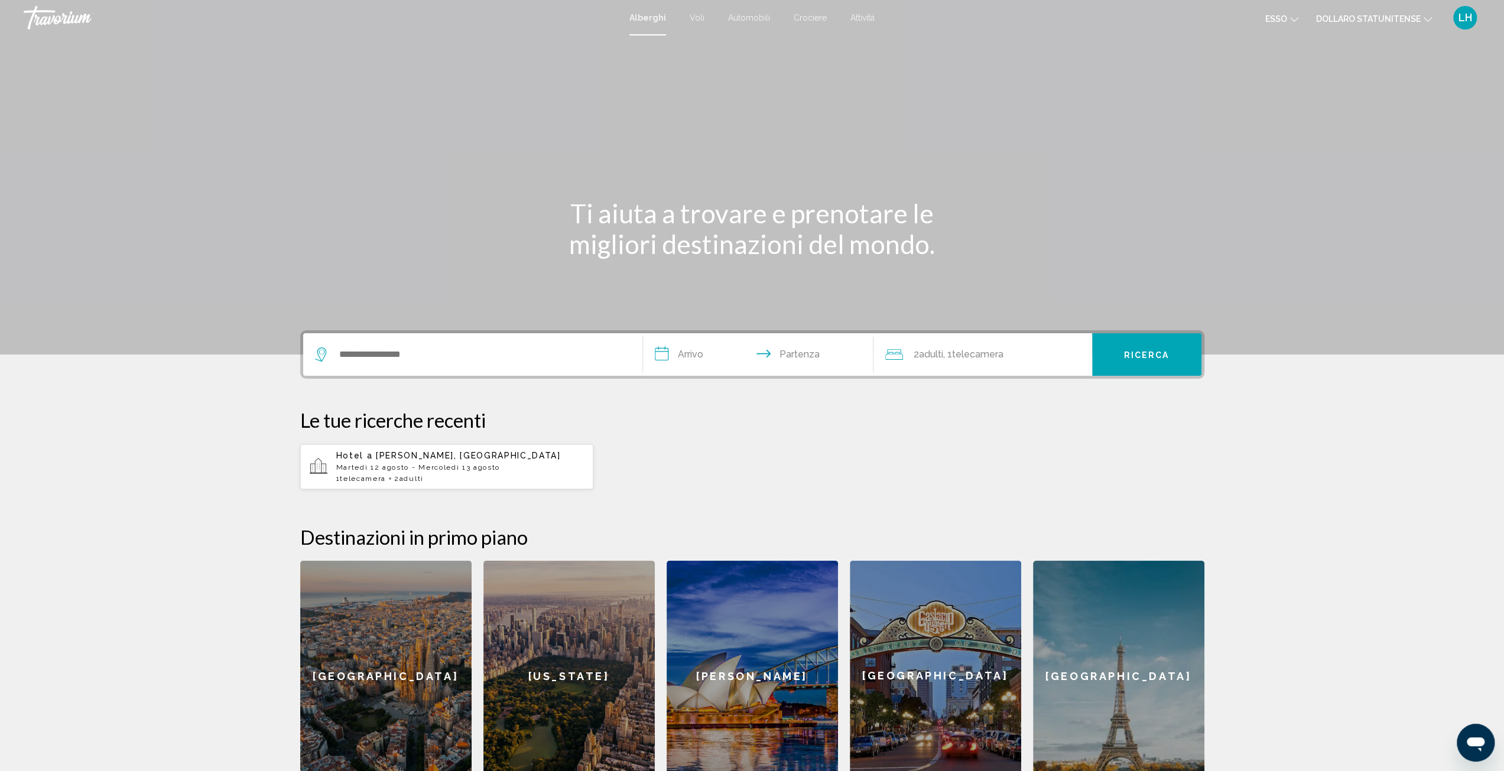
click at [870, 14] on font "Attività" at bounding box center [862, 17] width 24 height 9
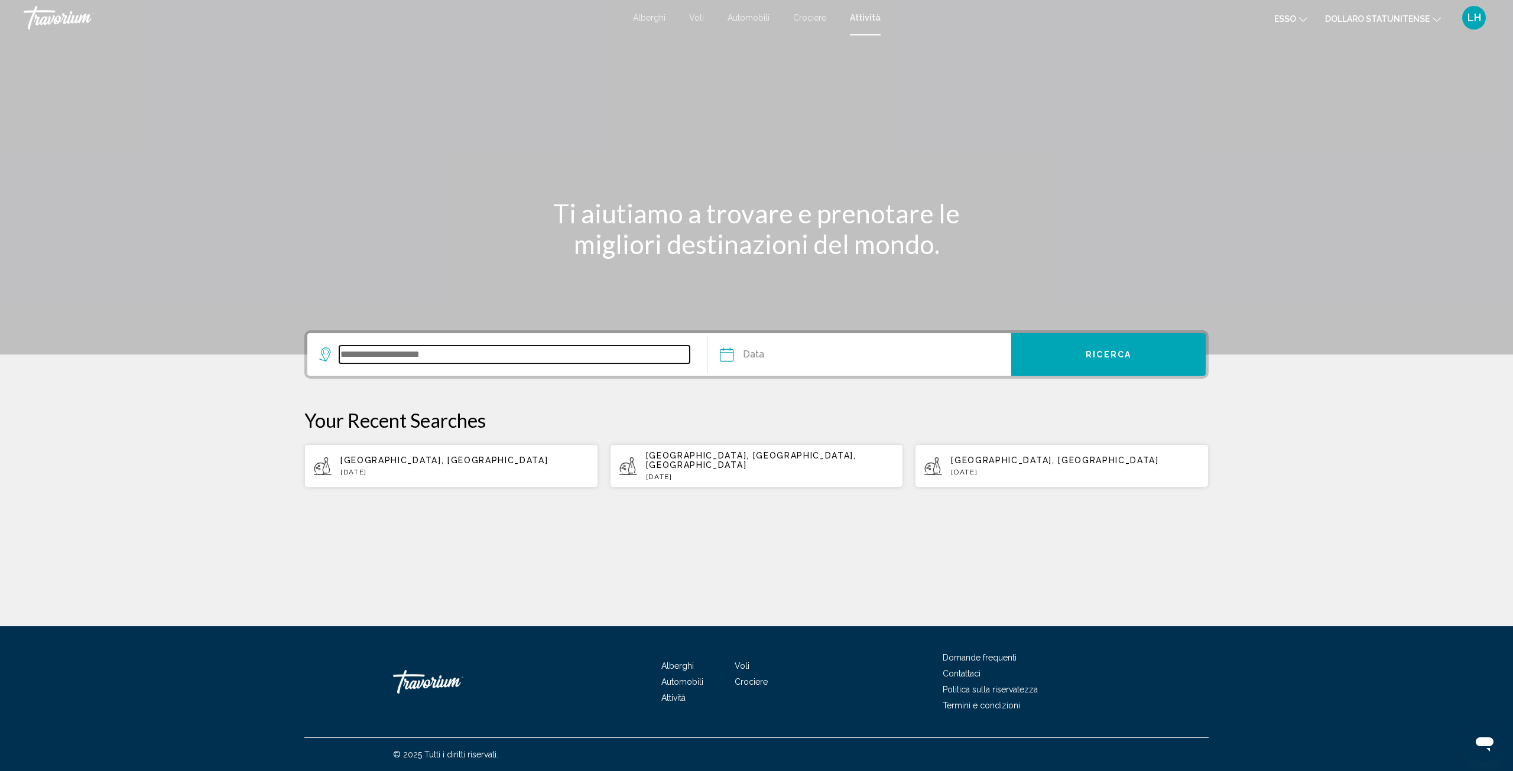
click at [383, 353] on input "Search widget" at bounding box center [514, 355] width 350 height 18
click at [704, 457] on span "Barrie, Ontario, Canada" at bounding box center [751, 460] width 210 height 19
type input "**********"
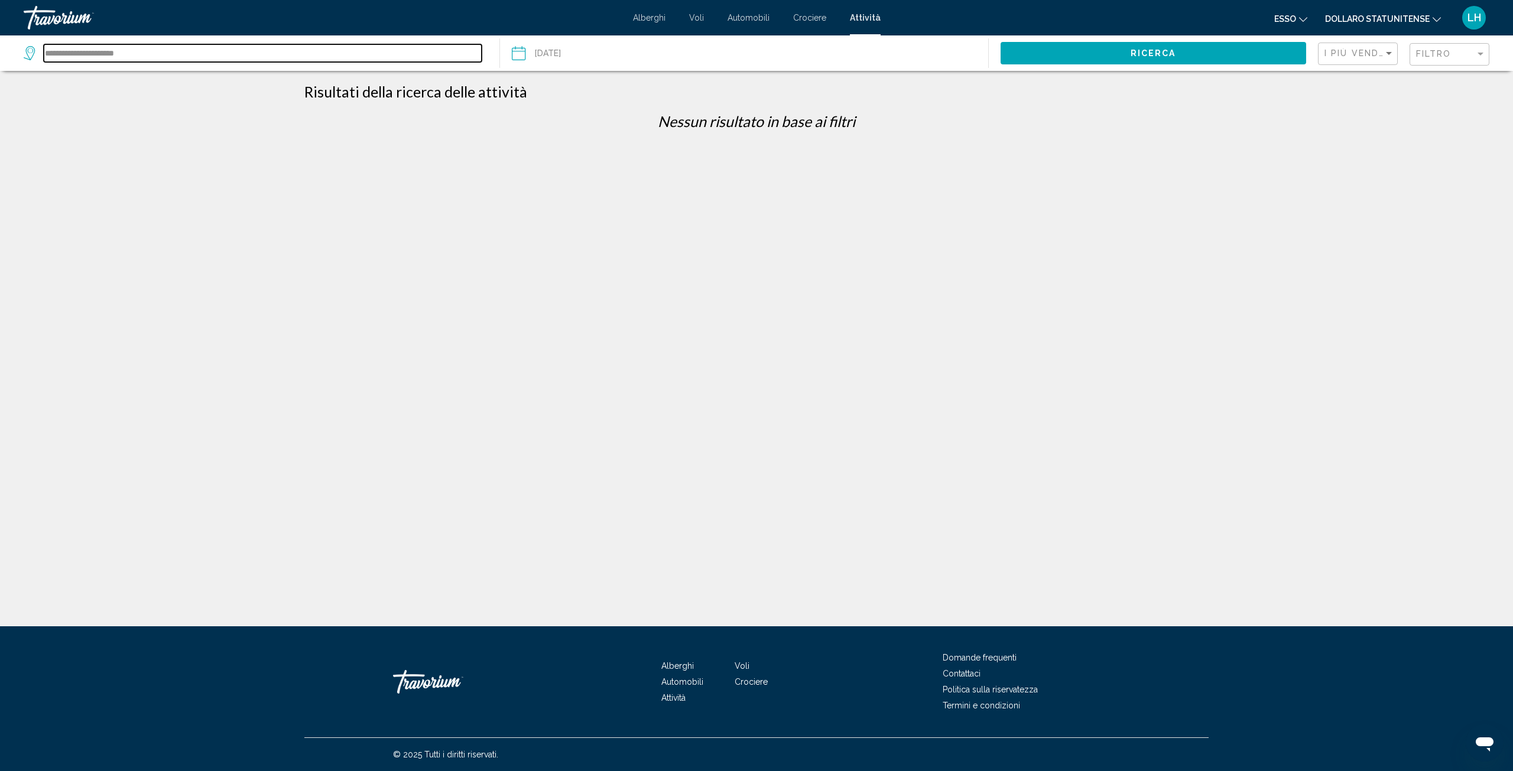
click at [146, 54] on input "**********" at bounding box center [263, 53] width 438 height 18
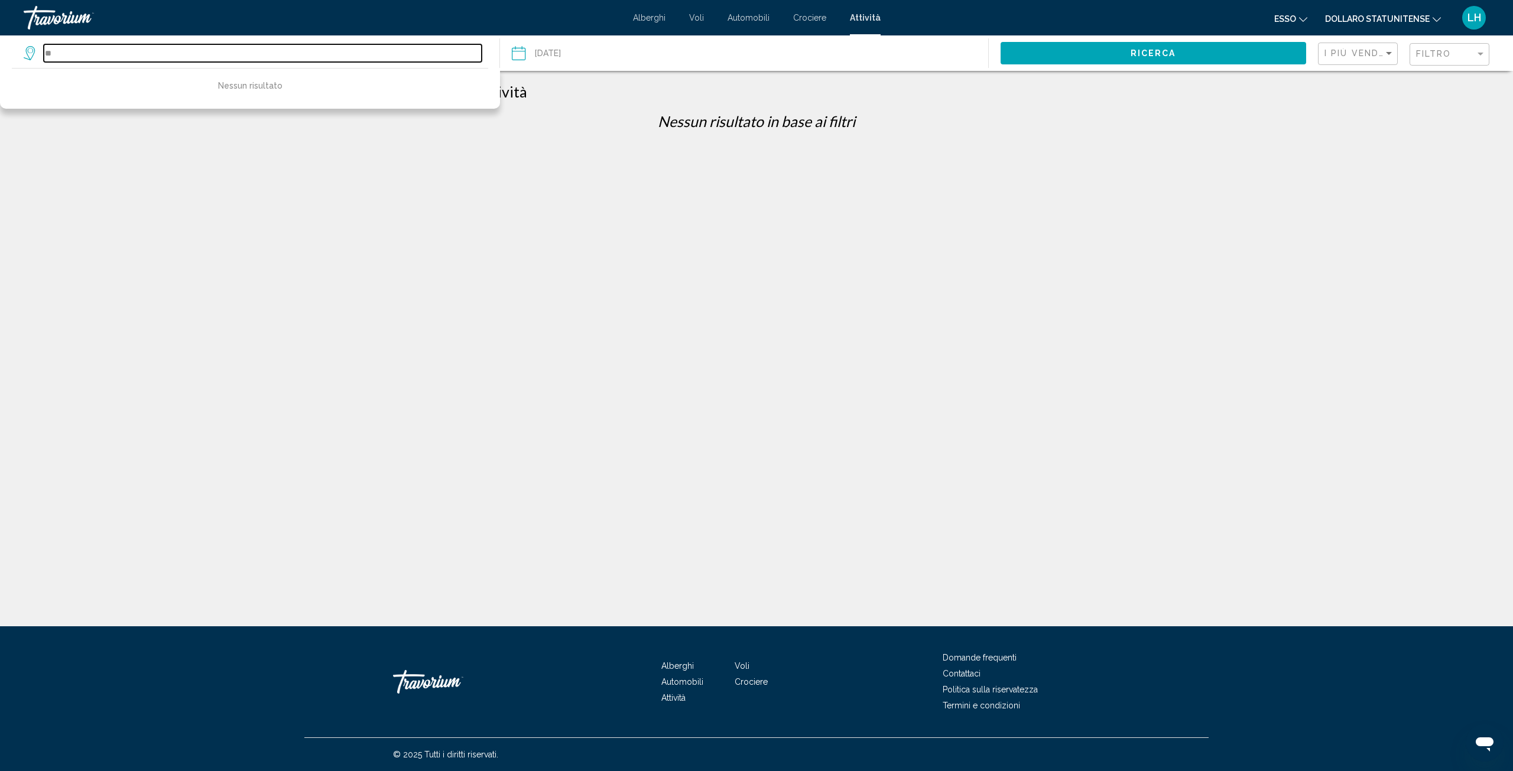
type input "*"
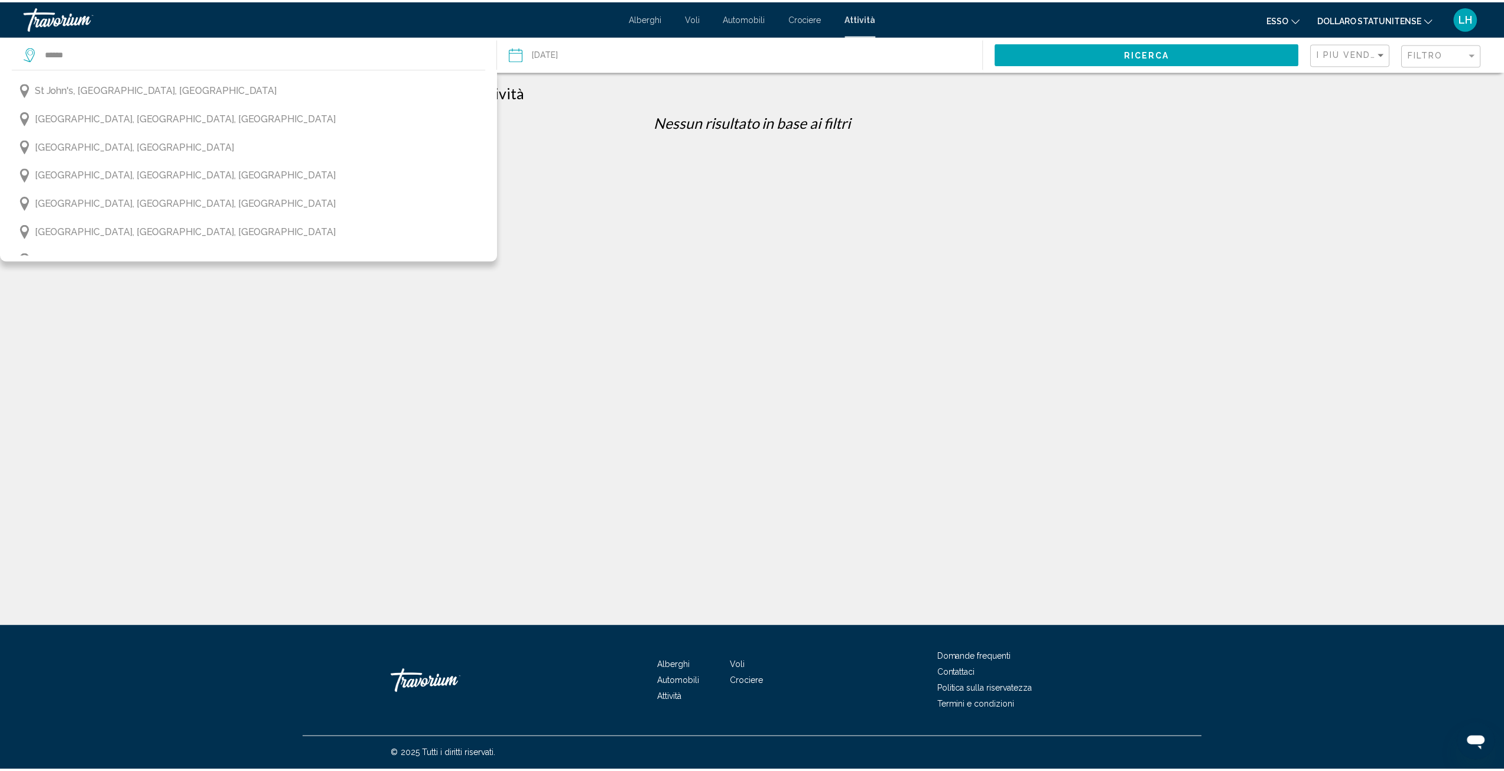
scroll to position [1299, 0]
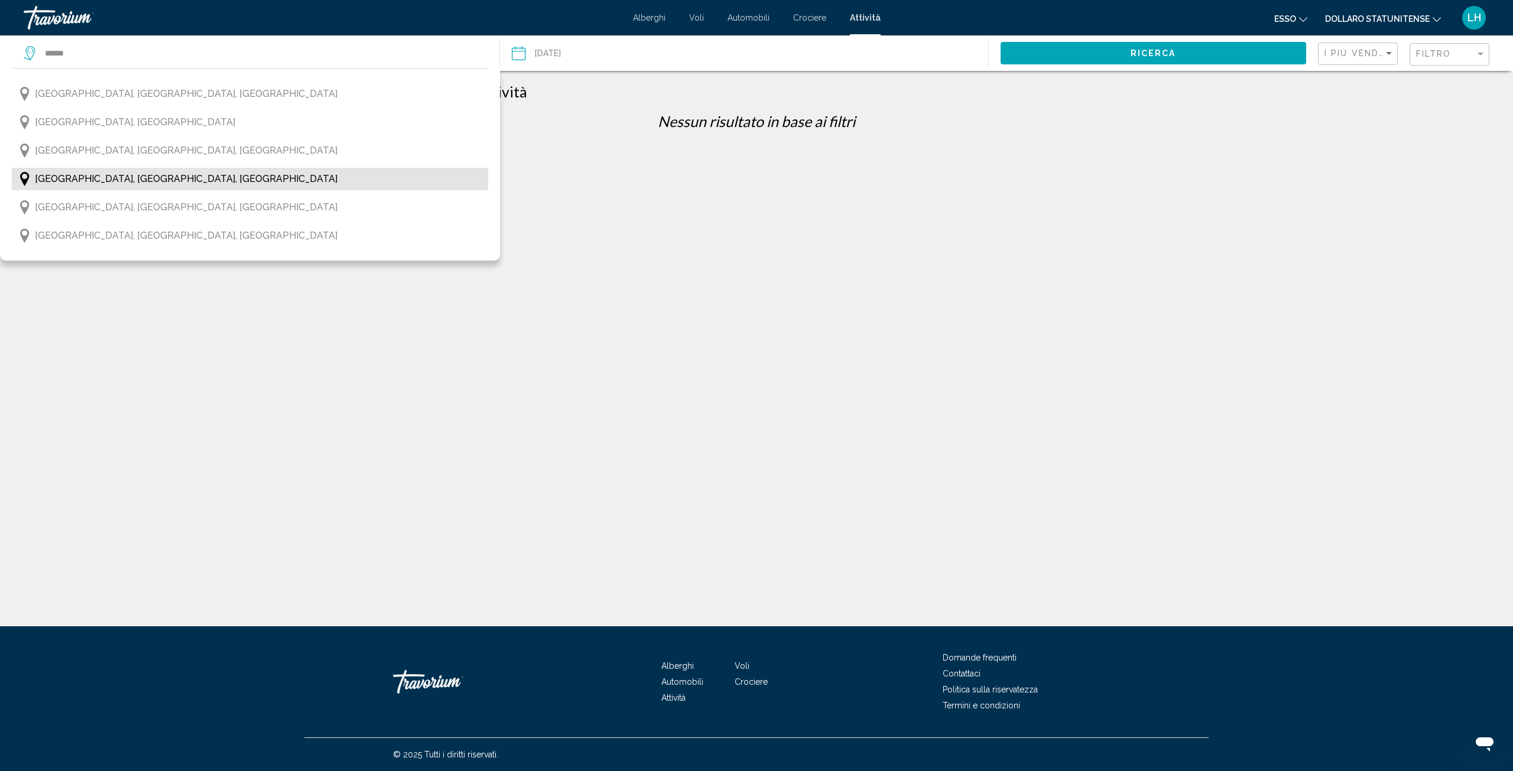
click at [190, 185] on button "Toronto, Ontario, Canada" at bounding box center [250, 179] width 476 height 22
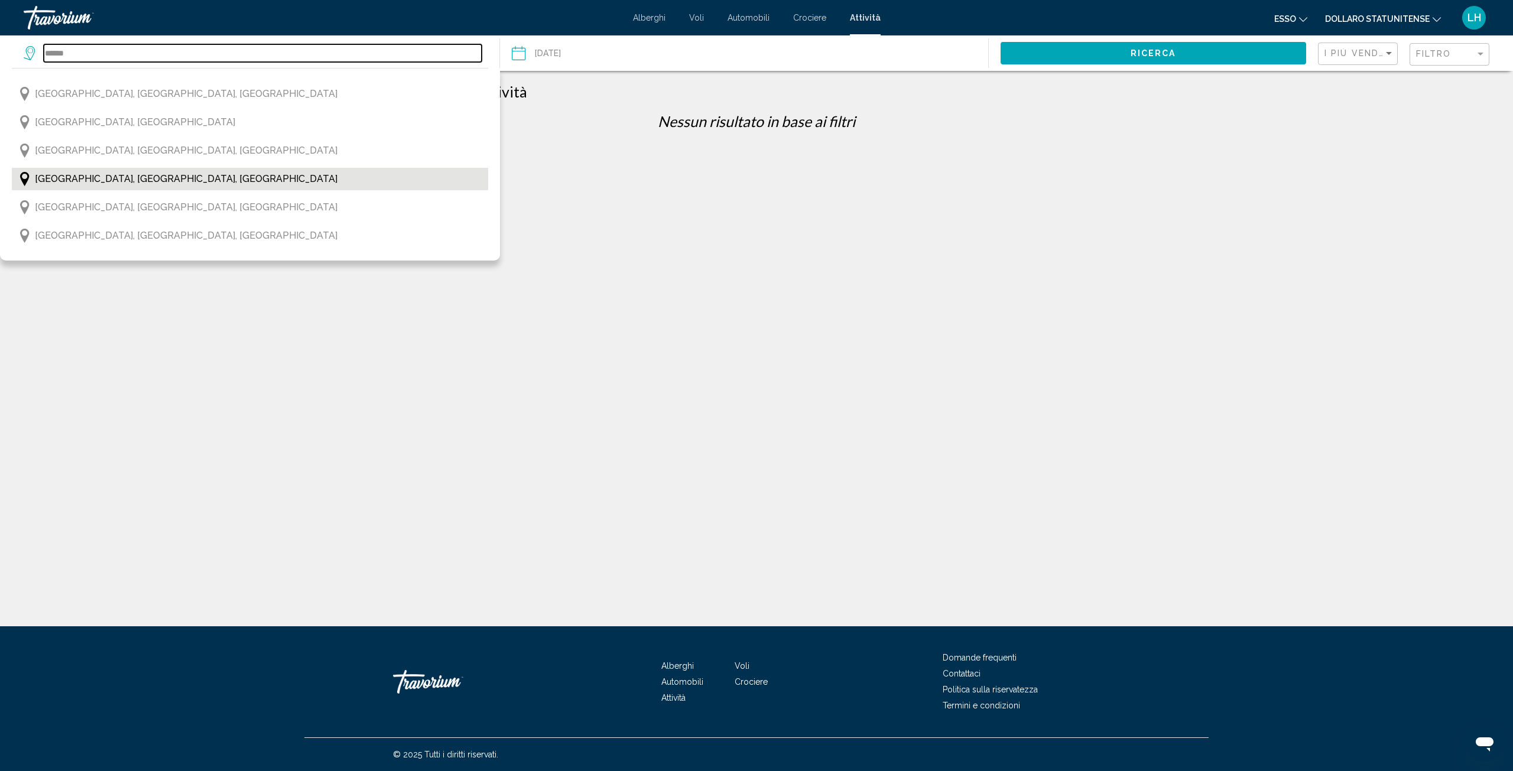
type input "**********"
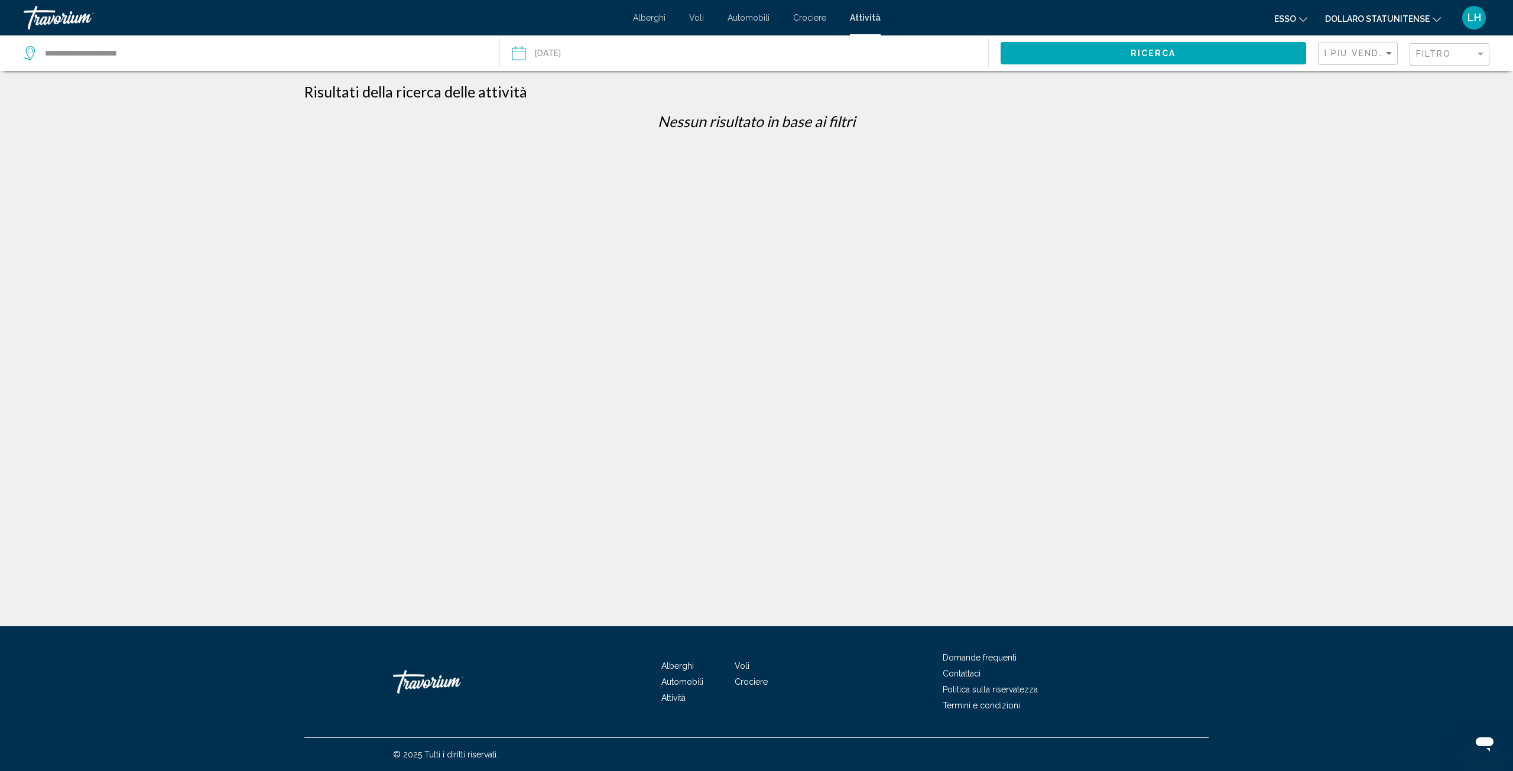
click at [591, 54] on input "Date: Feb 15, 2025" at bounding box center [630, 54] width 243 height 39
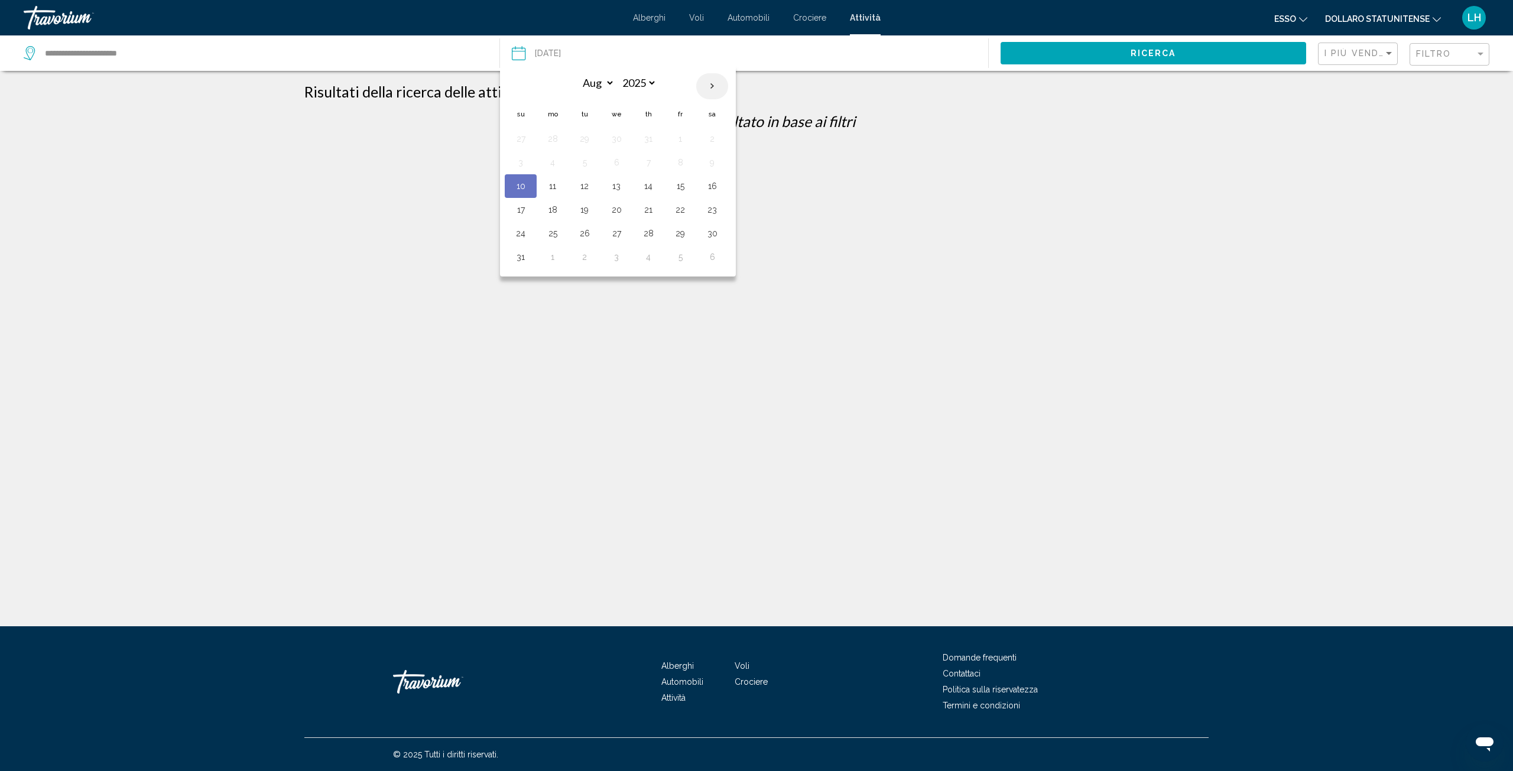
click at [706, 84] on th "Next month" at bounding box center [712, 86] width 32 height 26
click at [527, 88] on th "Previous month" at bounding box center [521, 86] width 32 height 26
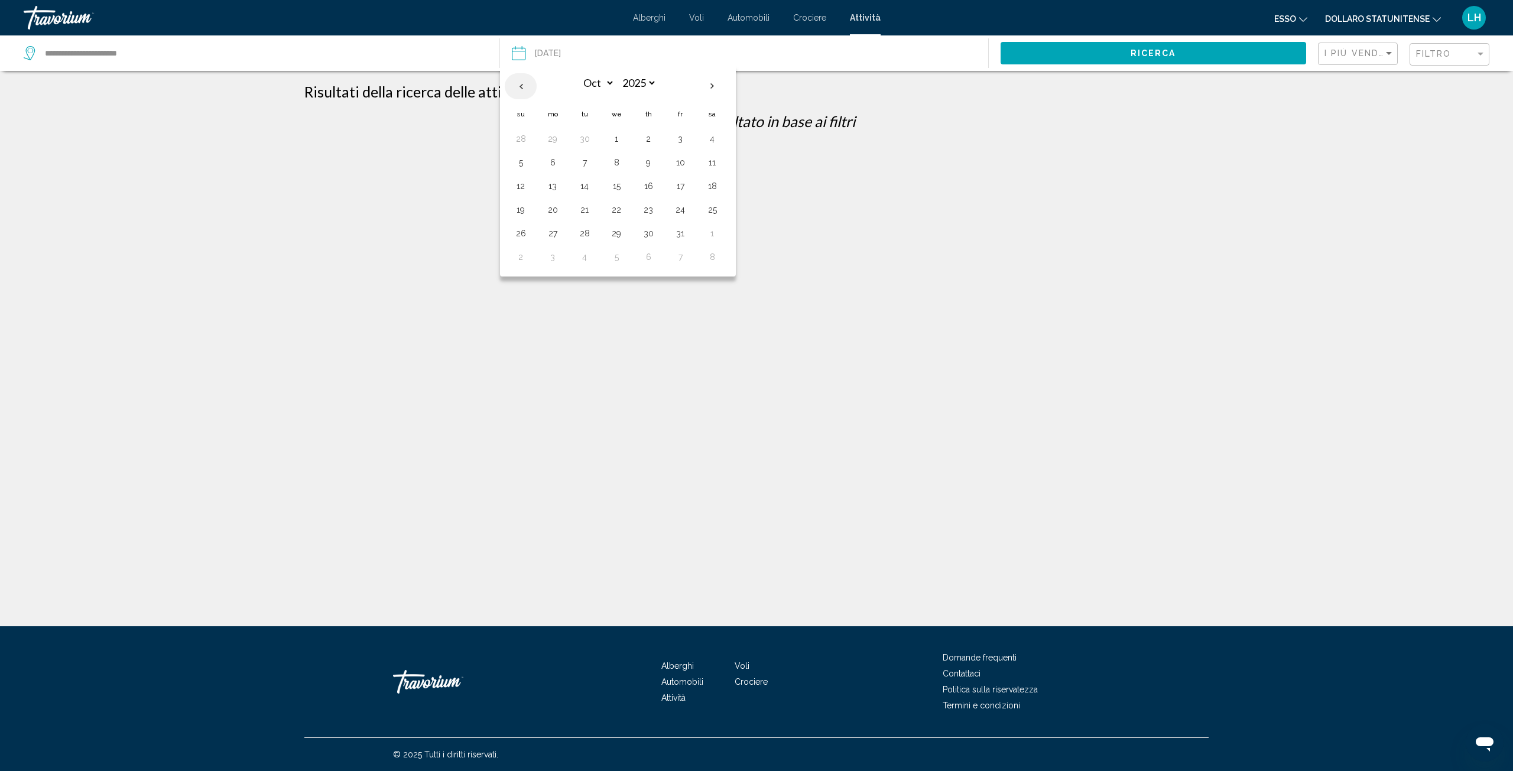
select select "*"
click at [553, 142] on button "1" at bounding box center [552, 139] width 19 height 17
type input "**********"
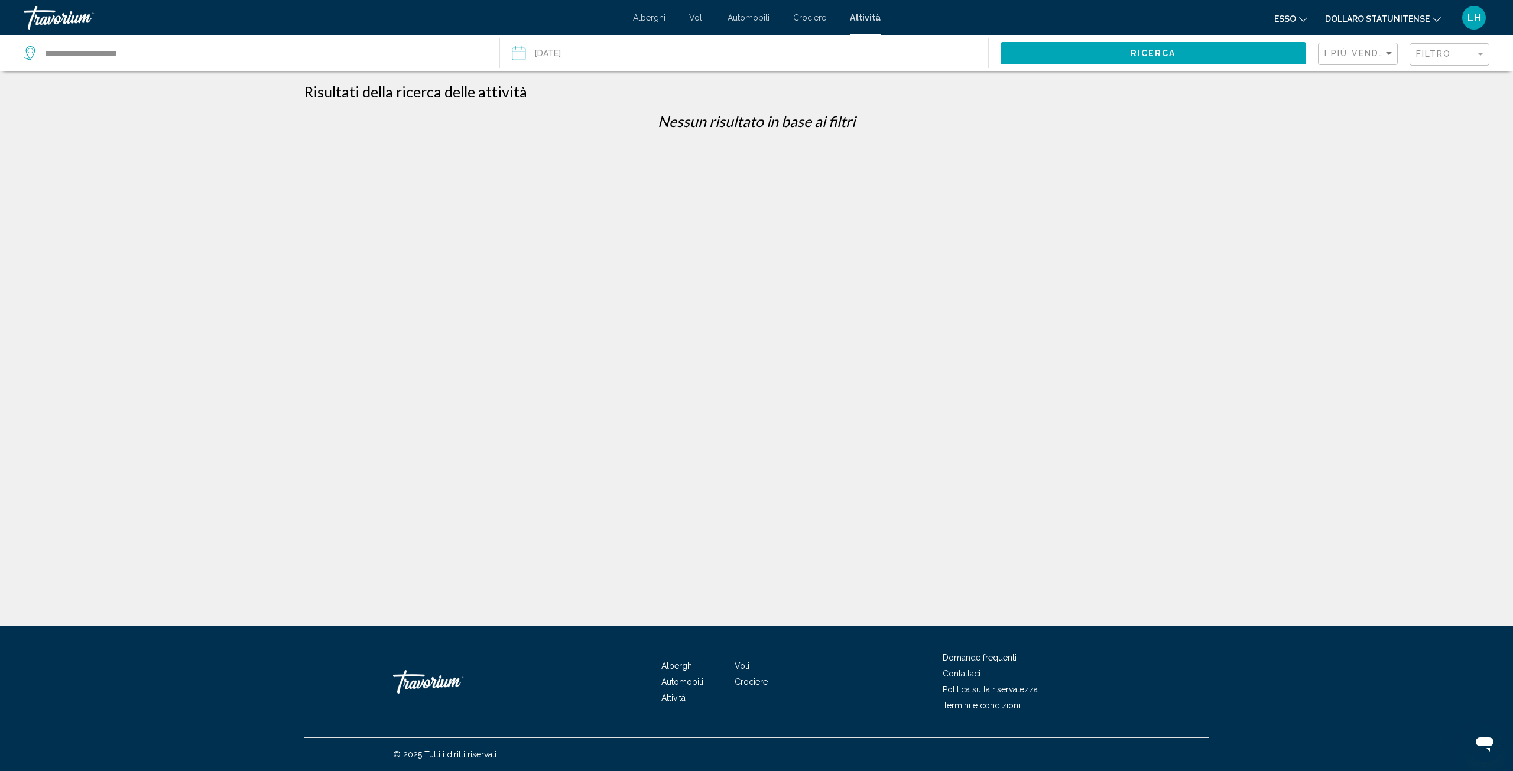
click at [1110, 61] on button "Ricerca" at bounding box center [1153, 53] width 306 height 22
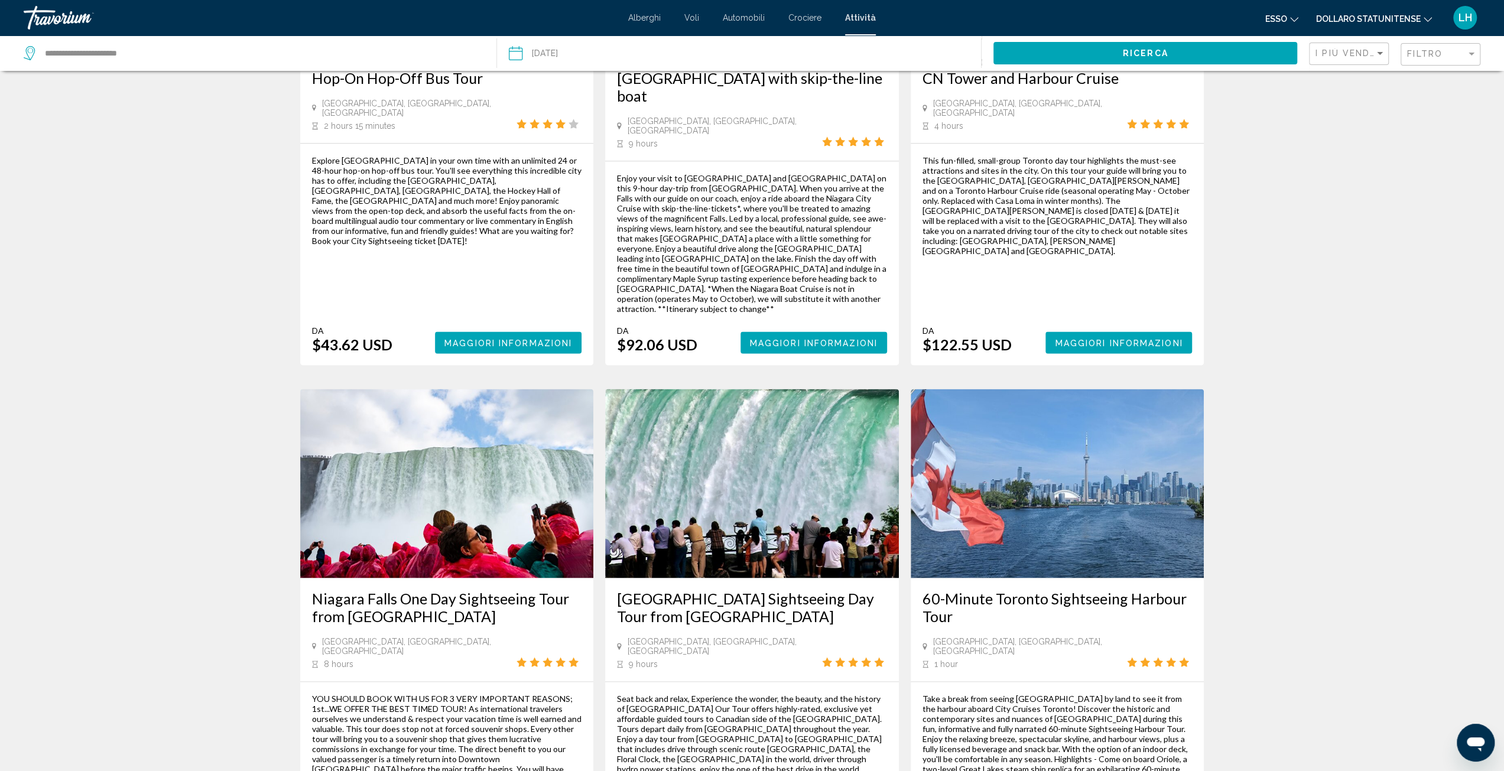
scroll to position [1561, 0]
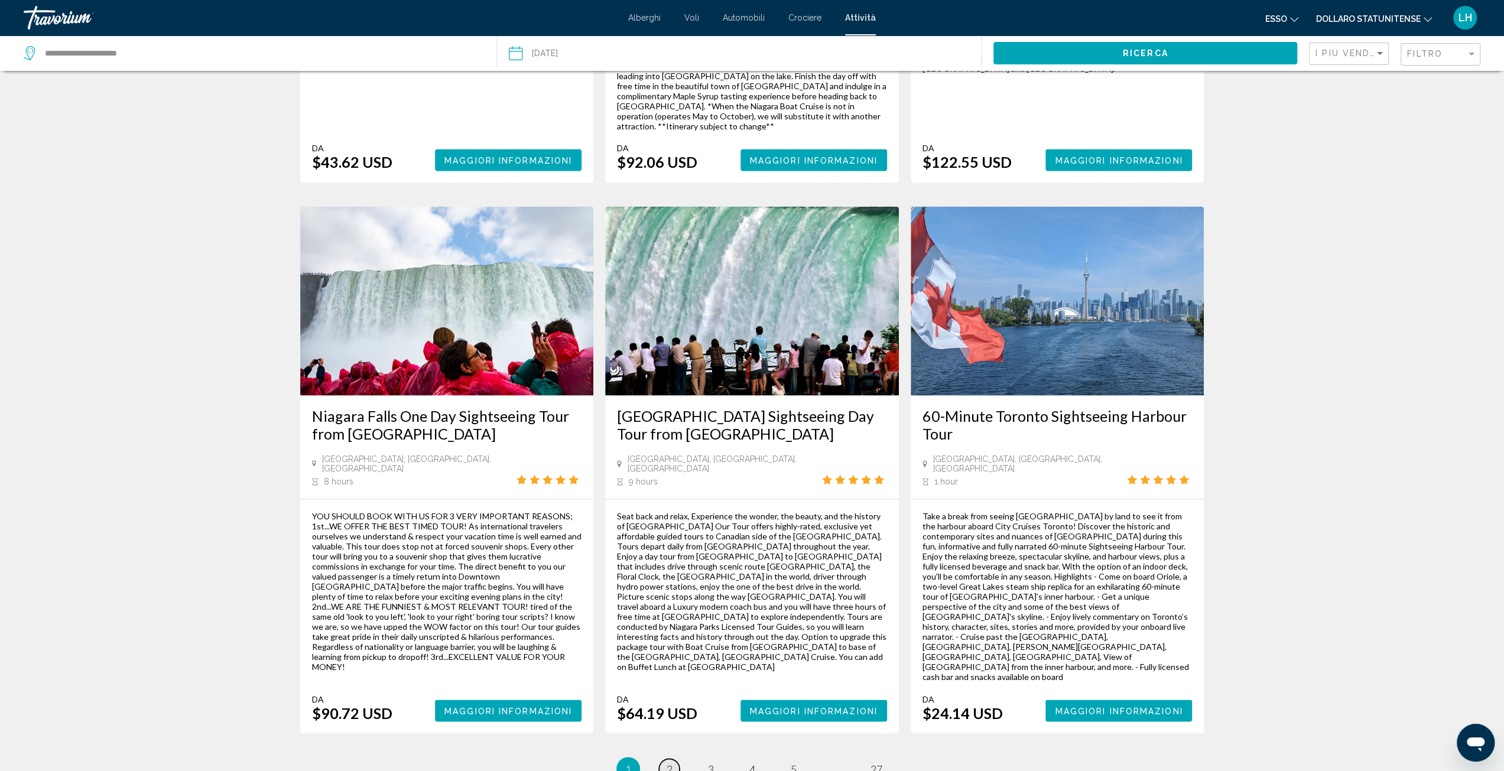
click at [665, 759] on link "page 2" at bounding box center [669, 769] width 21 height 21
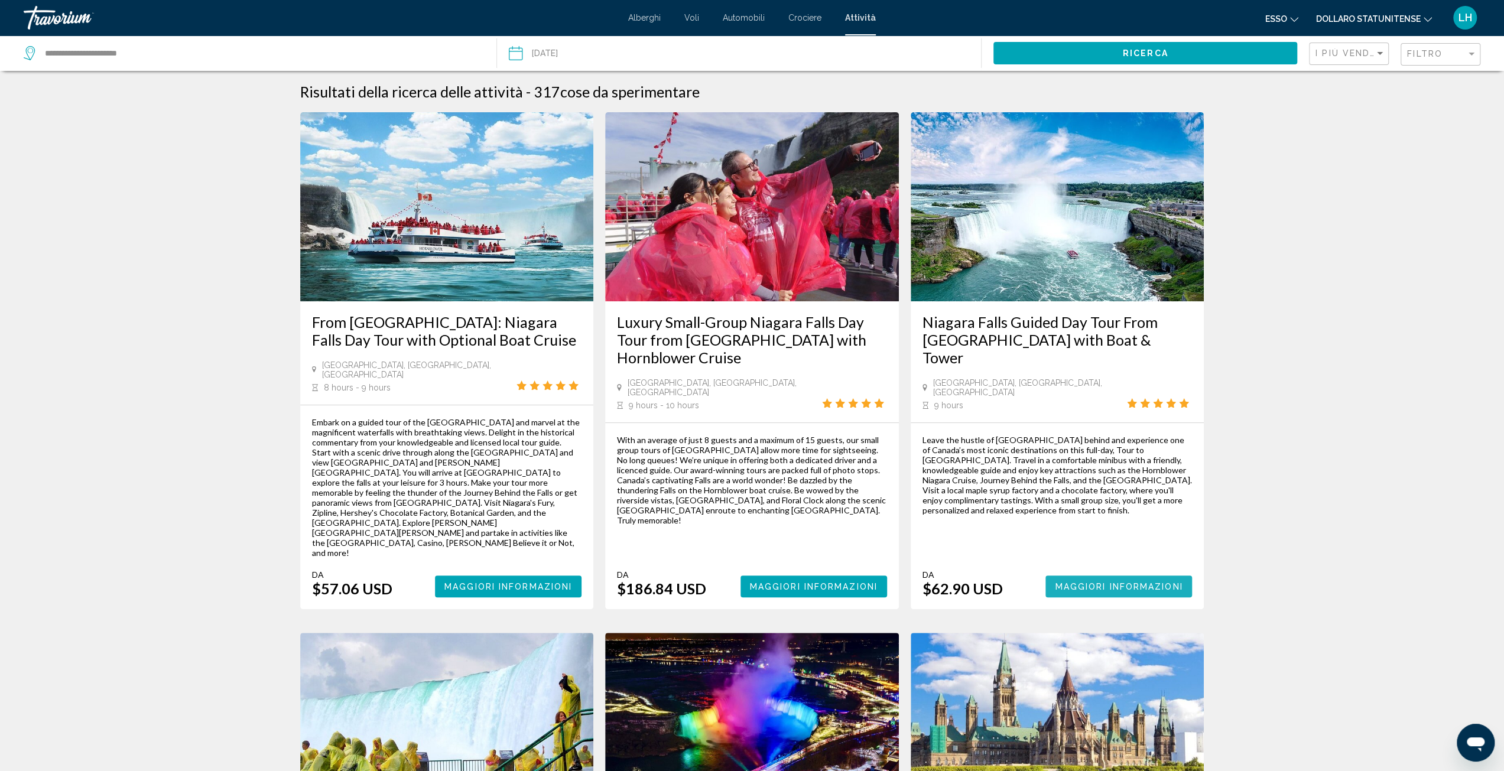
click at [1143, 582] on span "Maggiori informazioni" at bounding box center [1119, 586] width 128 height 9
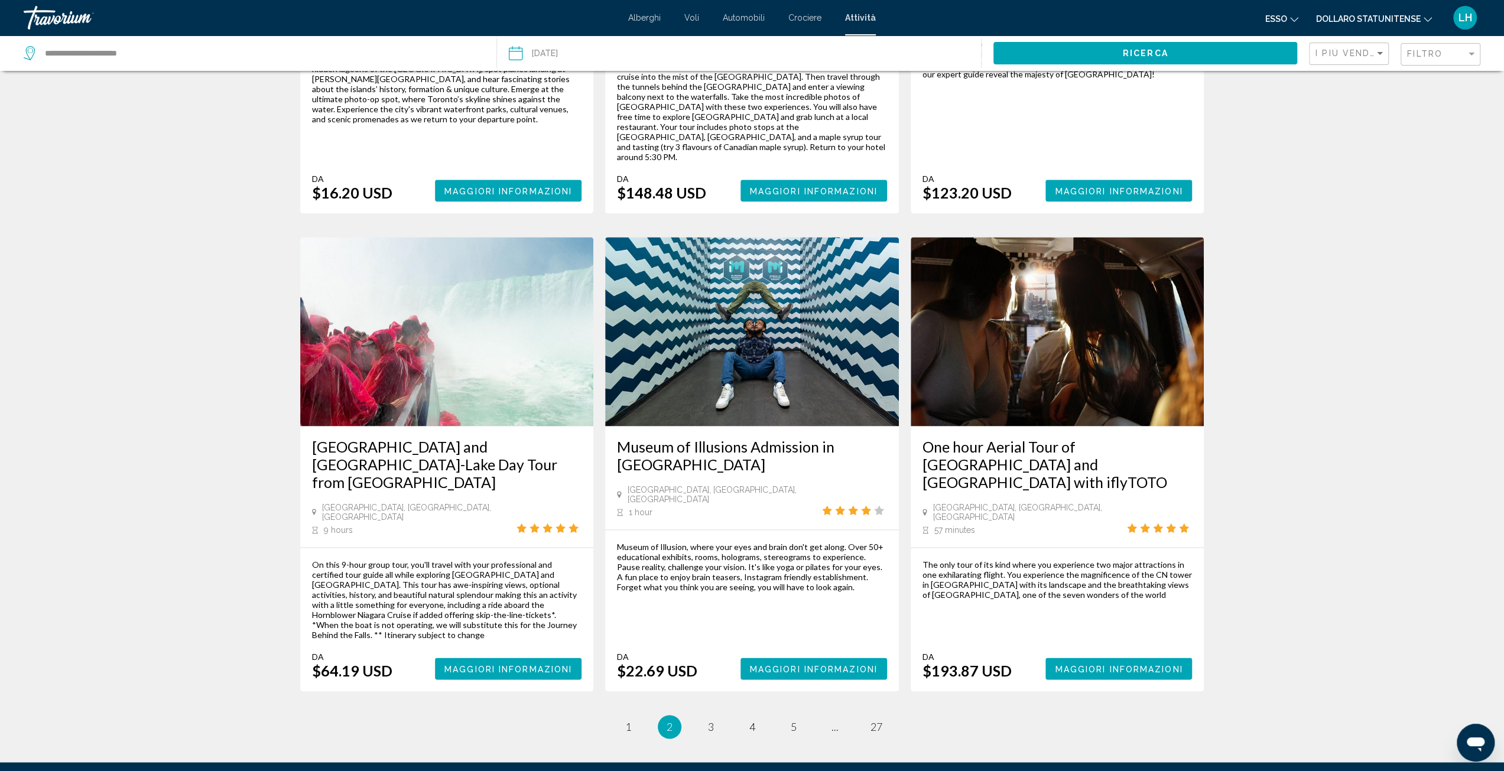
scroll to position [1491, 0]
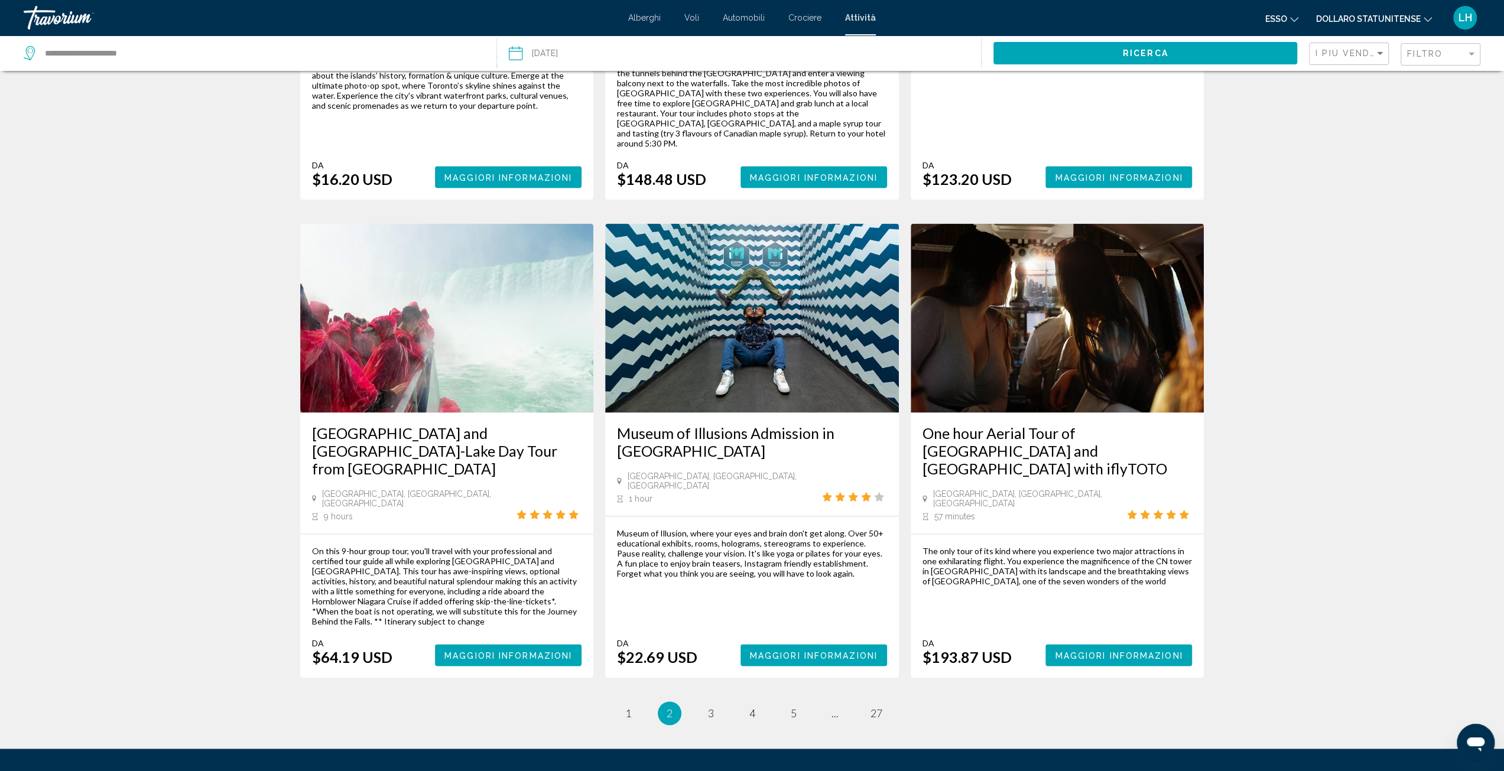
click at [717, 701] on li "page 3" at bounding box center [711, 713] width 24 height 24
click at [704, 703] on link "page 3" at bounding box center [710, 713] width 21 height 21
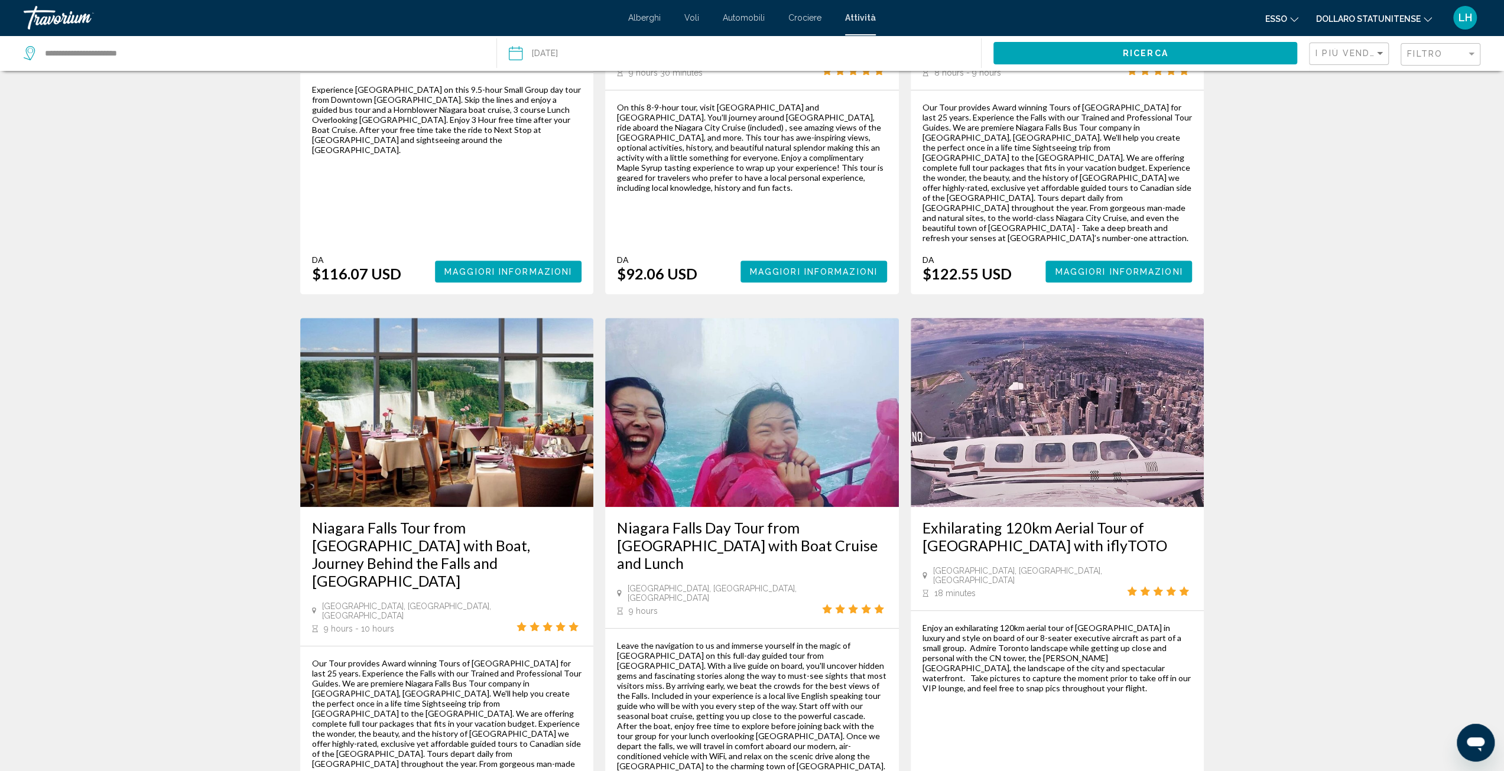
scroll to position [393, 0]
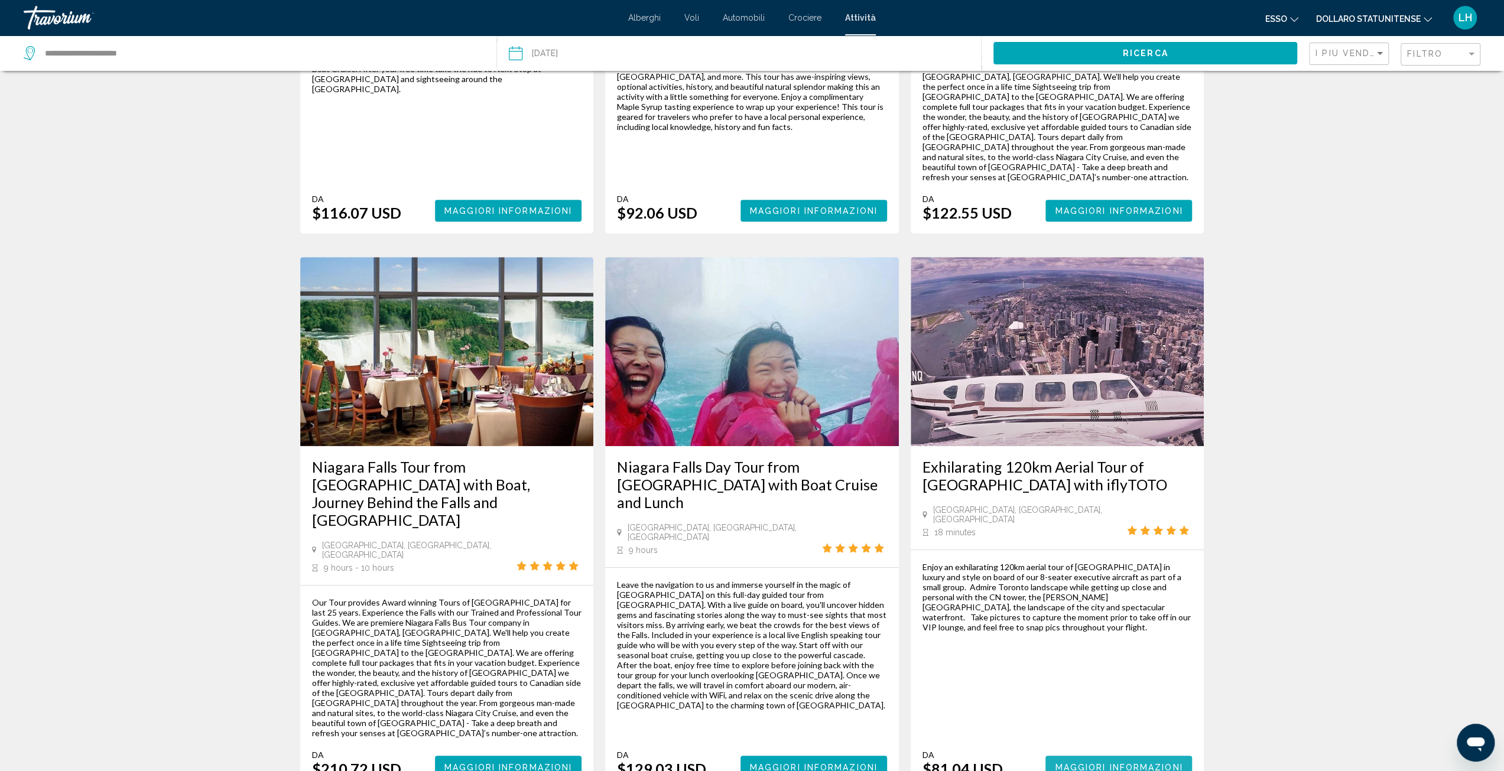
click at [1120, 762] on span "Maggiori informazioni" at bounding box center [1119, 766] width 128 height 9
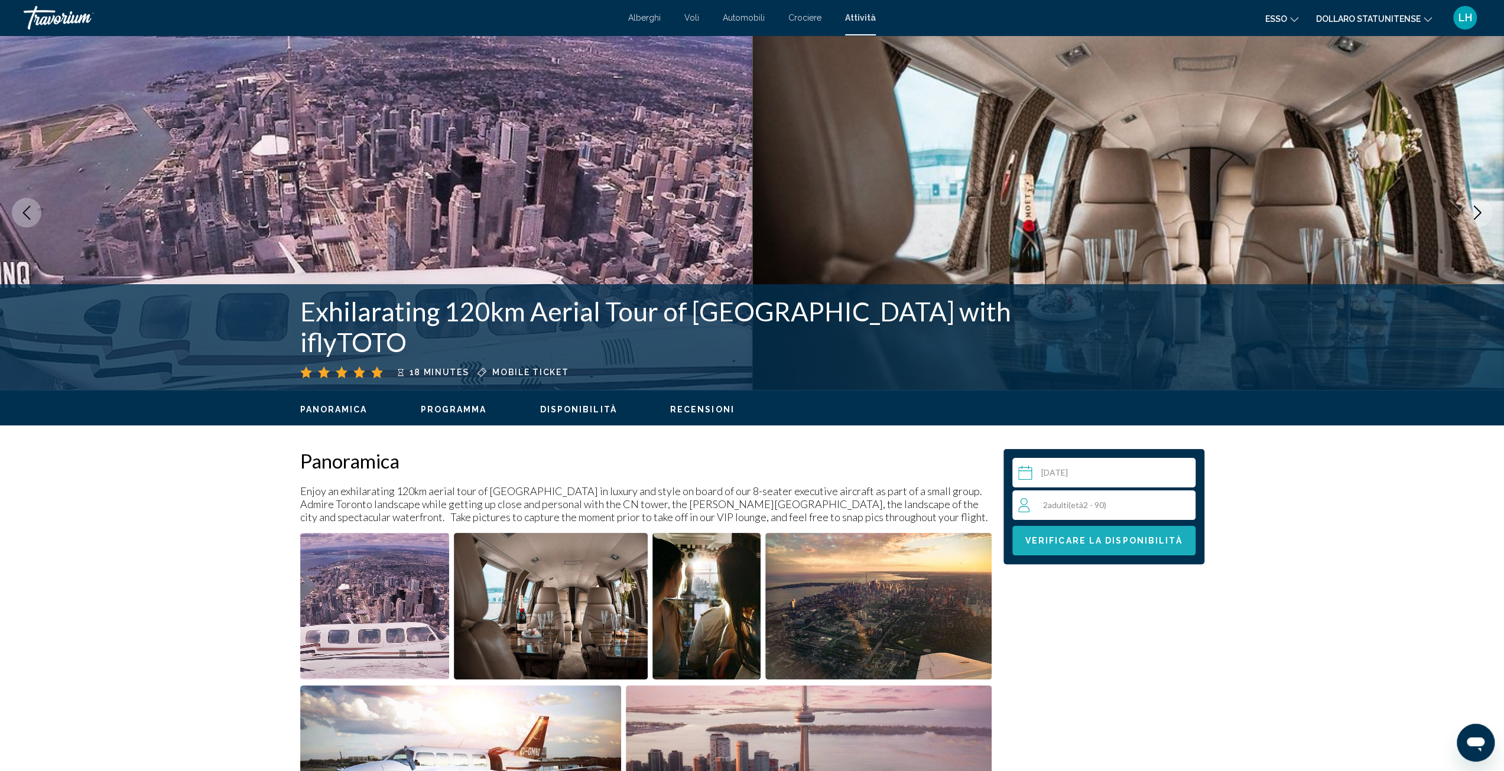
click at [1071, 541] on span "Verificare la disponibilità" at bounding box center [1103, 540] width 157 height 9
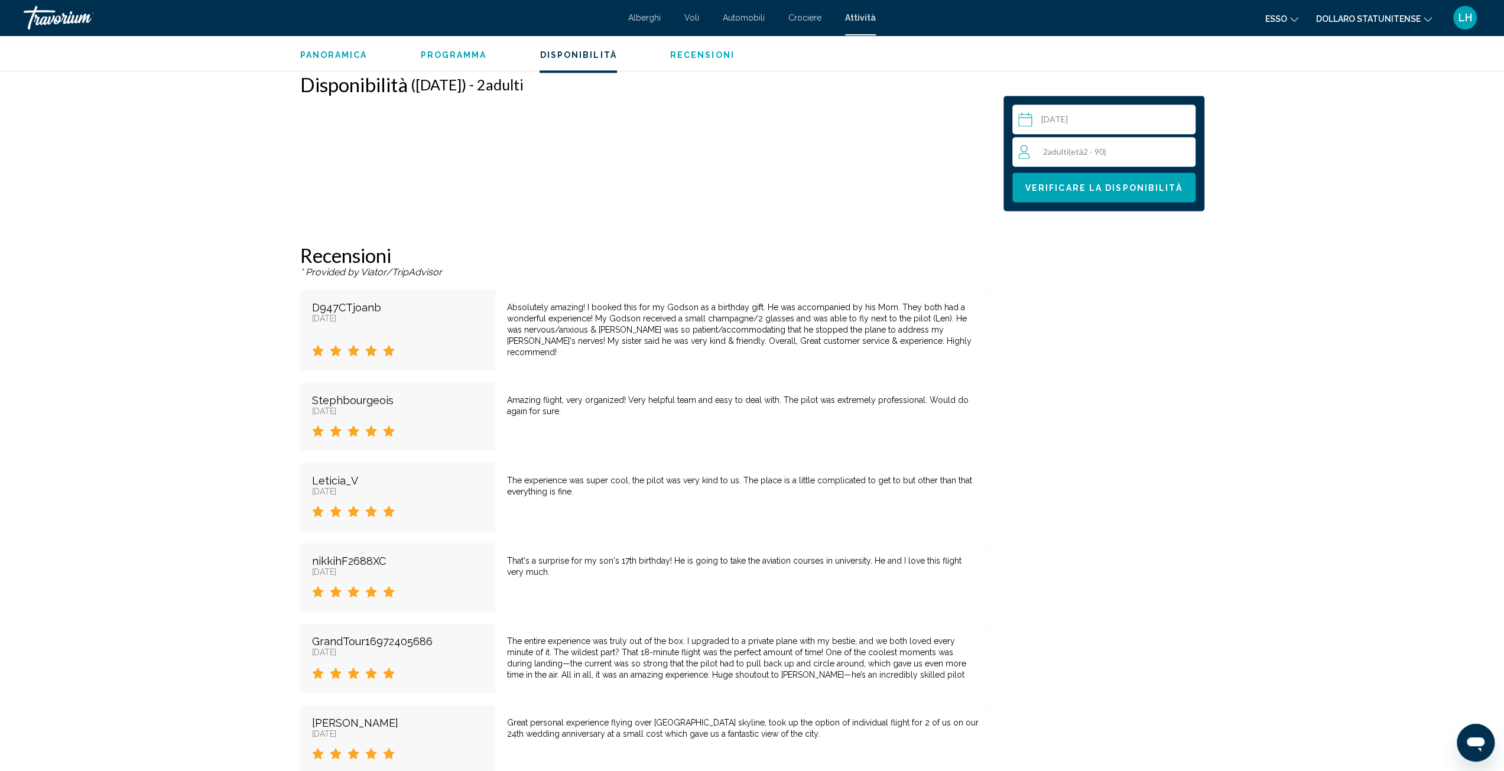
scroll to position [1517, 0]
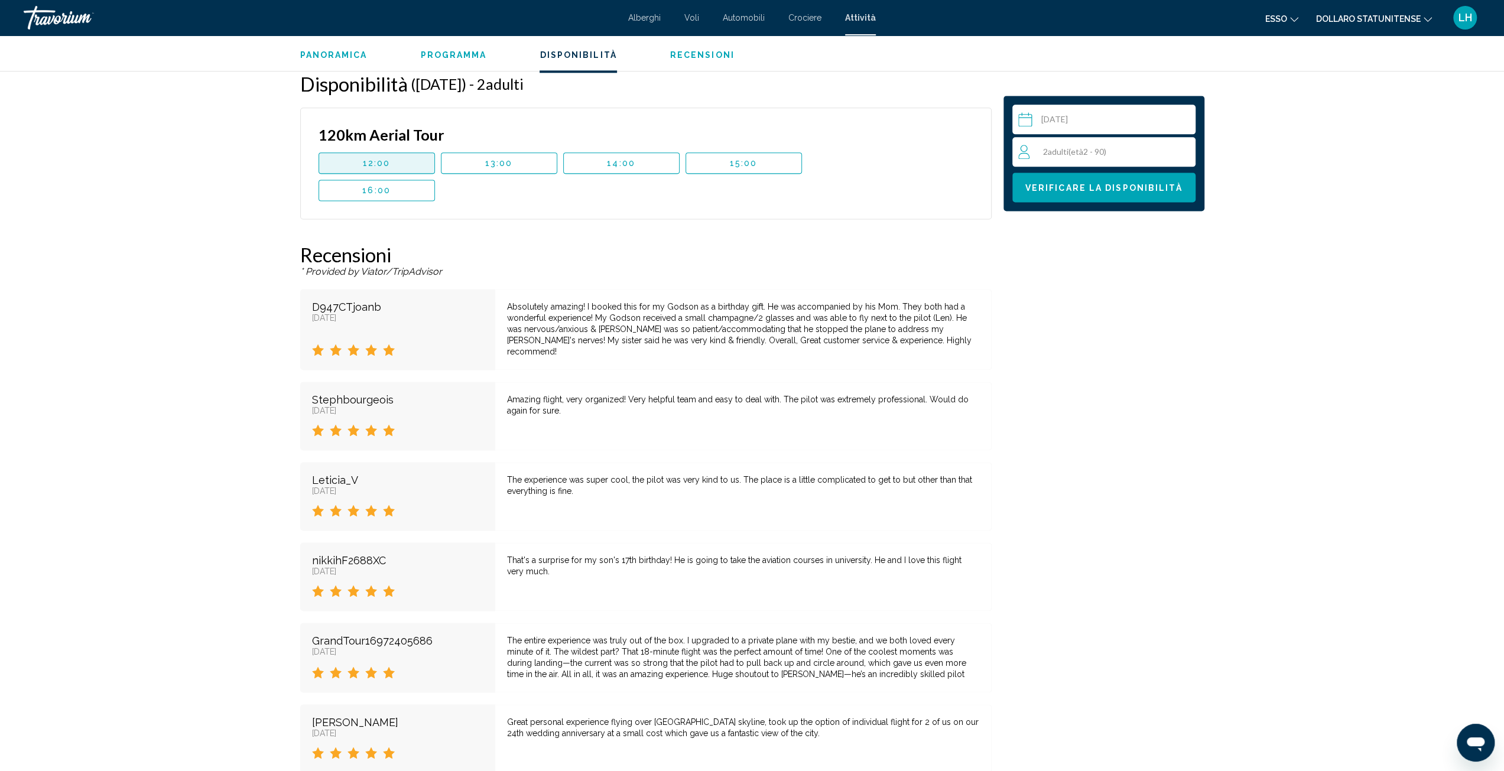
click at [372, 165] on span "12:00" at bounding box center [377, 162] width 28 height 9
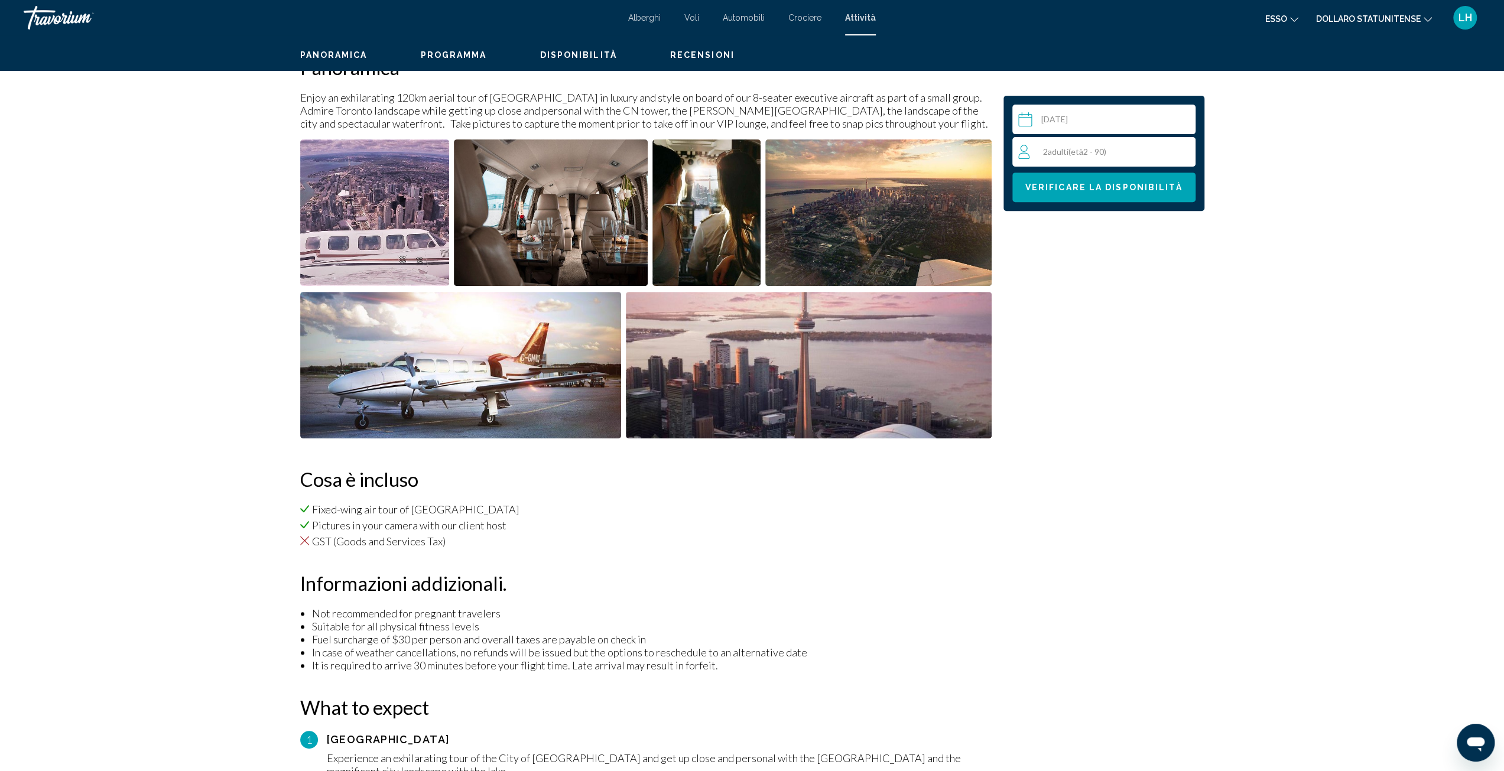
scroll to position [0, 0]
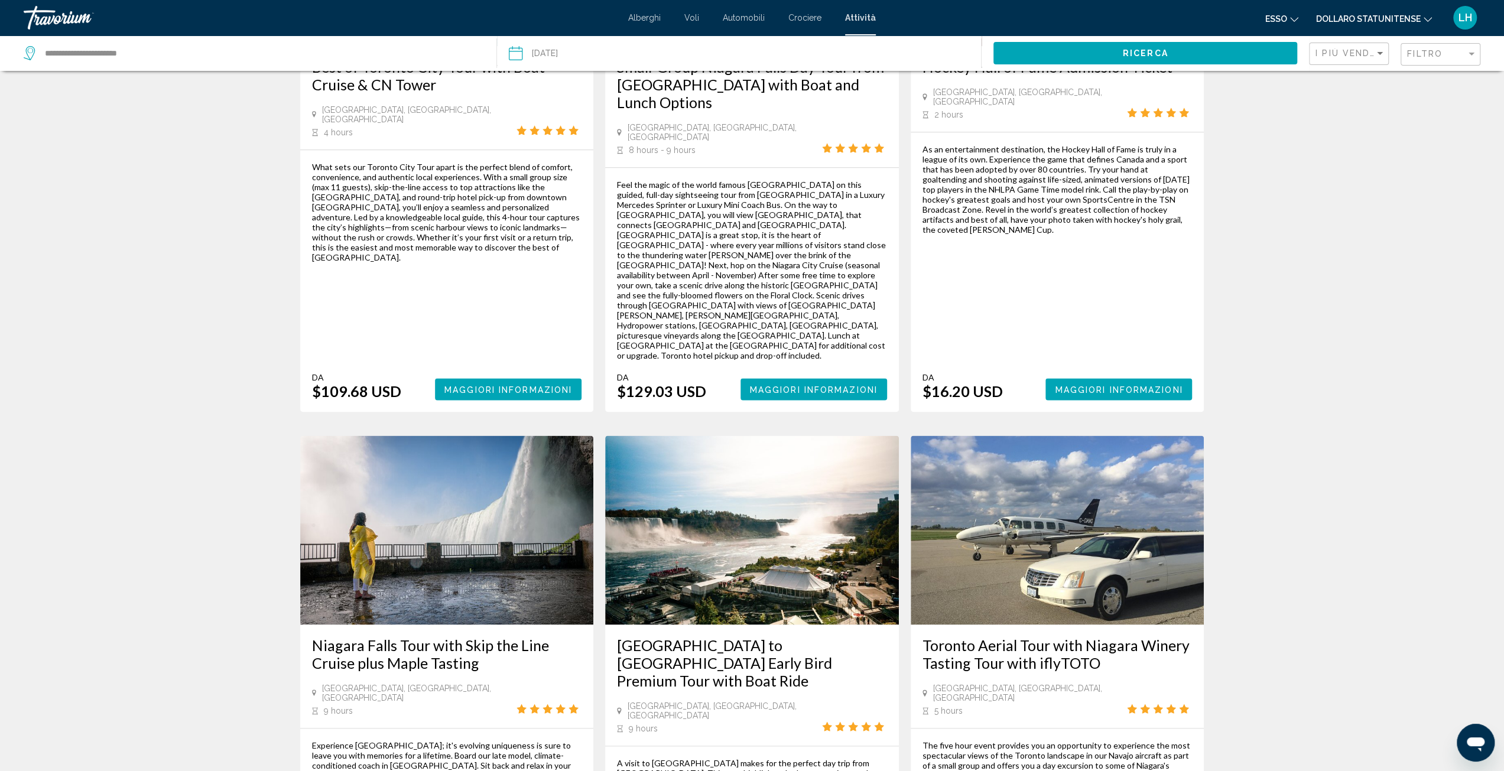
scroll to position [1378, 0]
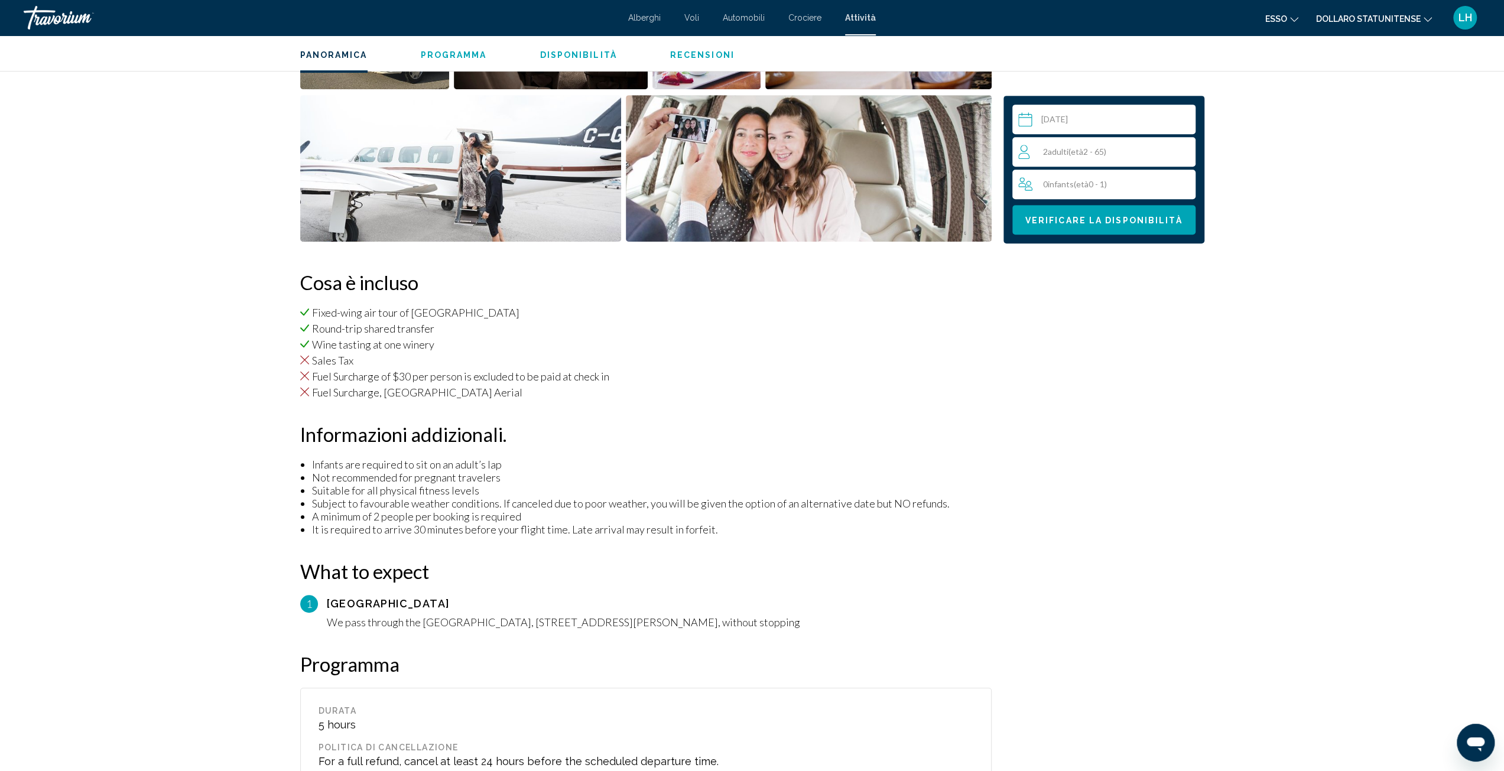
scroll to position [788, 0]
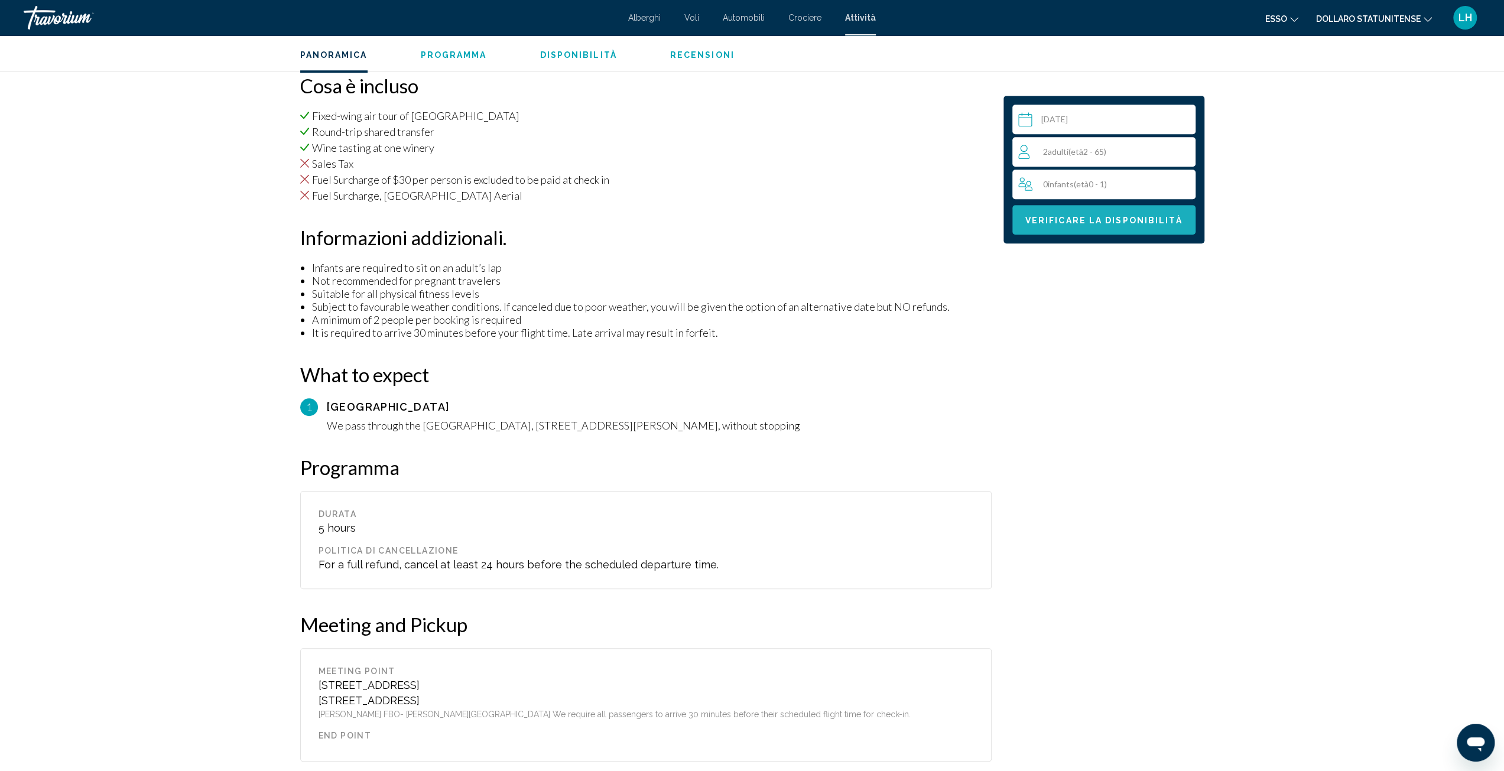
click at [1063, 225] on button "Verificare la disponibilità" at bounding box center [1103, 220] width 183 height 30
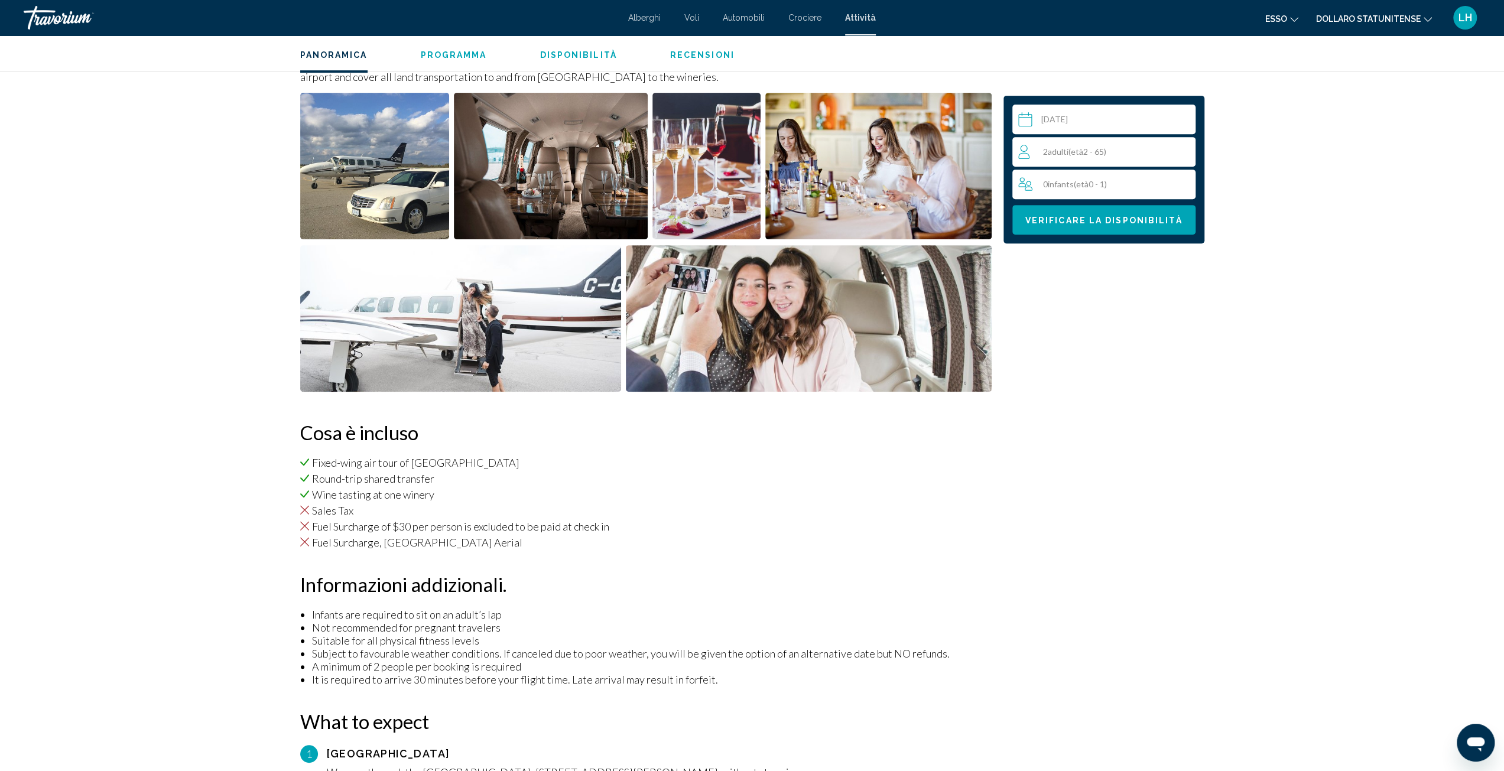
scroll to position [122, 0]
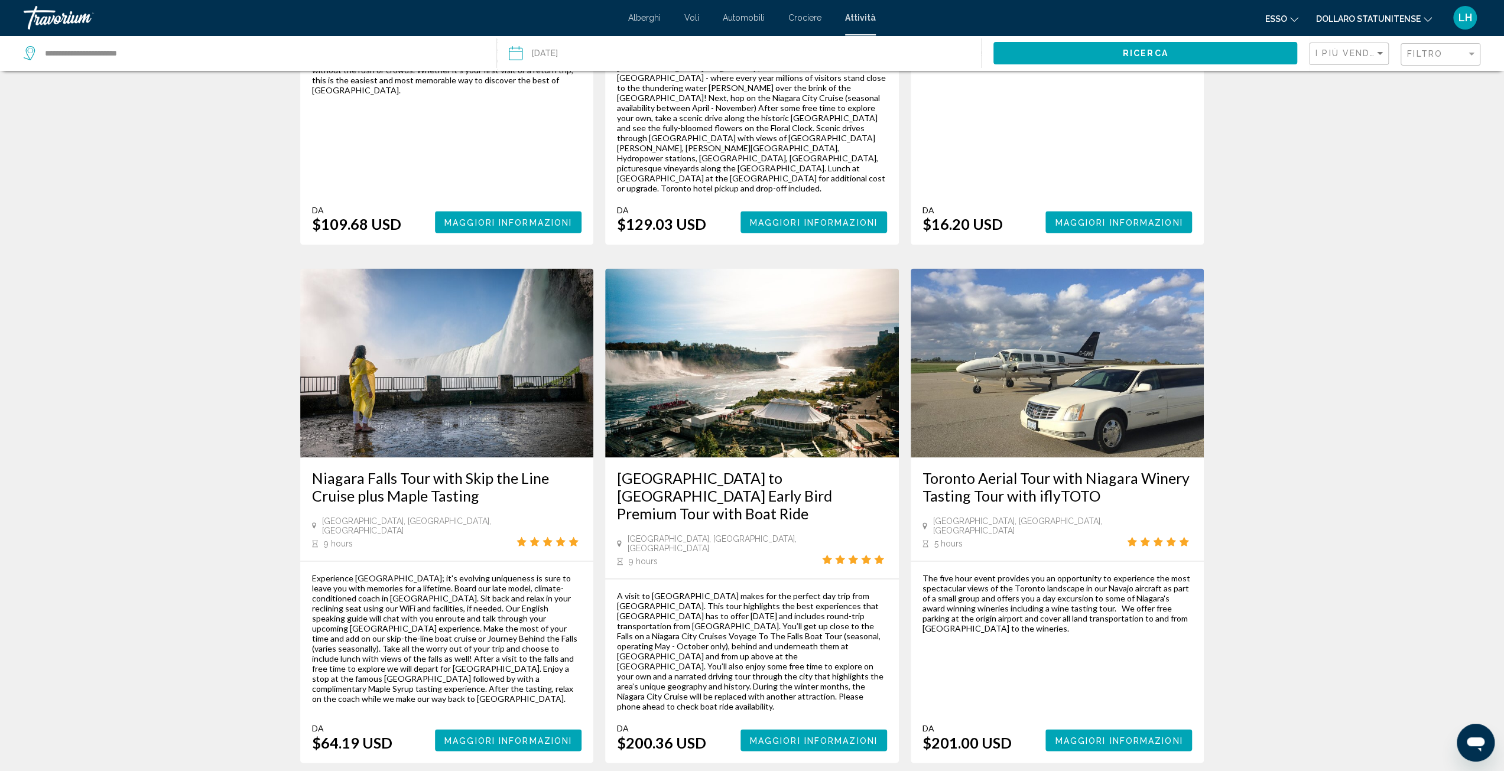
scroll to position [1521, 0]
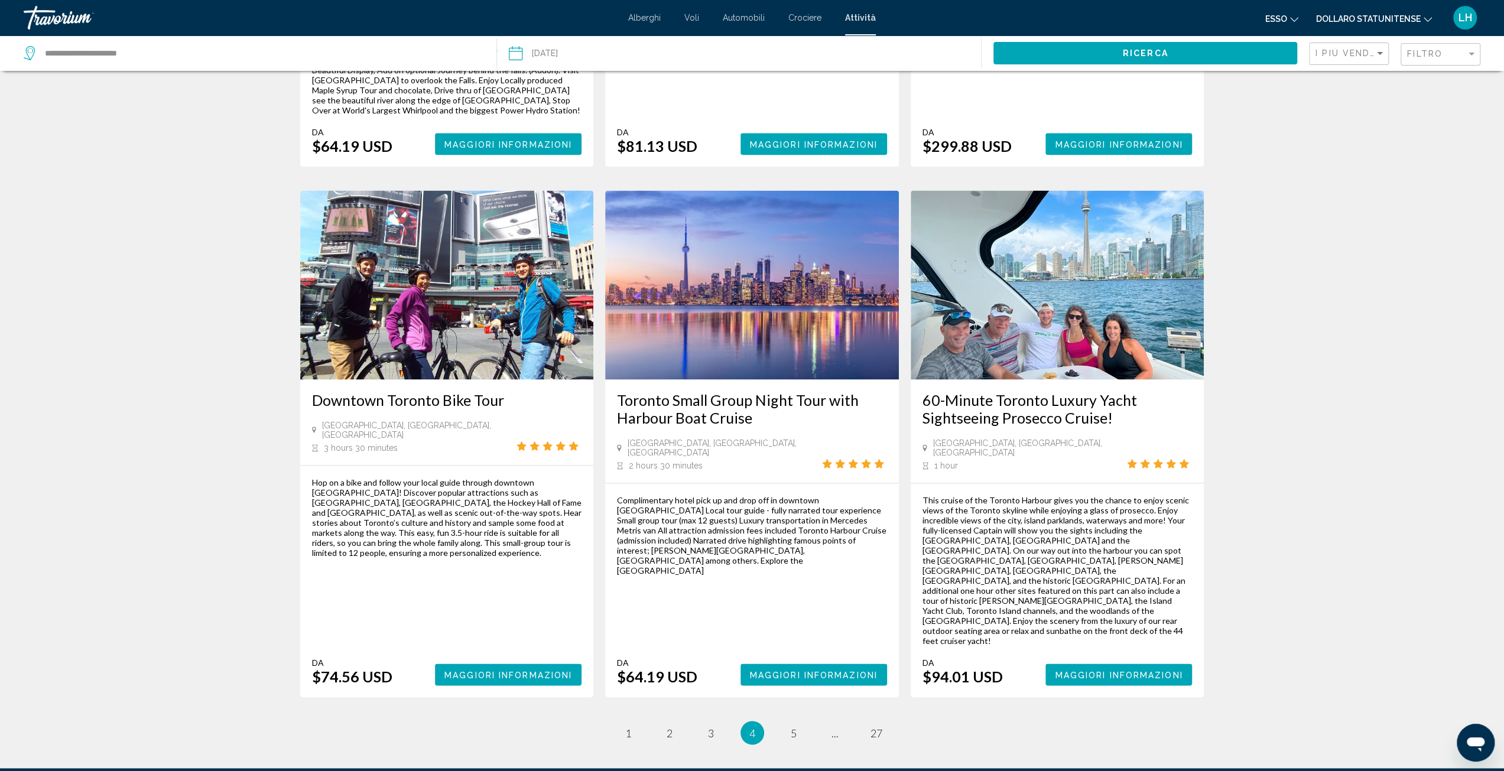
scroll to position [1531, 0]
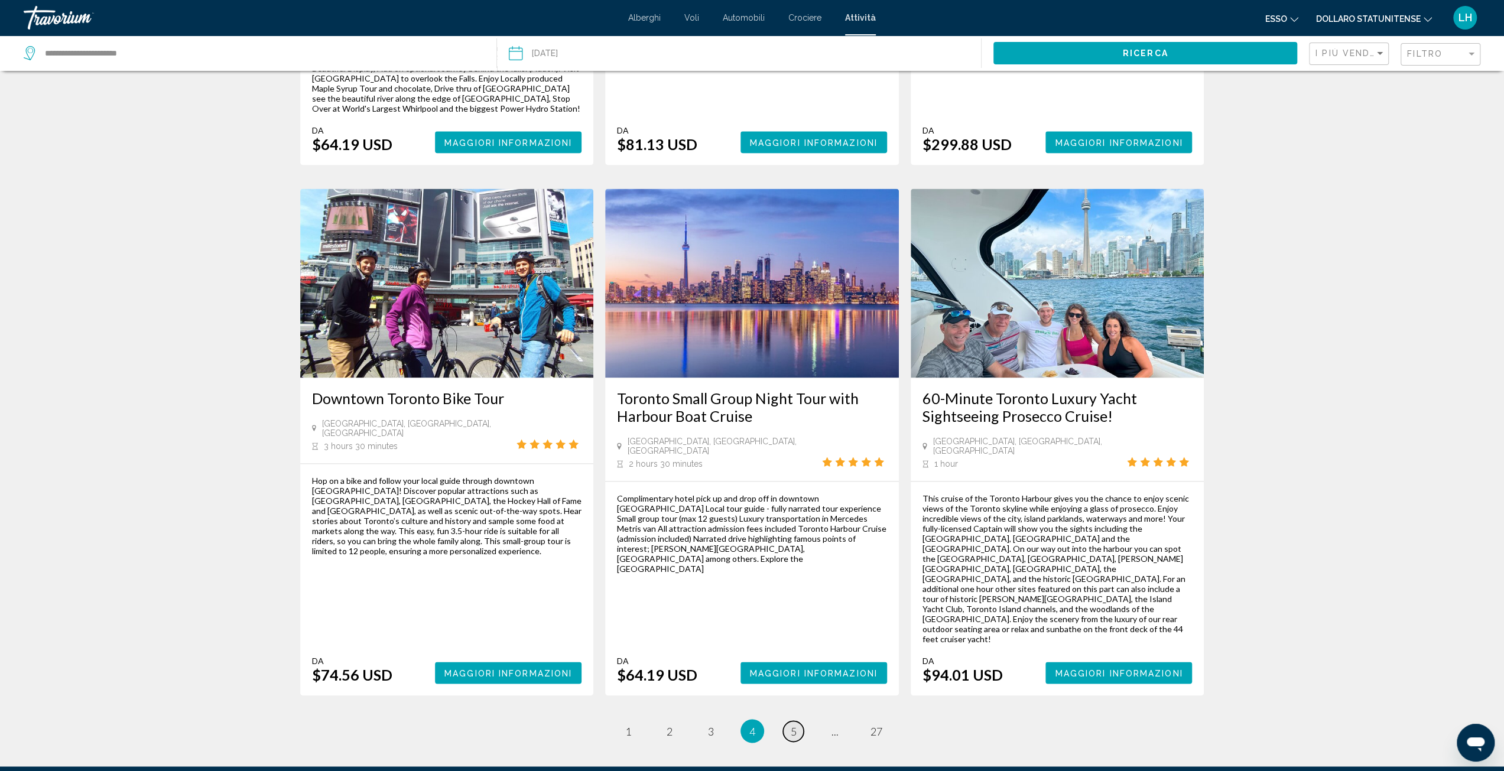
click at [791, 724] on span "5" at bounding box center [794, 730] width 6 height 13
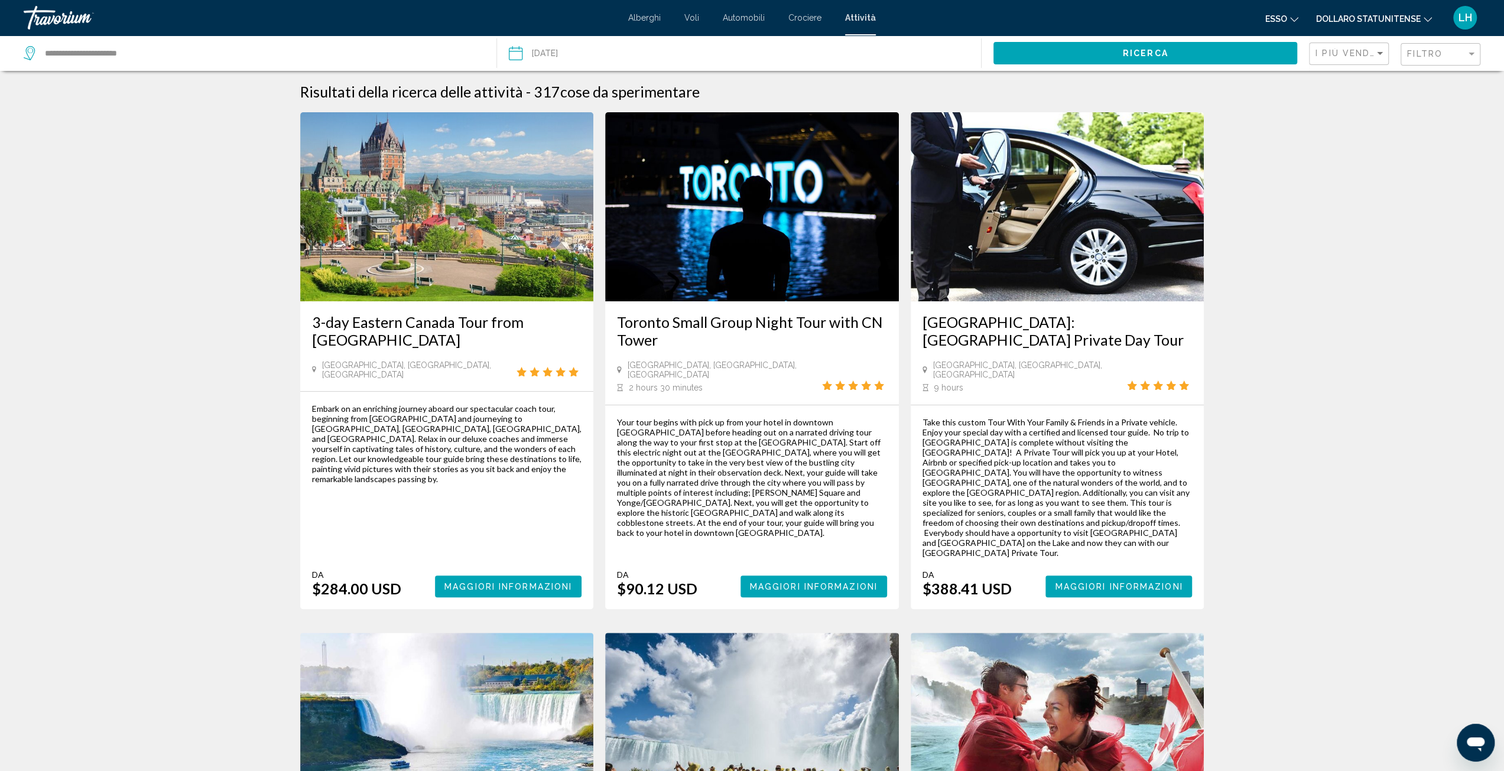
click at [810, 19] on font "Crociere" at bounding box center [804, 17] width 33 height 9
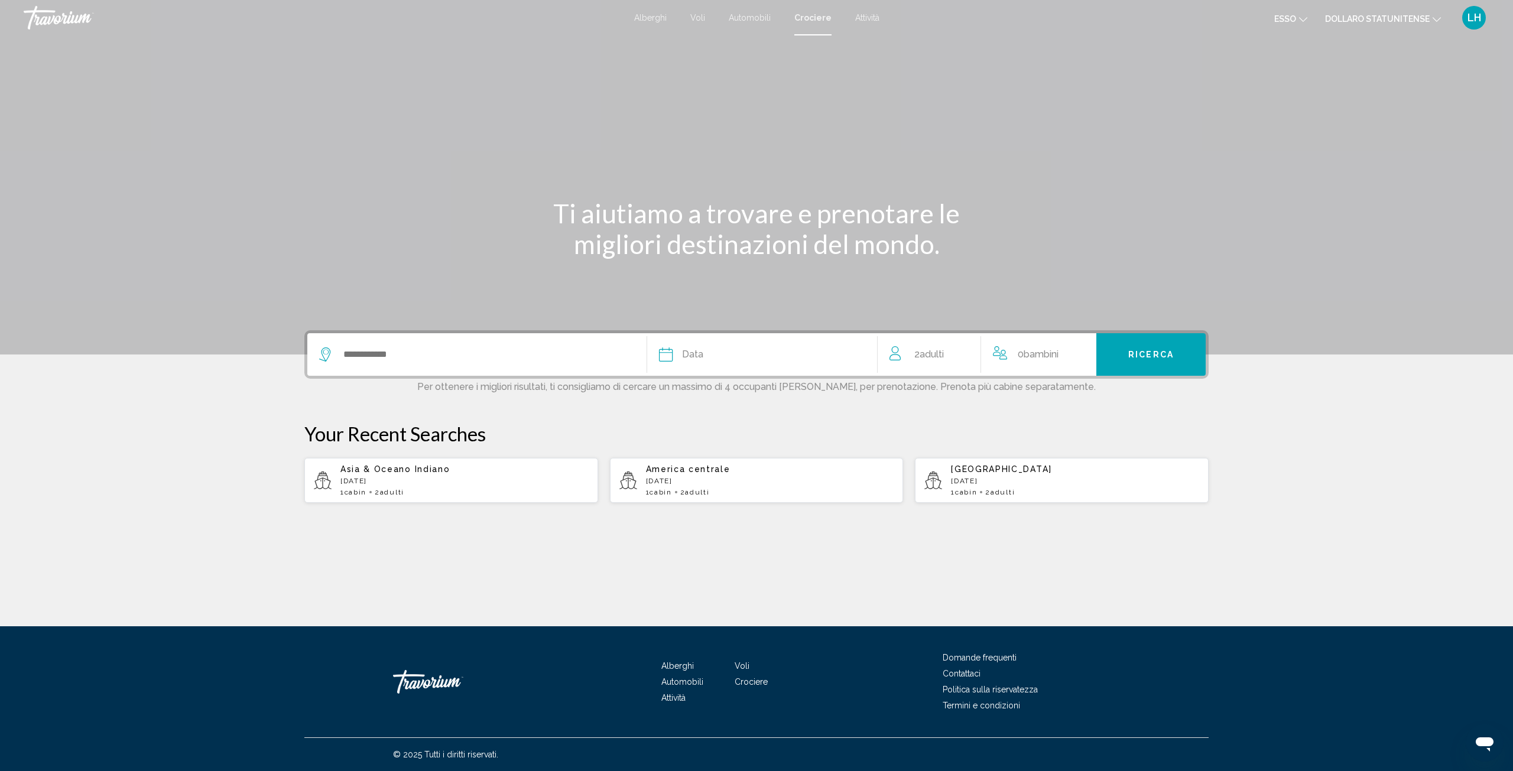
click at [747, 16] on font "Automobili" at bounding box center [749, 17] width 42 height 9
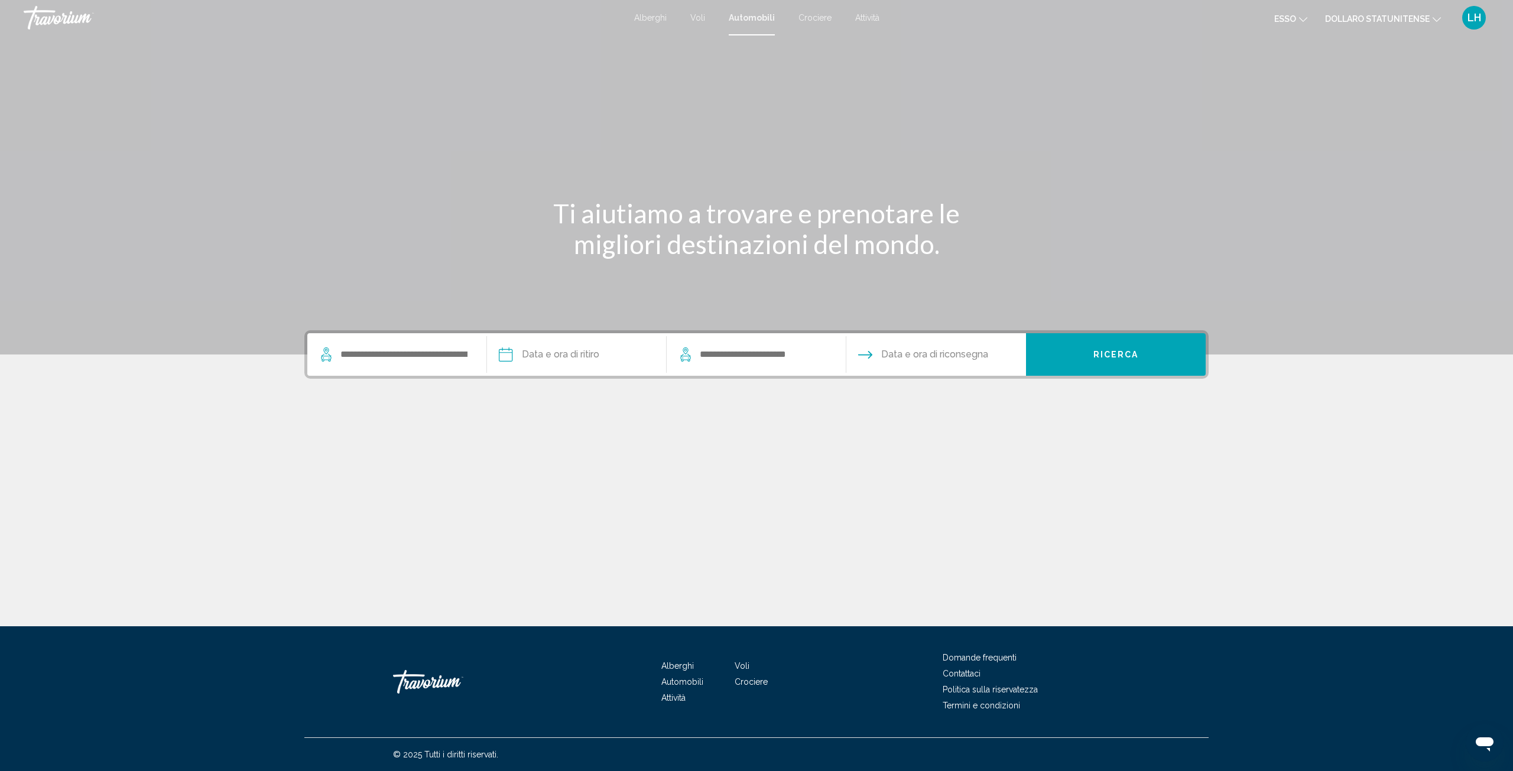
click at [649, 21] on font "Alberghi" at bounding box center [650, 17] width 32 height 9
click at [423, 359] on input "Destination All Destinations" at bounding box center [422, 358] width 204 height 11
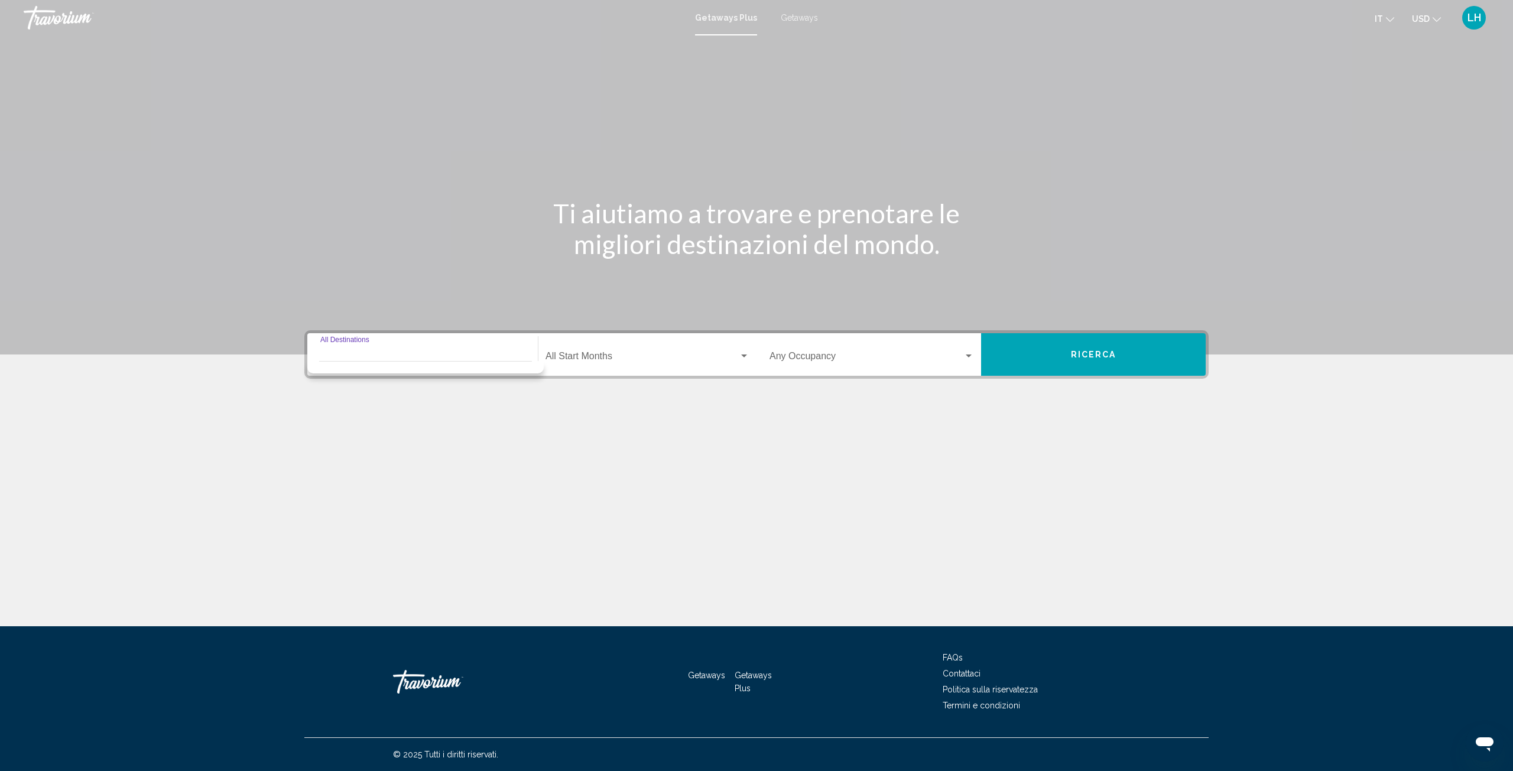
click at [425, 355] on input "Destination All Destinations" at bounding box center [422, 358] width 204 height 11
click at [419, 354] on input "Destination All Destinations" at bounding box center [422, 358] width 204 height 11
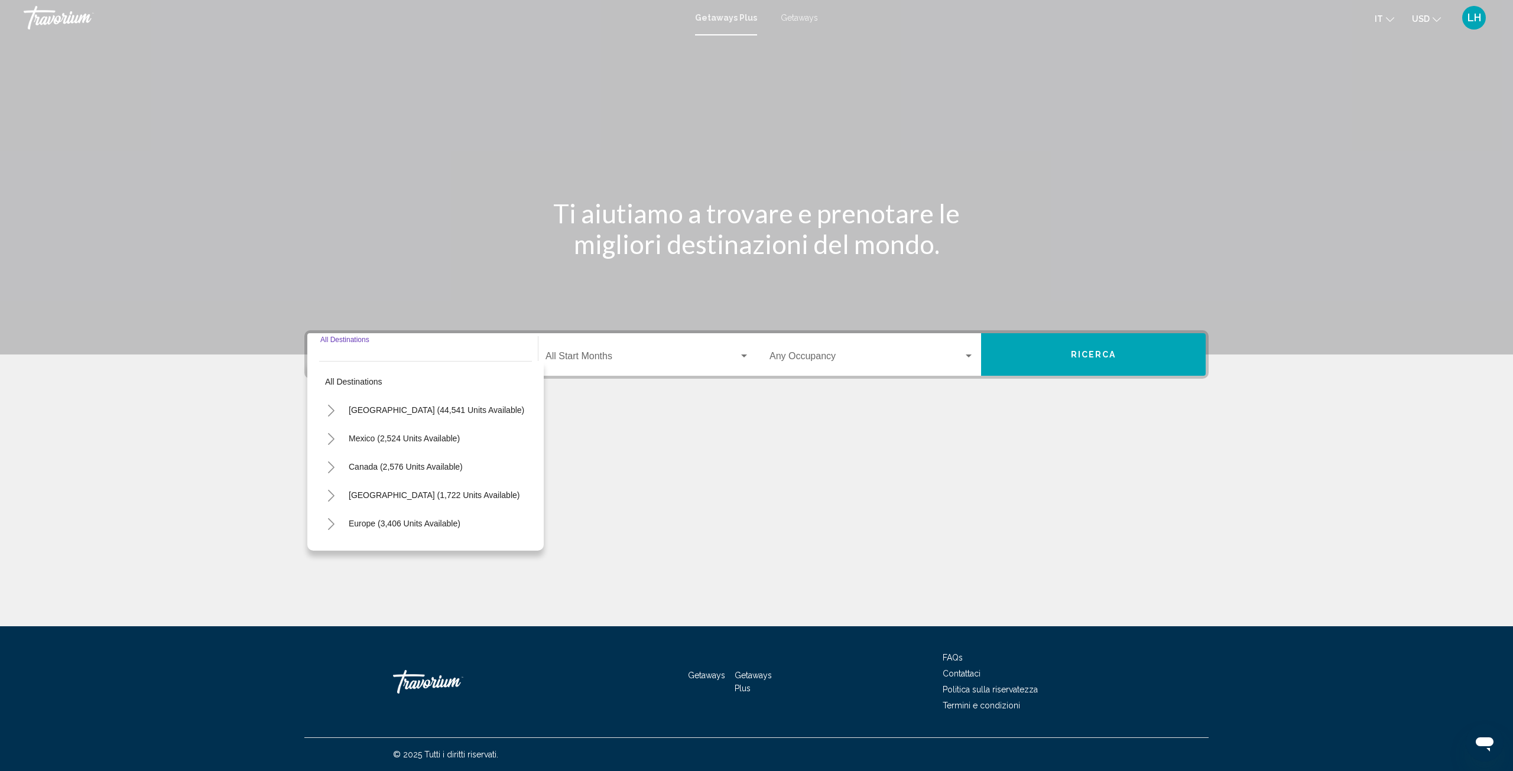
click at [415, 353] on input "Destination All Destinations" at bounding box center [422, 358] width 204 height 11
click at [369, 465] on span "Canada (2,576 units available)" at bounding box center [406, 466] width 114 height 9
type input "**********"
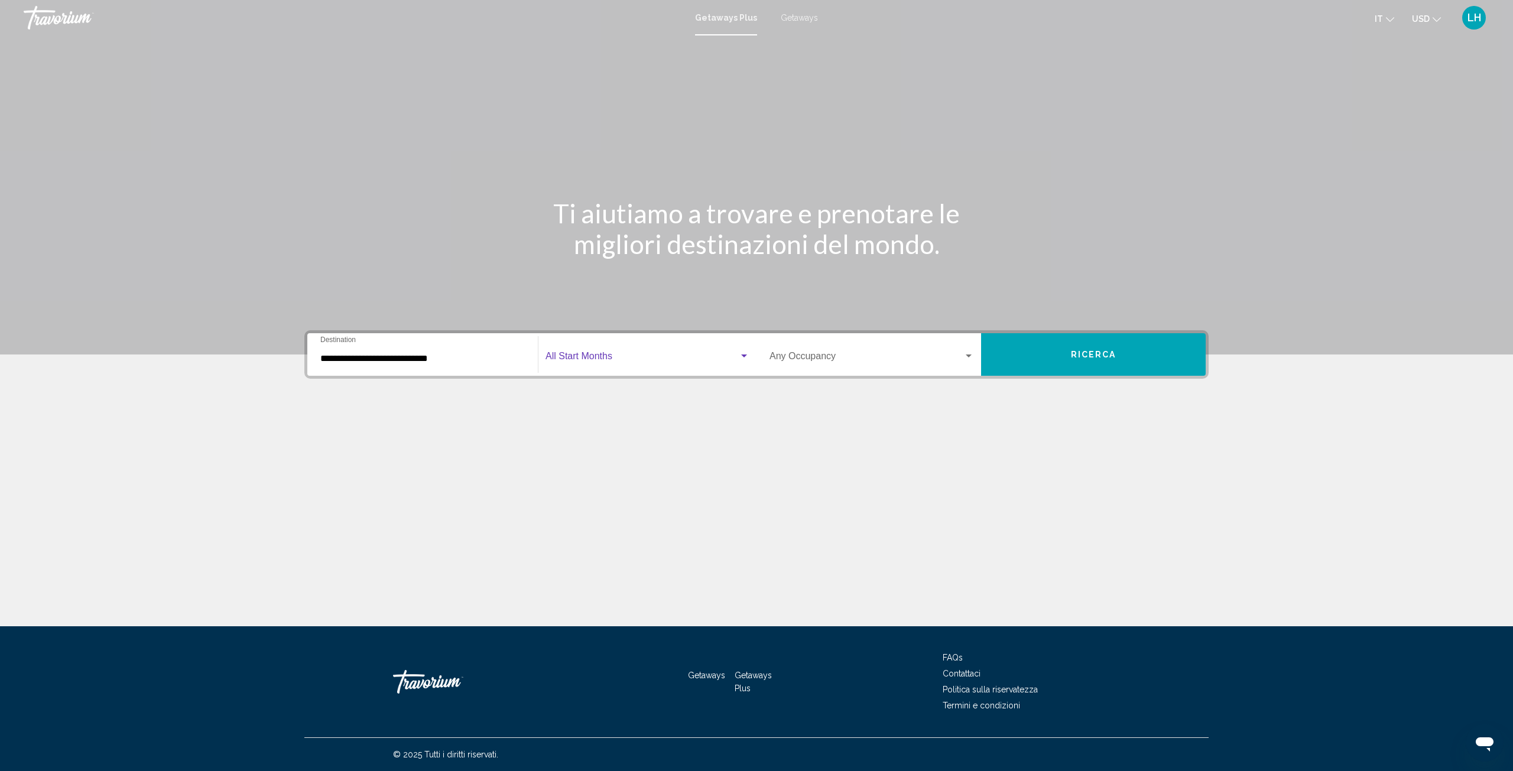
click at [644, 358] on span "Search widget" at bounding box center [641, 358] width 193 height 11
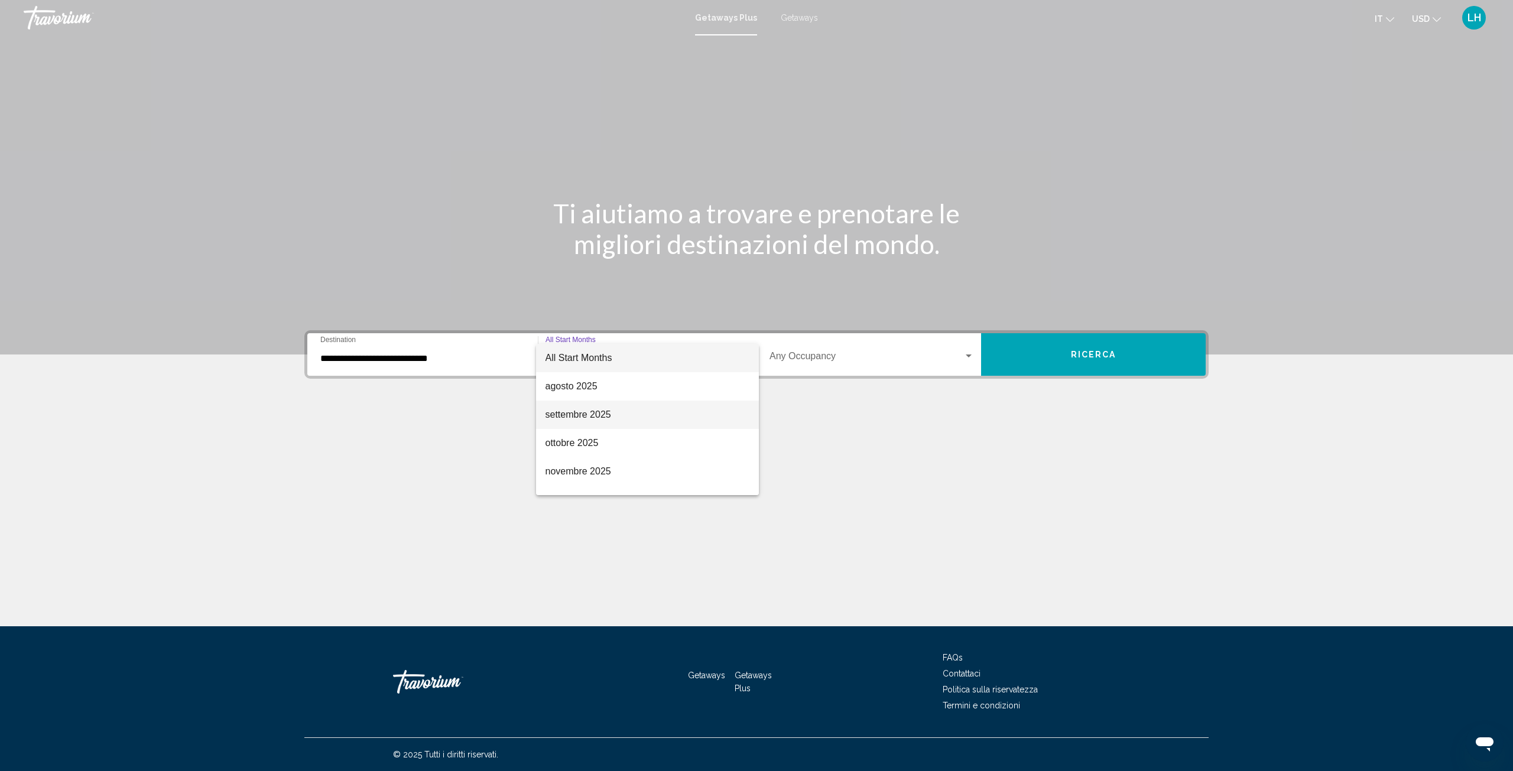
click at [630, 412] on span "settembre 2025" at bounding box center [647, 415] width 204 height 28
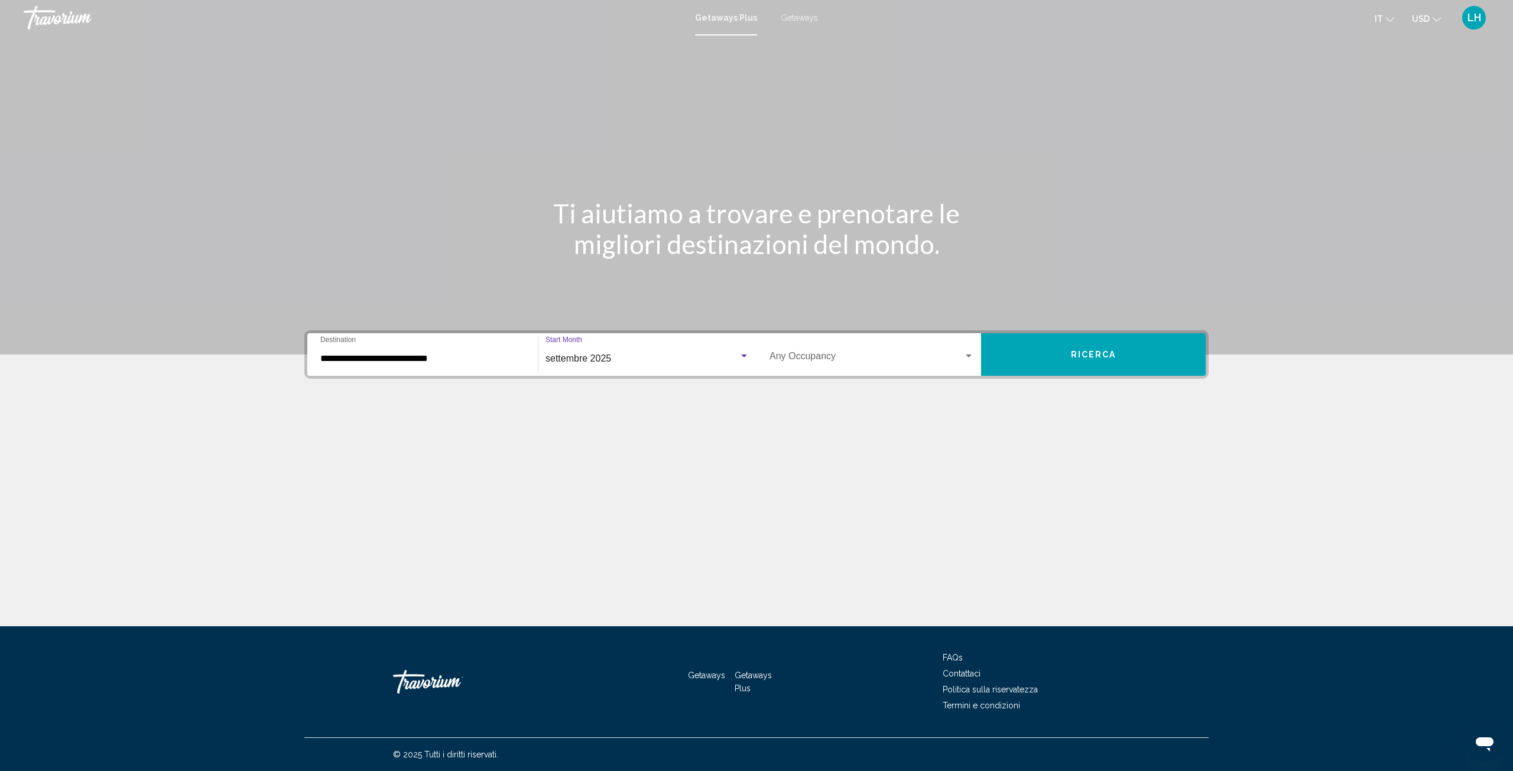
click at [835, 360] on span "Search widget" at bounding box center [866, 358] width 194 height 11
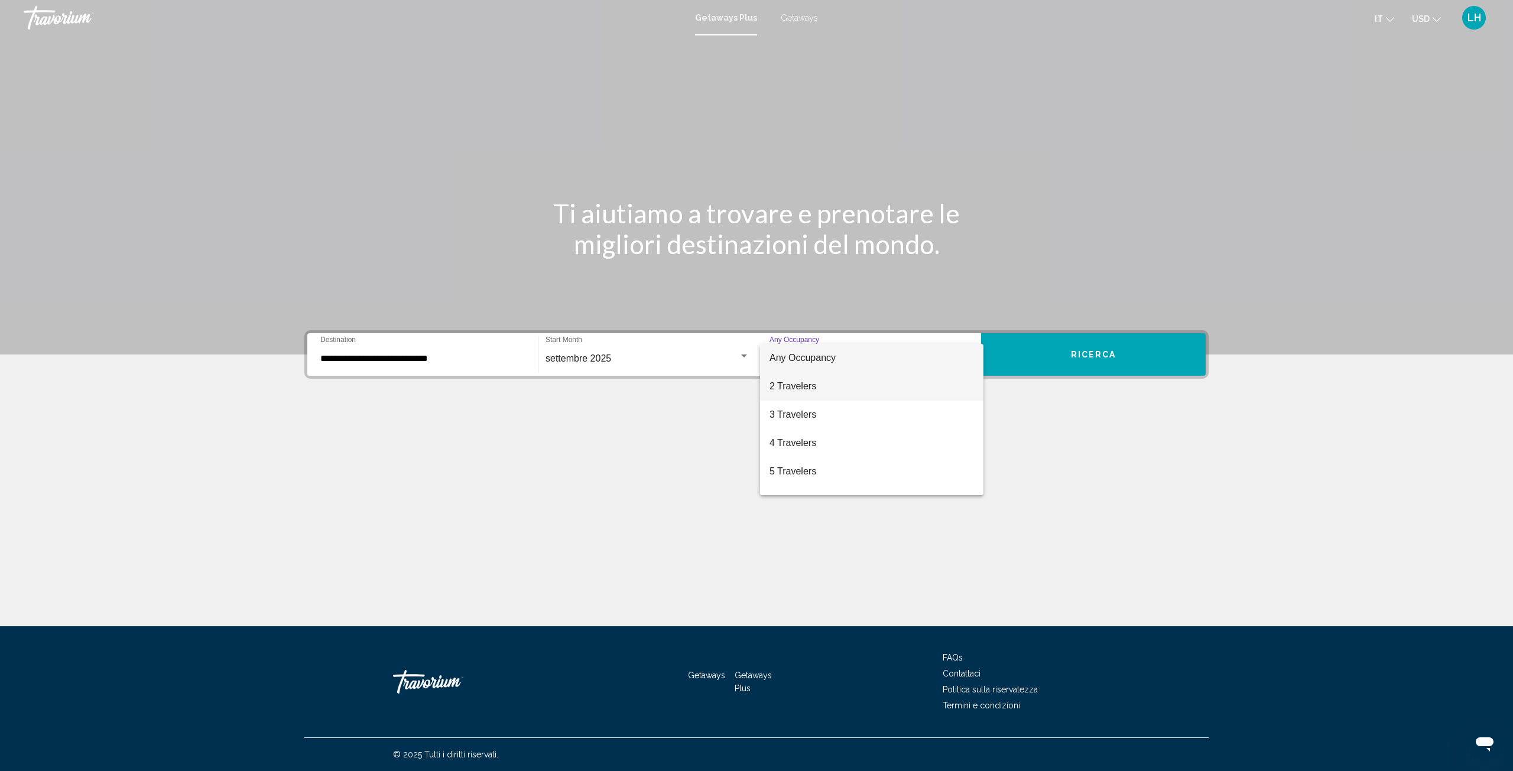
click at [830, 388] on span "2 Travelers" at bounding box center [871, 386] width 204 height 28
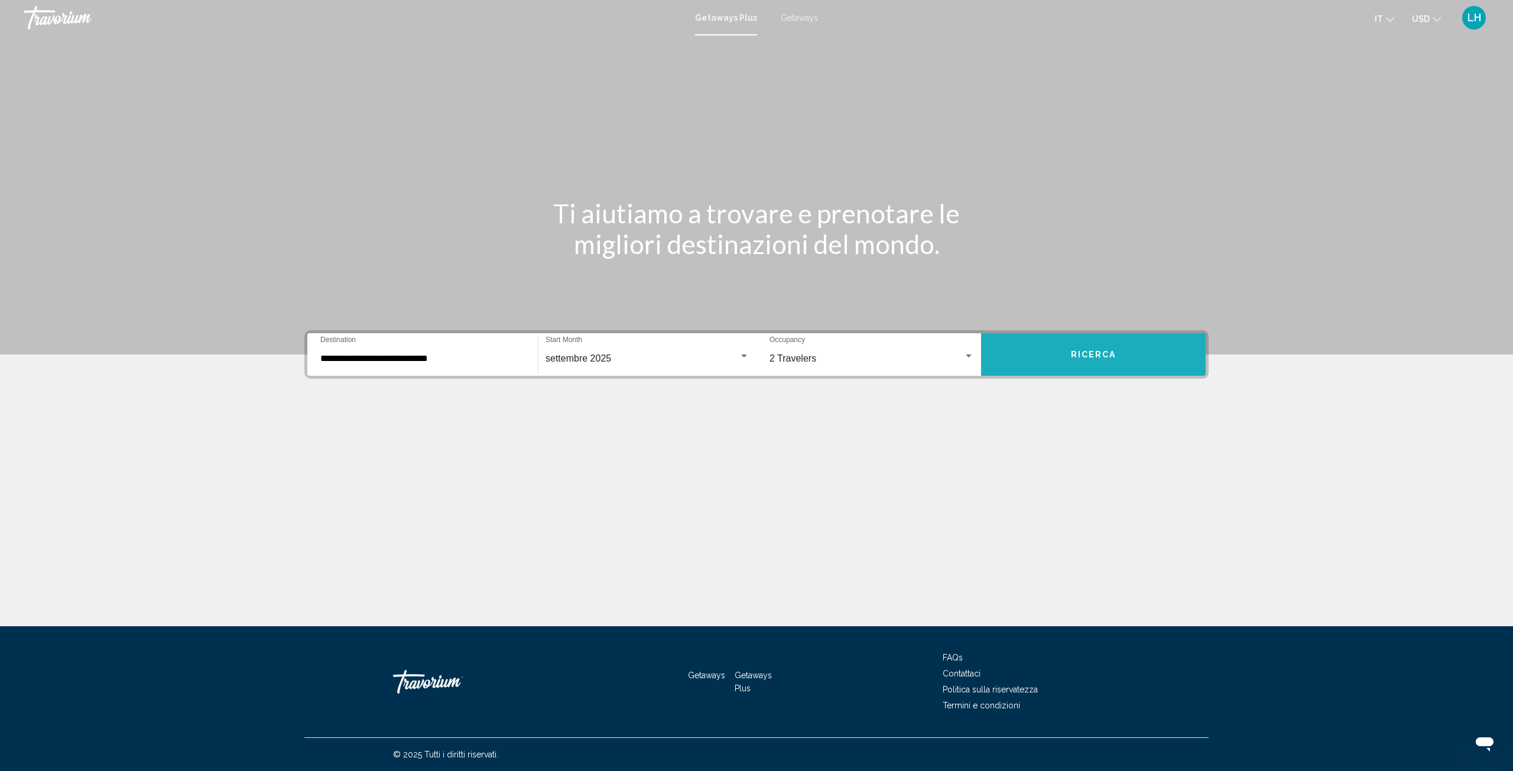
click at [1054, 362] on button "Ricerca" at bounding box center [1093, 354] width 225 height 43
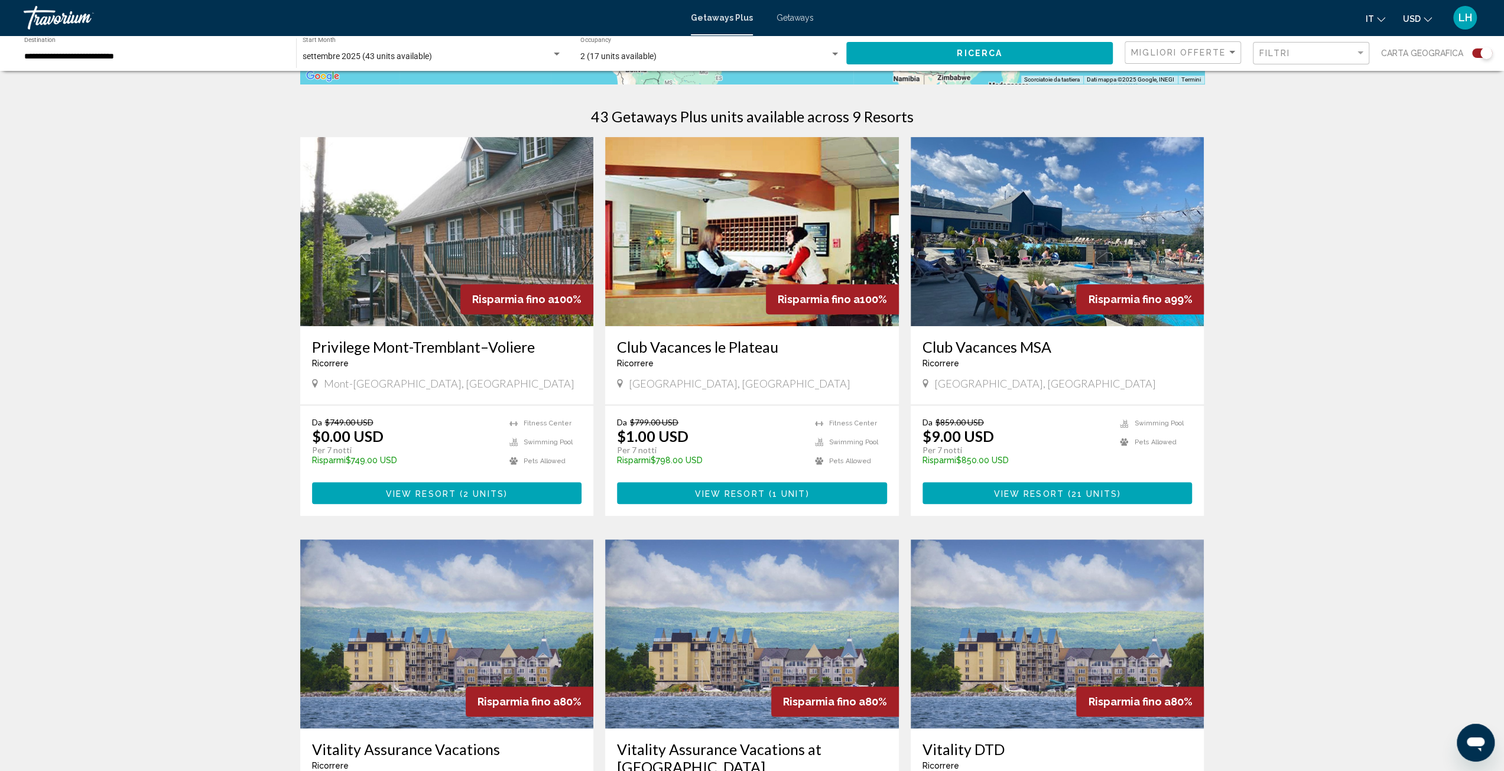
scroll to position [347, 0]
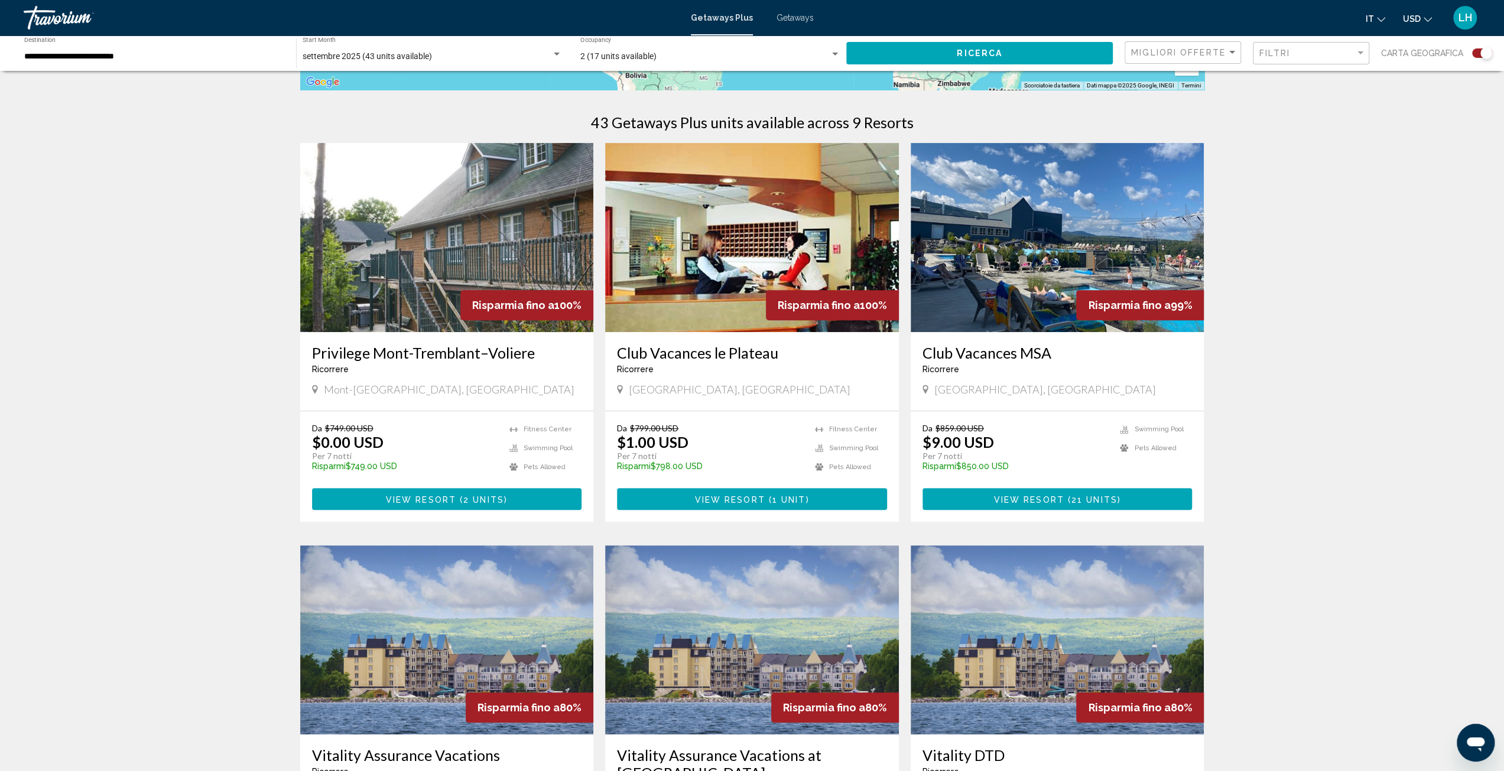
click at [739, 271] on img "Main content" at bounding box center [752, 237] width 294 height 189
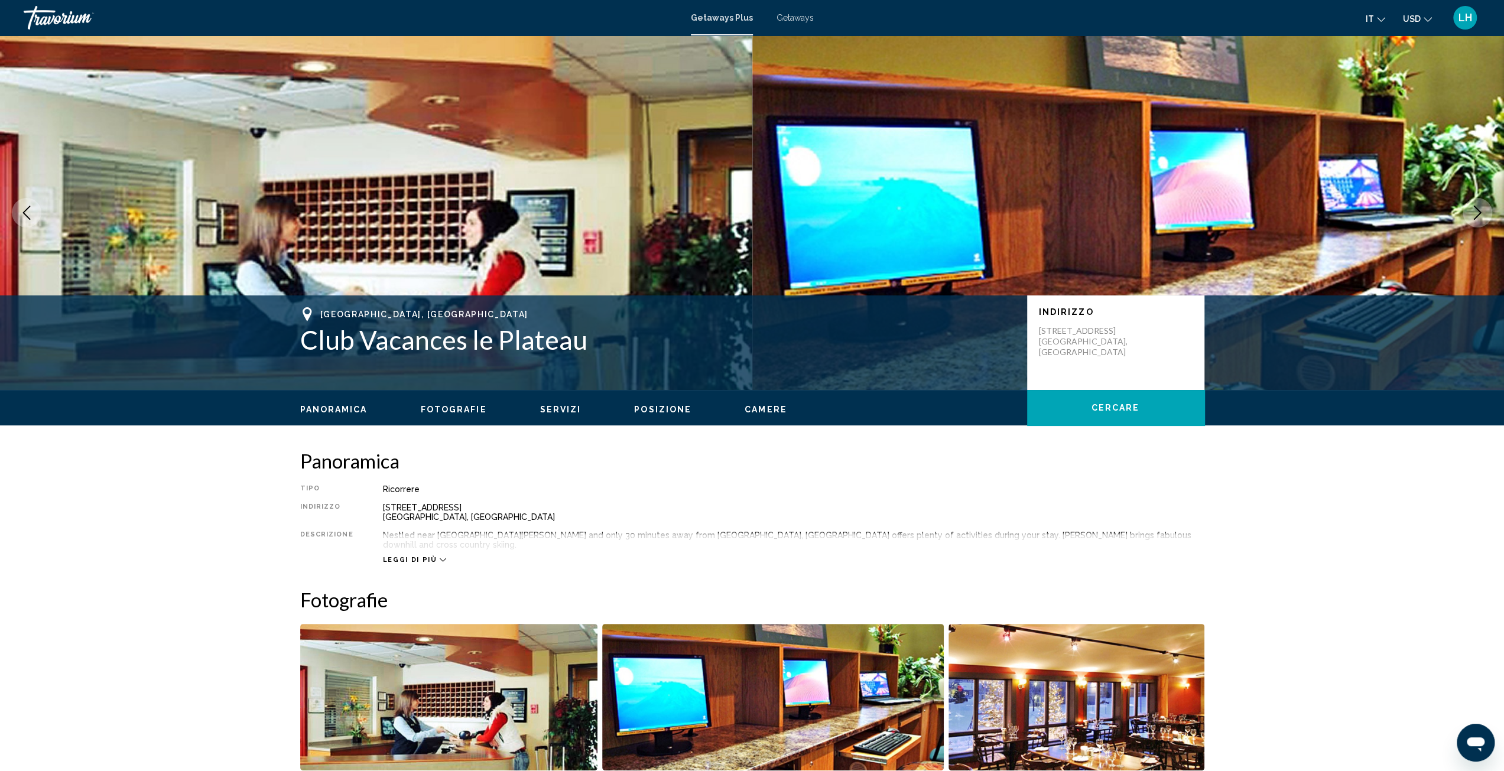
click at [792, 18] on span "Getaways" at bounding box center [794, 17] width 37 height 9
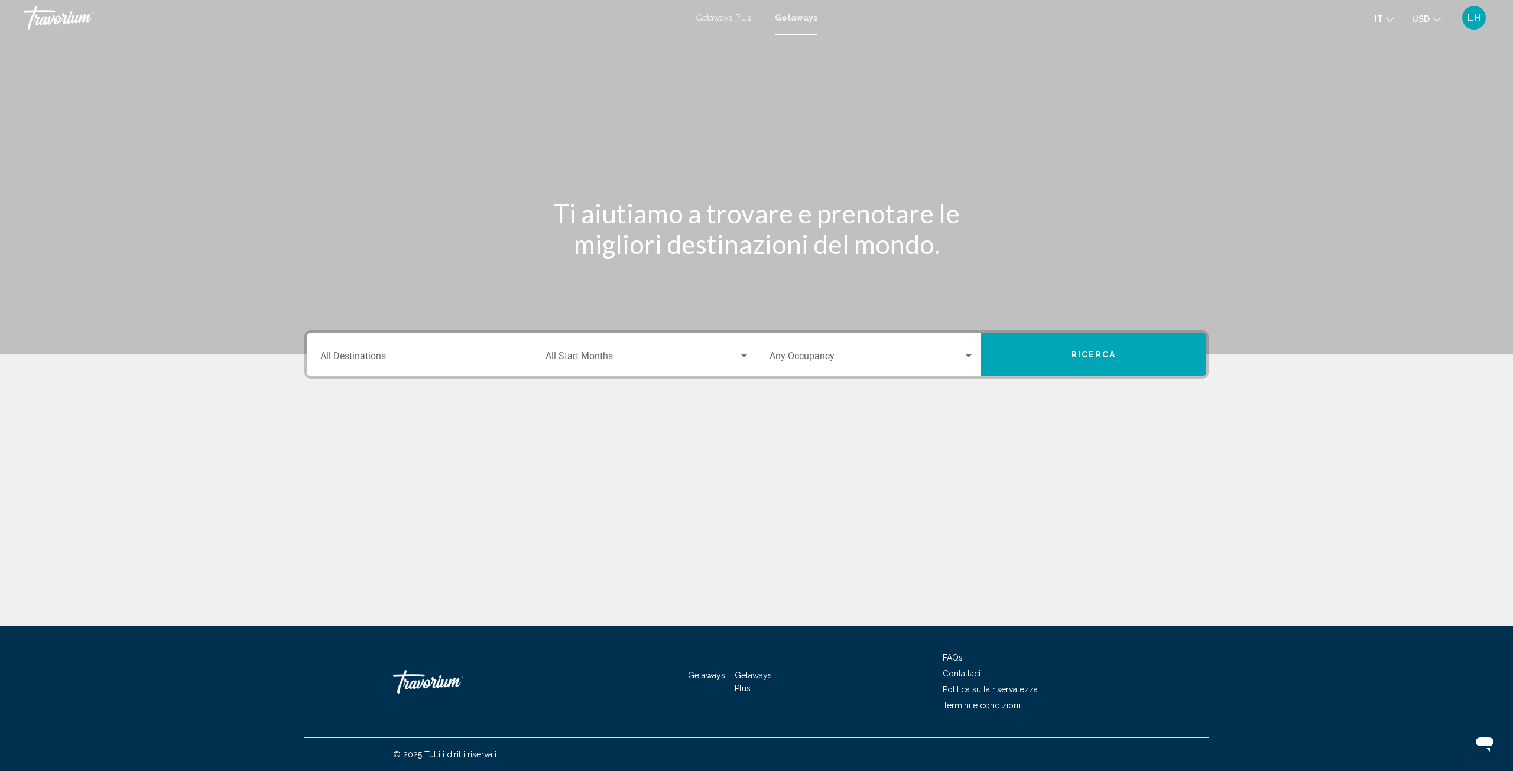
click at [360, 353] on input "Destination All Destinations" at bounding box center [422, 358] width 204 height 11
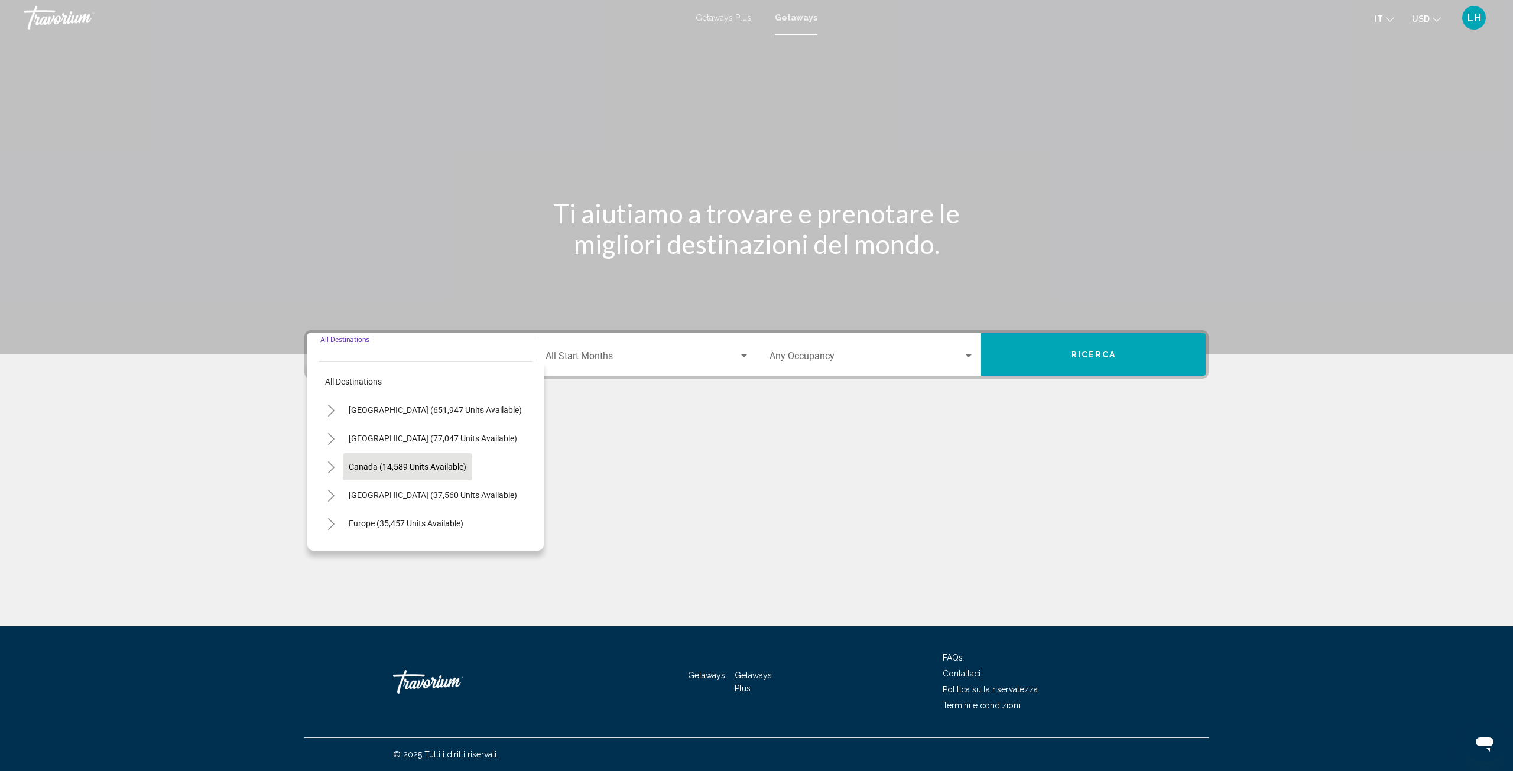
click at [395, 459] on button "Canada (14,589 units available)" at bounding box center [407, 466] width 129 height 27
type input "**********"
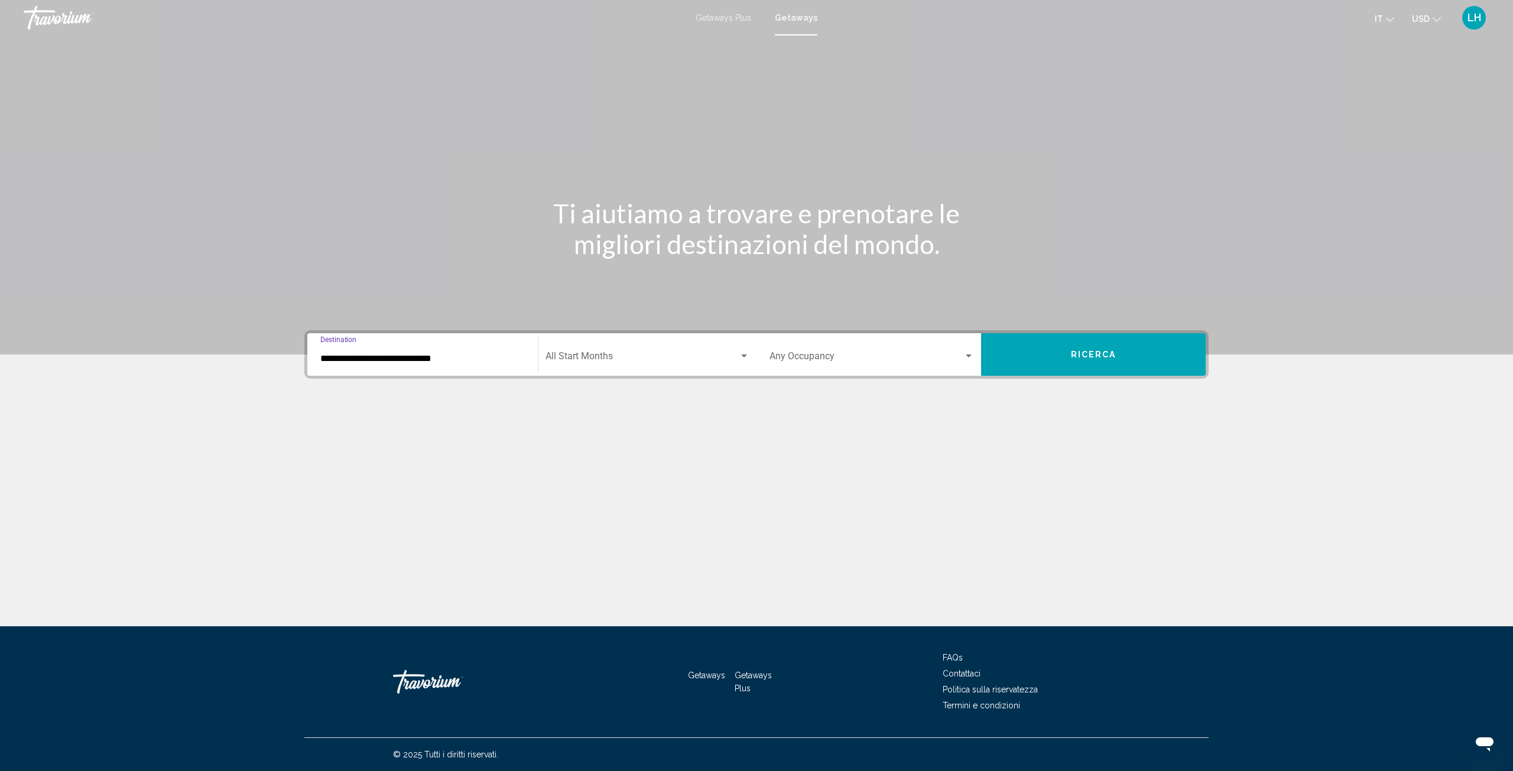
click at [684, 349] on div "Start Month All Start Months" at bounding box center [647, 354] width 204 height 37
click at [623, 439] on span "ottobre 2025" at bounding box center [647, 443] width 204 height 28
click at [966, 353] on div "Search widget" at bounding box center [968, 356] width 11 height 9
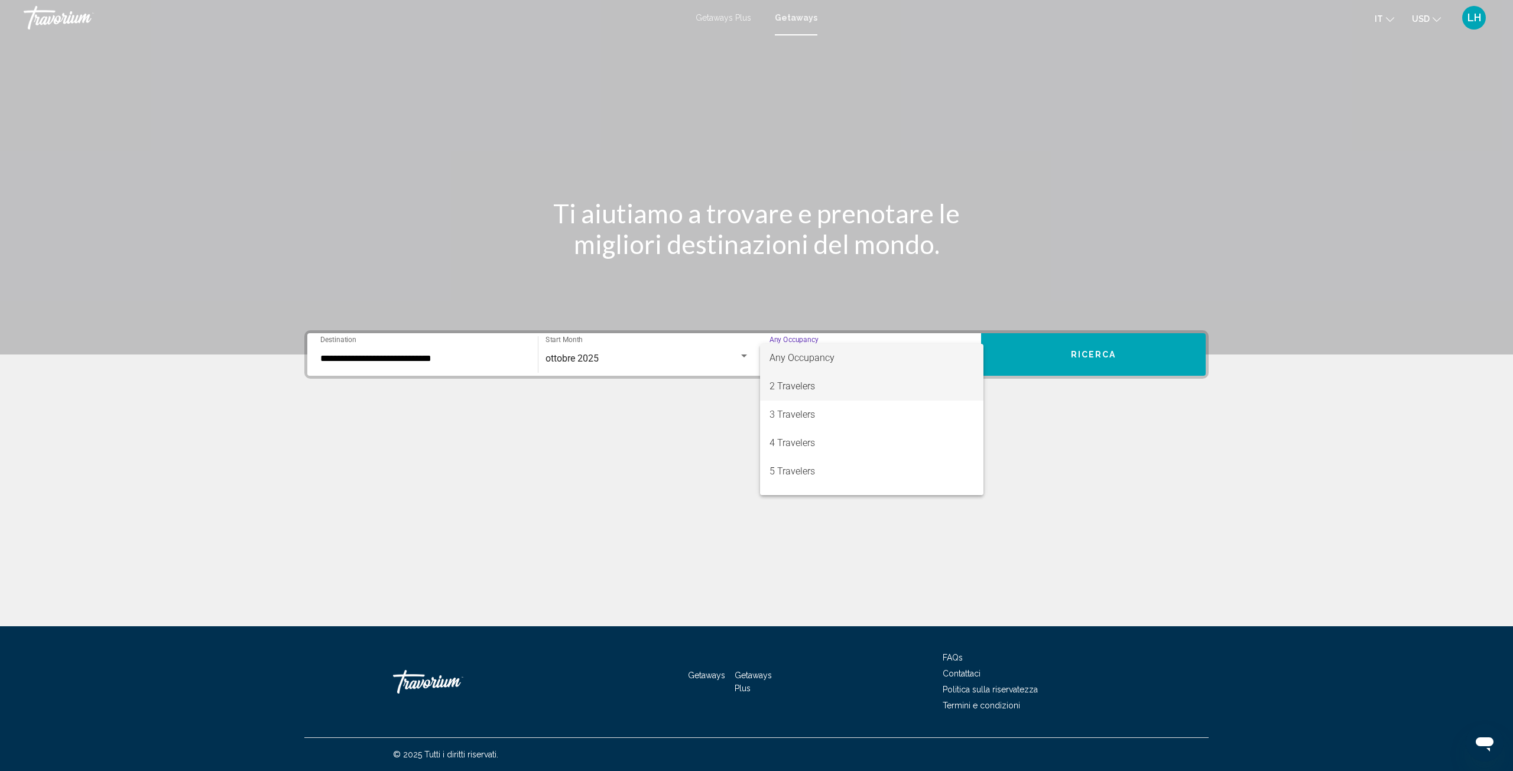
click at [909, 385] on span "2 Travelers" at bounding box center [871, 386] width 204 height 28
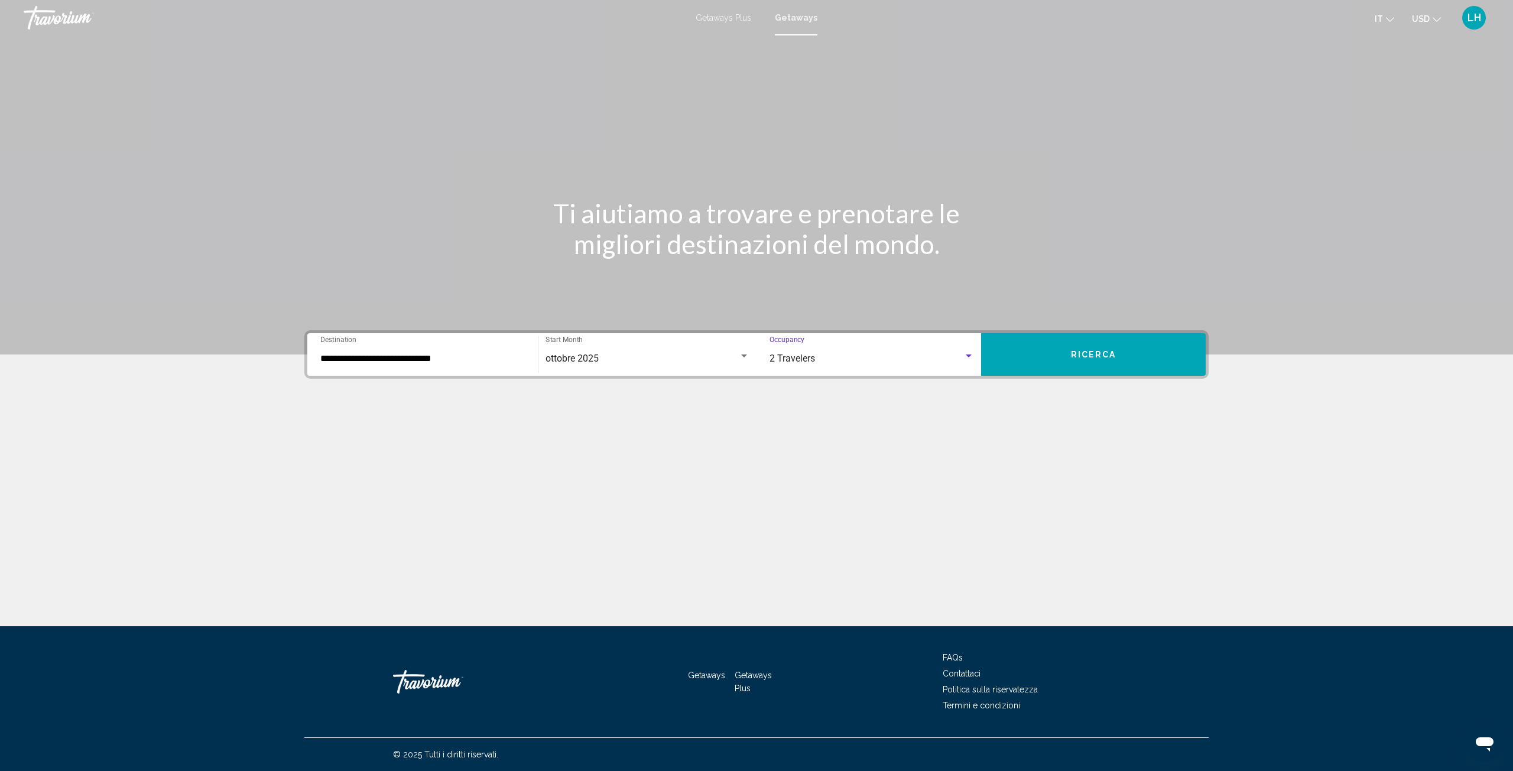
click at [1128, 359] on button "Ricerca" at bounding box center [1093, 354] width 225 height 43
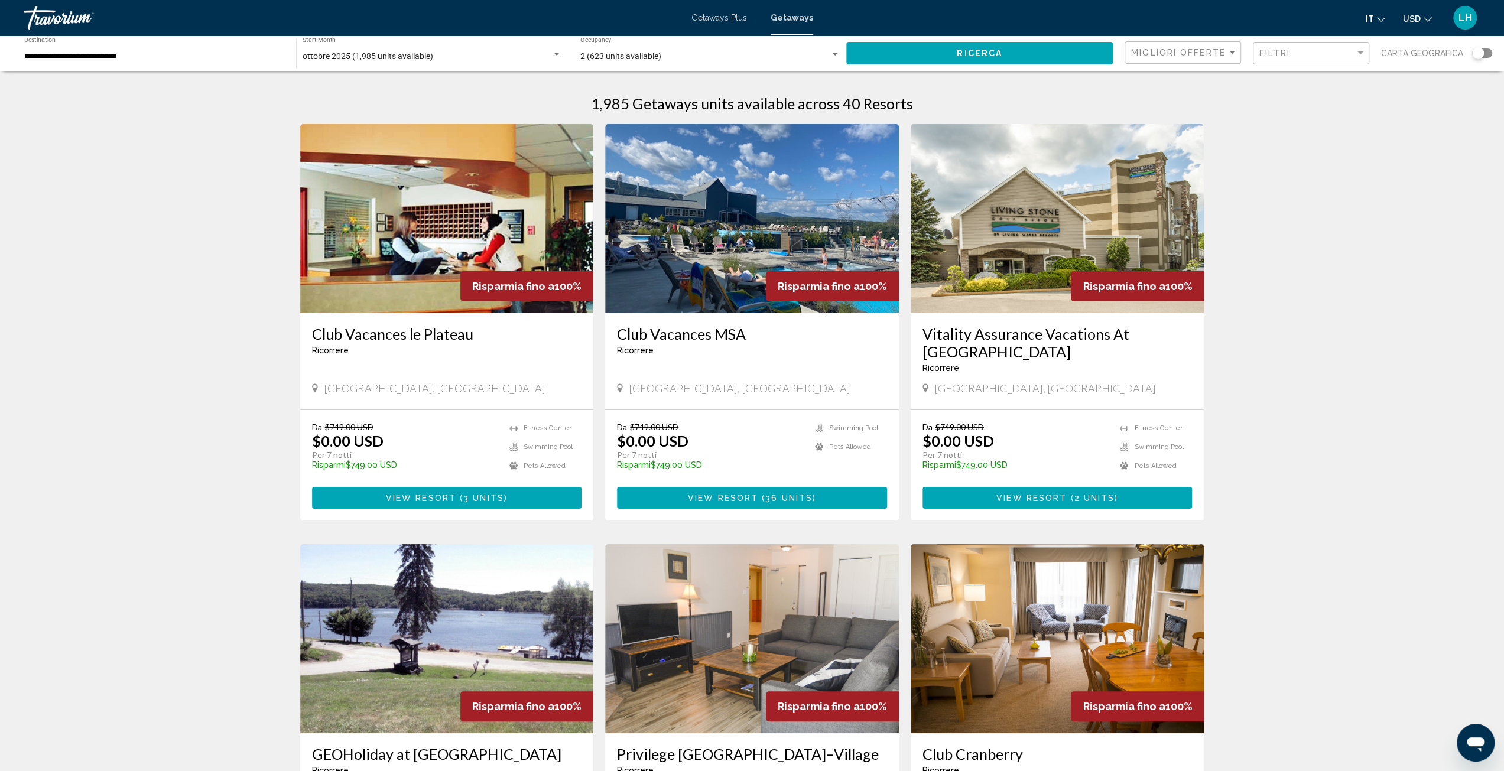
scroll to position [197, 0]
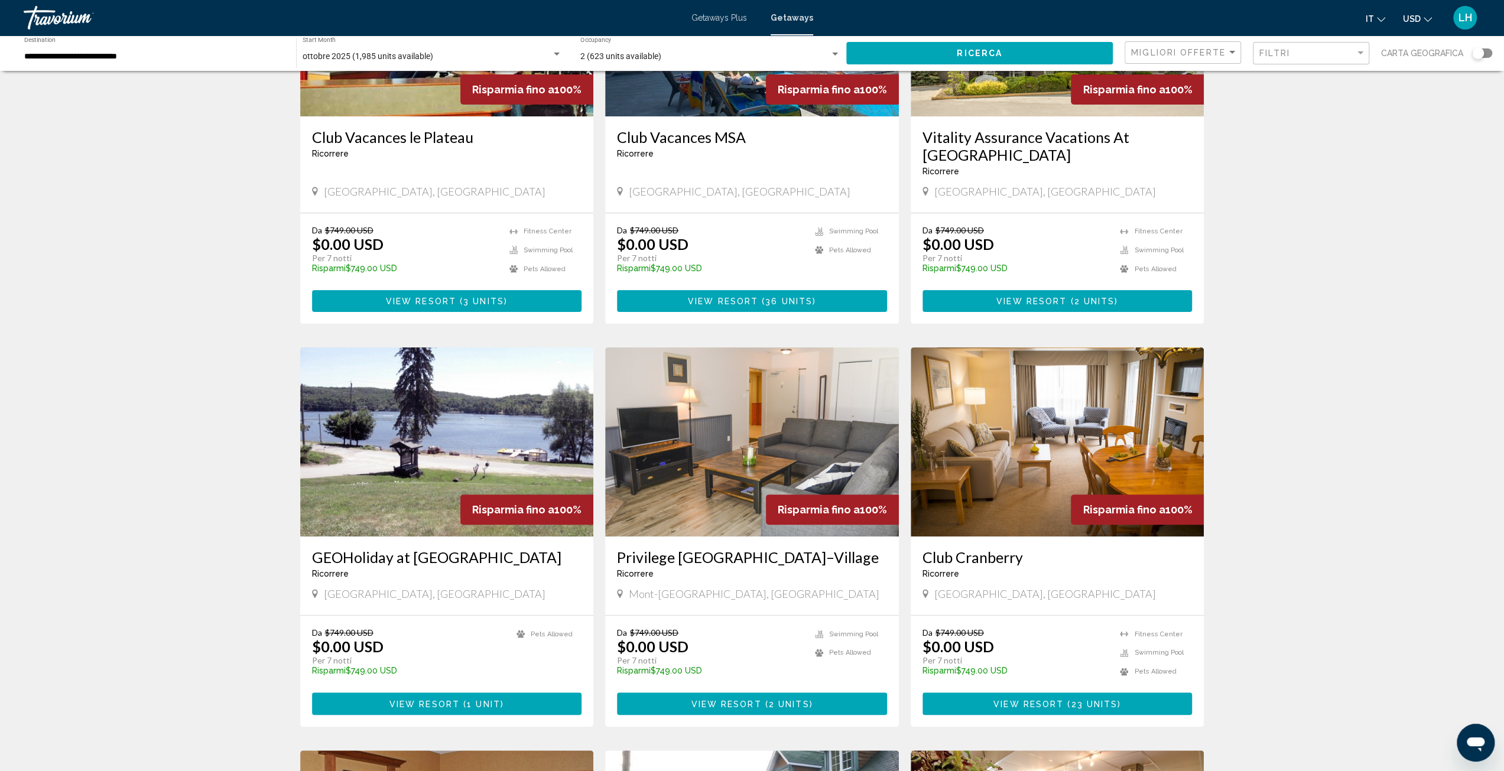
click at [1049, 437] on img "Main content" at bounding box center [1057, 441] width 294 height 189
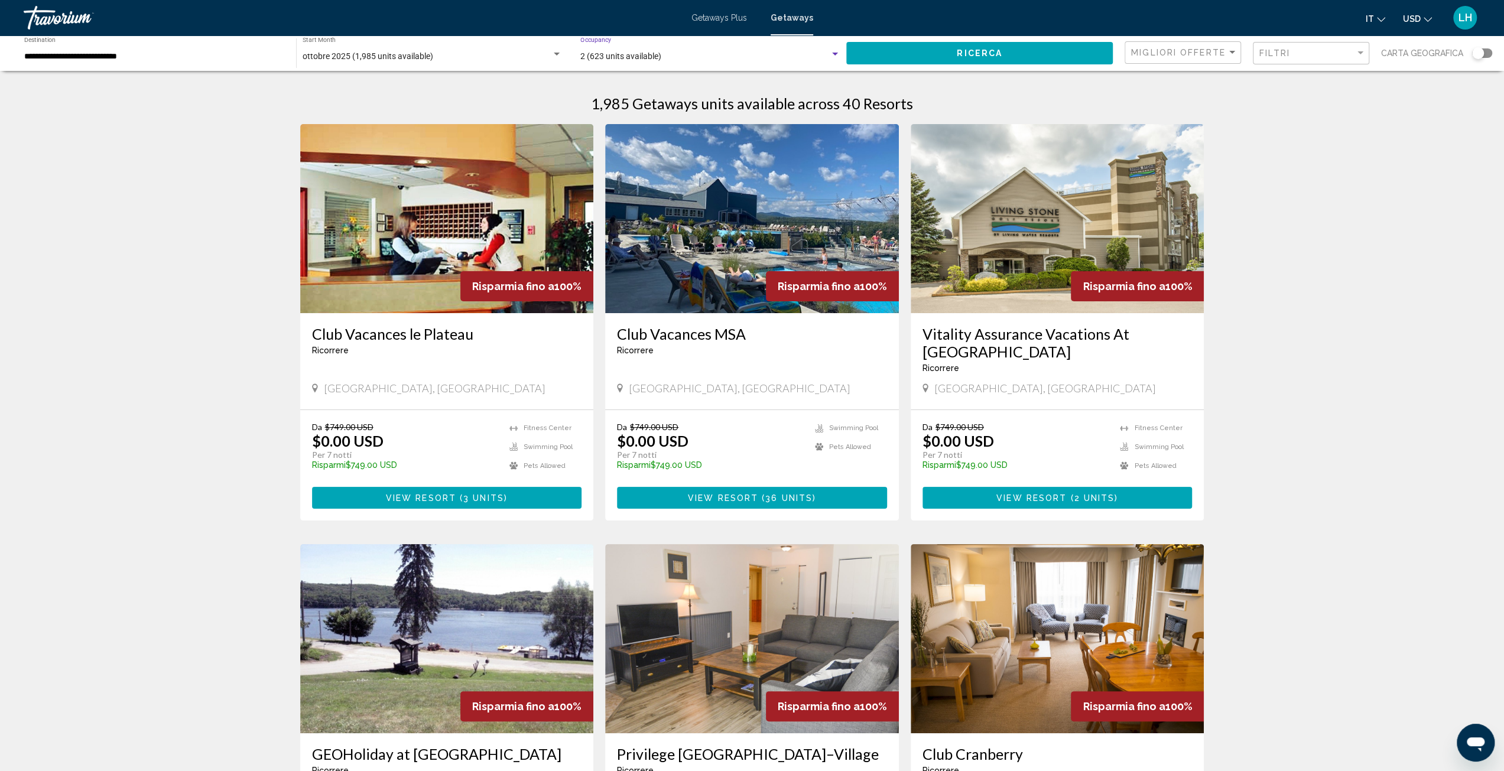
click at [837, 52] on div "Search widget" at bounding box center [835, 54] width 11 height 9
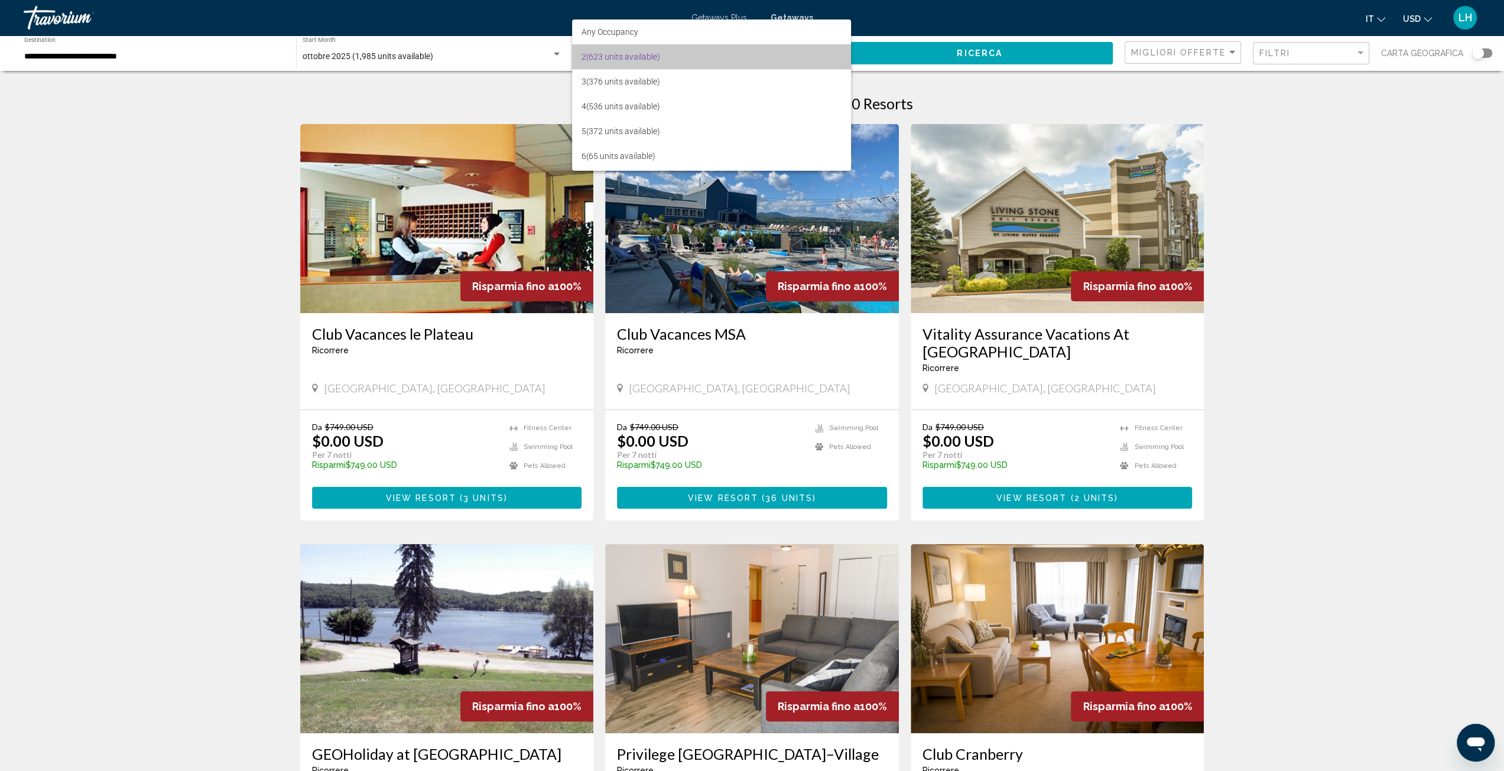
click at [837, 52] on mat-option "2 (623 units available)" at bounding box center [711, 56] width 279 height 25
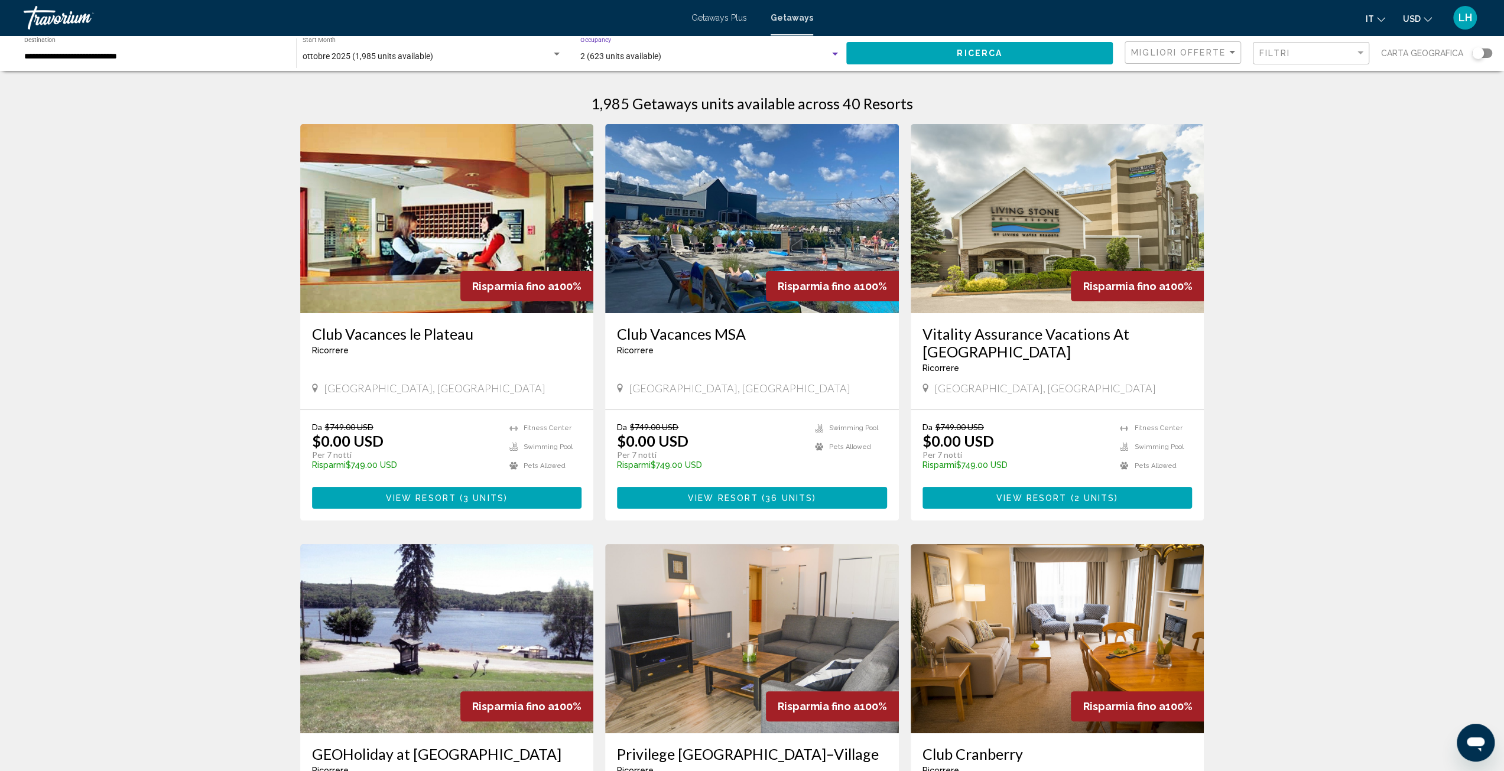
click at [836, 52] on div "Search widget" at bounding box center [835, 54] width 11 height 9
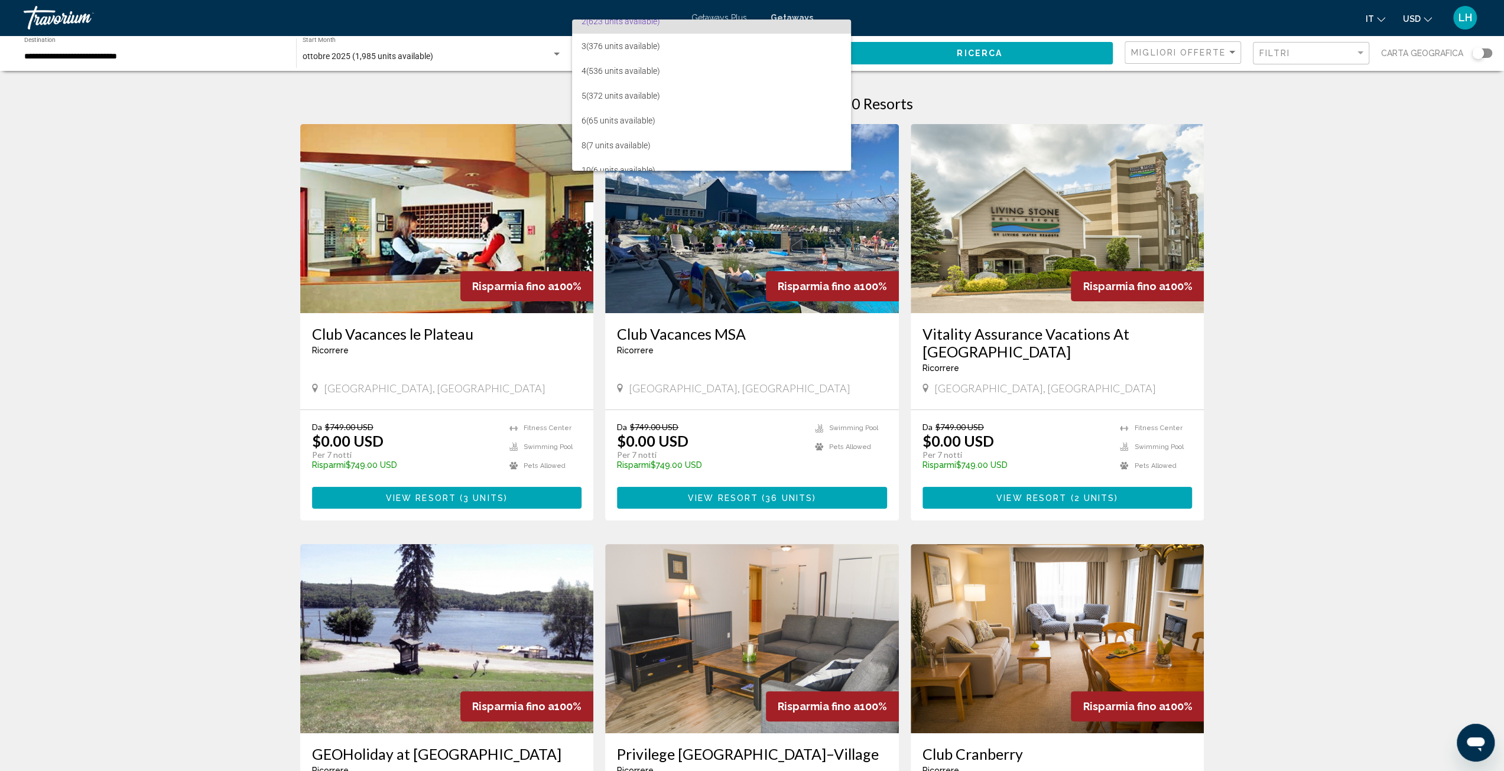
scroll to position [47, 0]
click at [687, 152] on span "10 (6 units available)" at bounding box center [711, 158] width 261 height 25
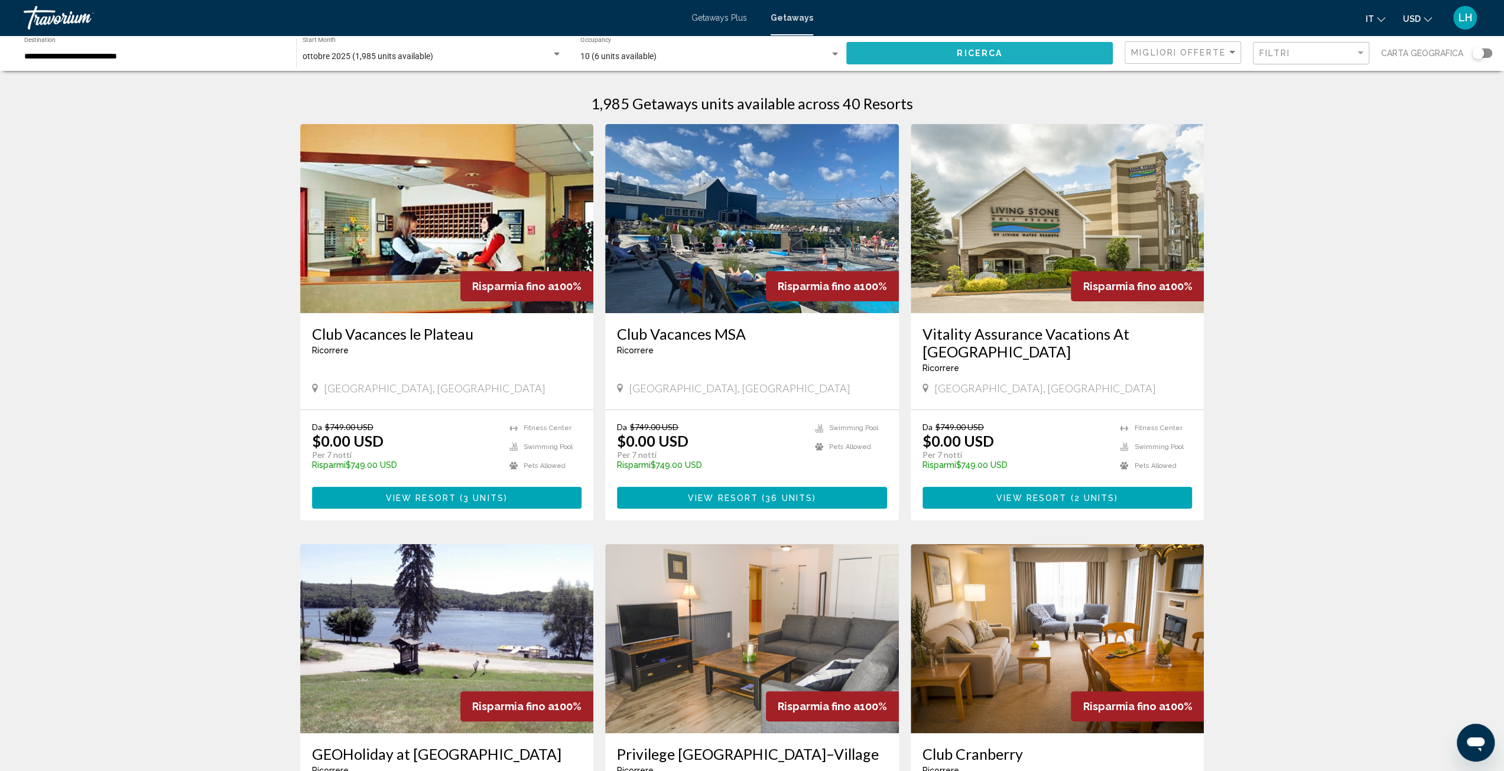
click at [1033, 52] on button "Ricerca" at bounding box center [979, 53] width 266 height 22
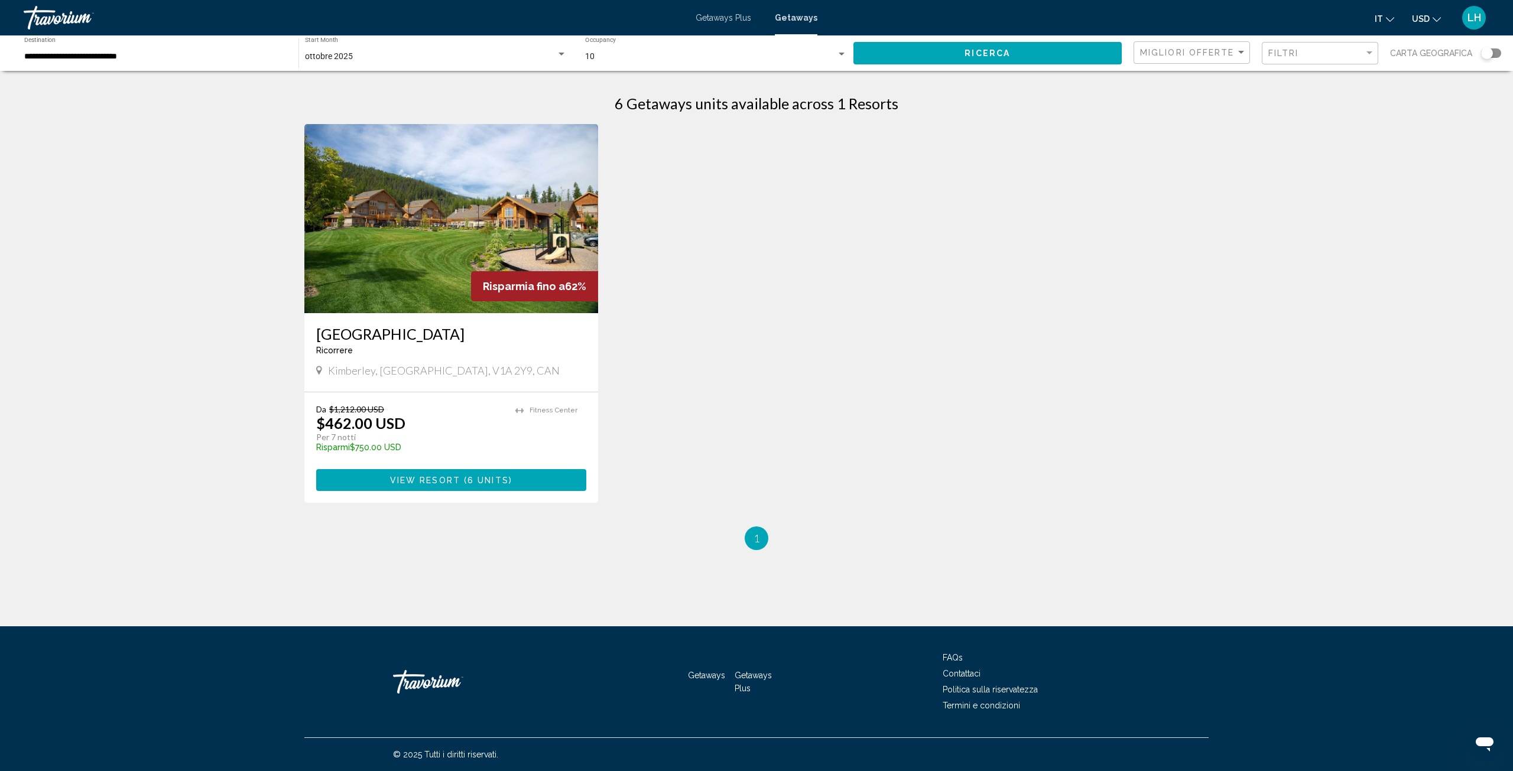
click at [844, 57] on div "Search widget" at bounding box center [841, 54] width 11 height 9
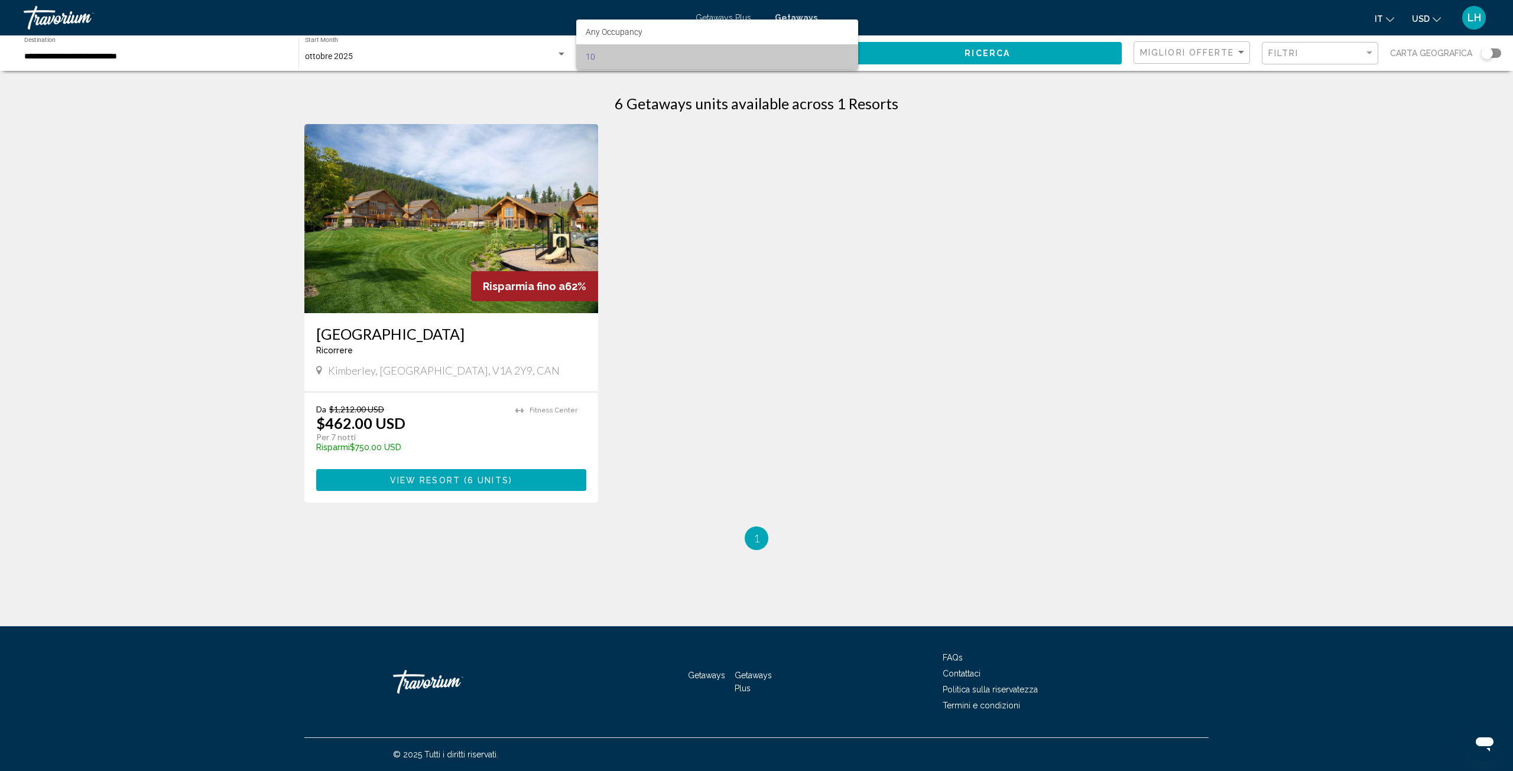
click at [801, 47] on span "10" at bounding box center [717, 56] width 262 height 25
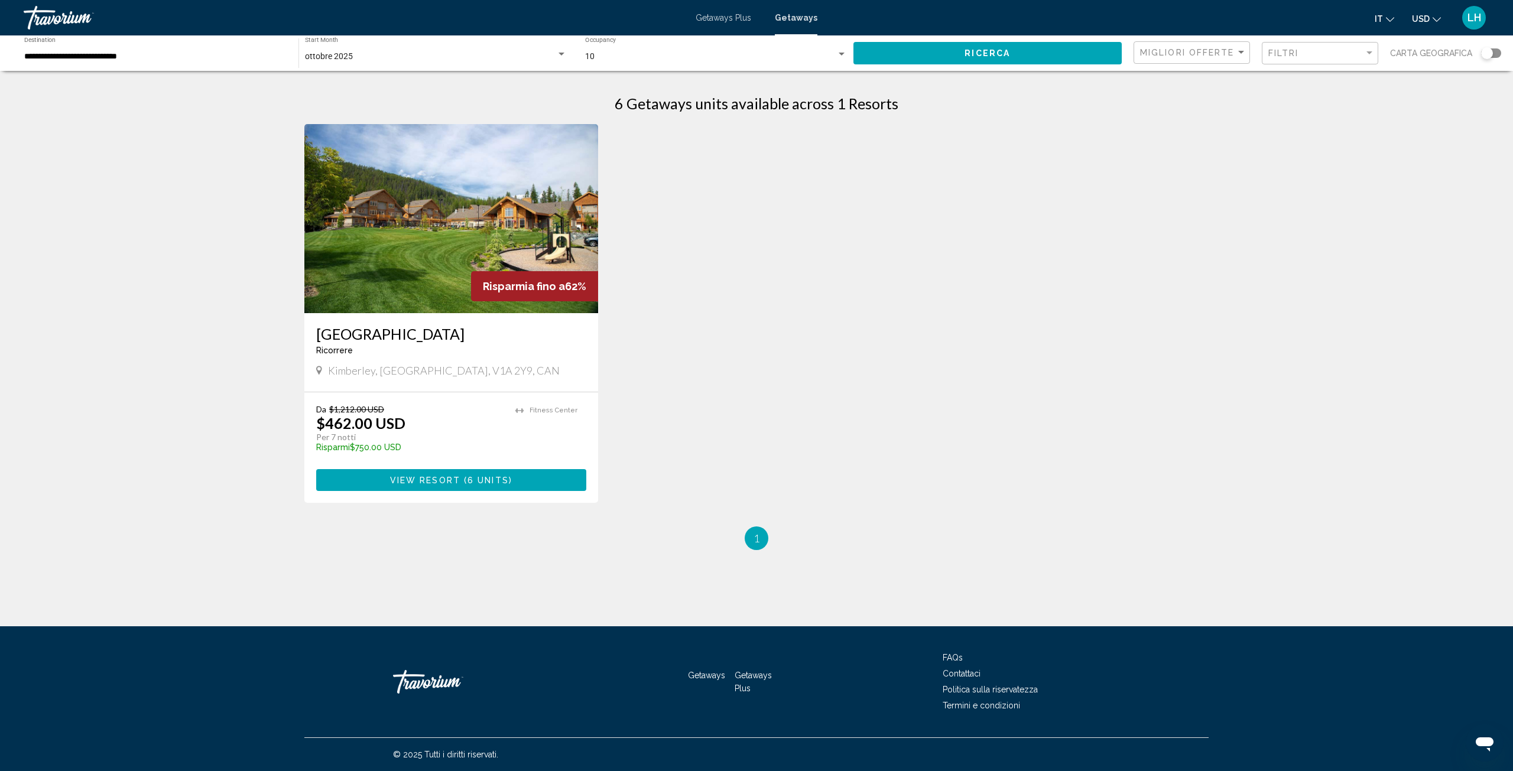
click at [851, 54] on div "10 Occupancy Any Occupancy" at bounding box center [715, 53] width 275 height 32
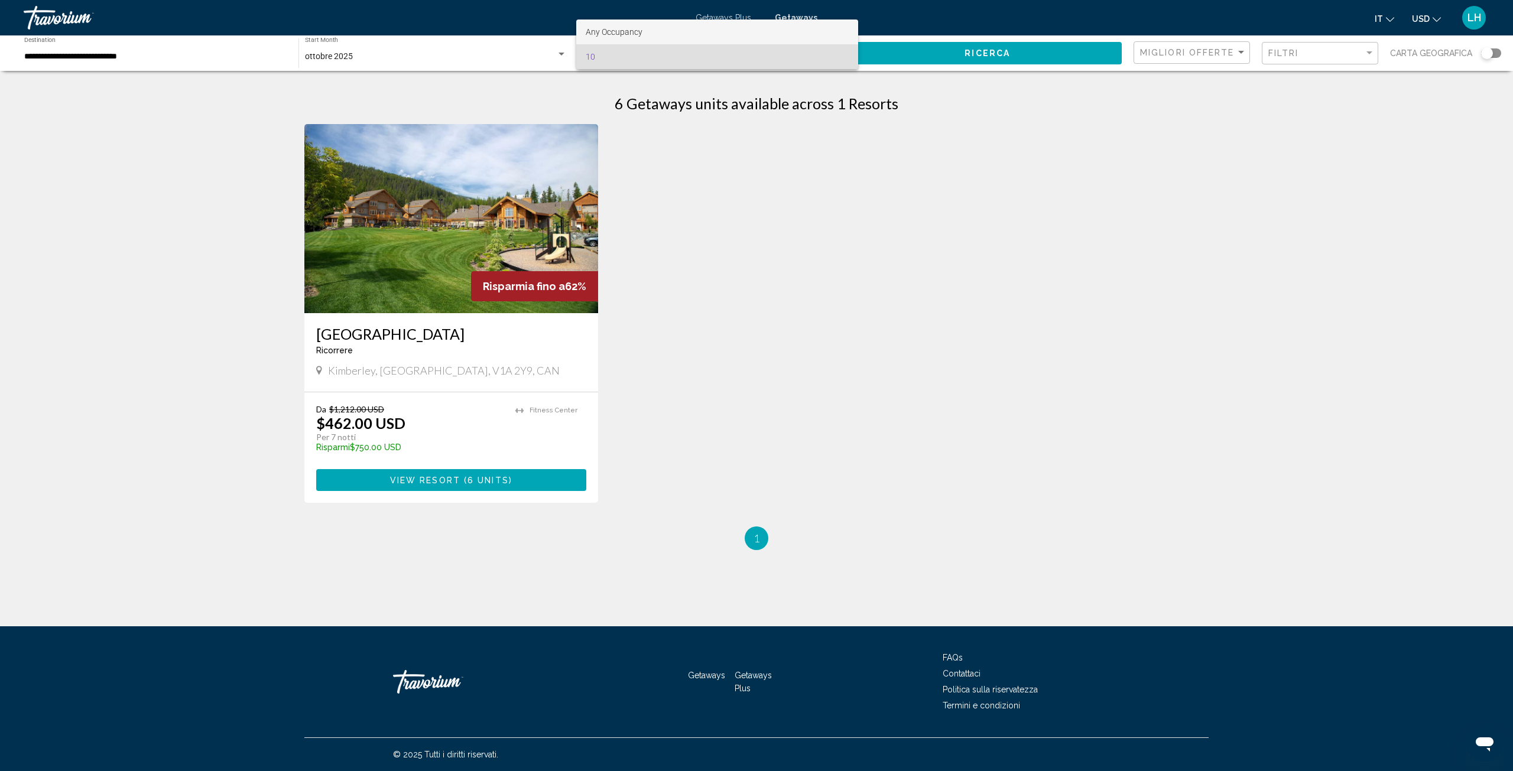
click at [752, 31] on span "Any Occupancy" at bounding box center [717, 31] width 262 height 25
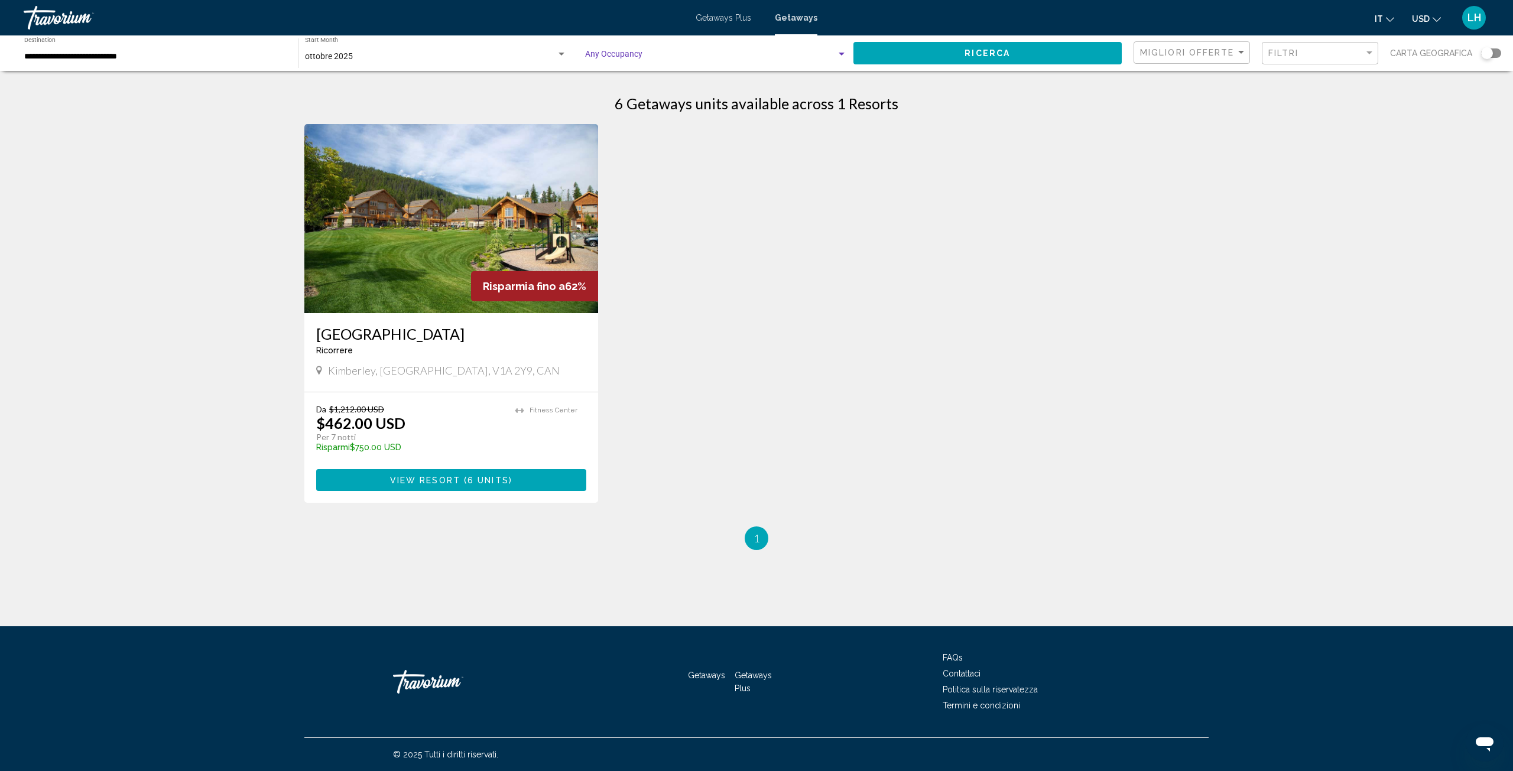
click at [844, 50] on div "Search widget" at bounding box center [841, 54] width 11 height 9
click at [748, 50] on span "Any Occupancy" at bounding box center [717, 56] width 262 height 25
click at [614, 53] on span "Search widget" at bounding box center [711, 56] width 252 height 9
click at [806, 123] on div at bounding box center [756, 385] width 1513 height 771
click at [678, 52] on span "Search widget" at bounding box center [711, 56] width 252 height 9
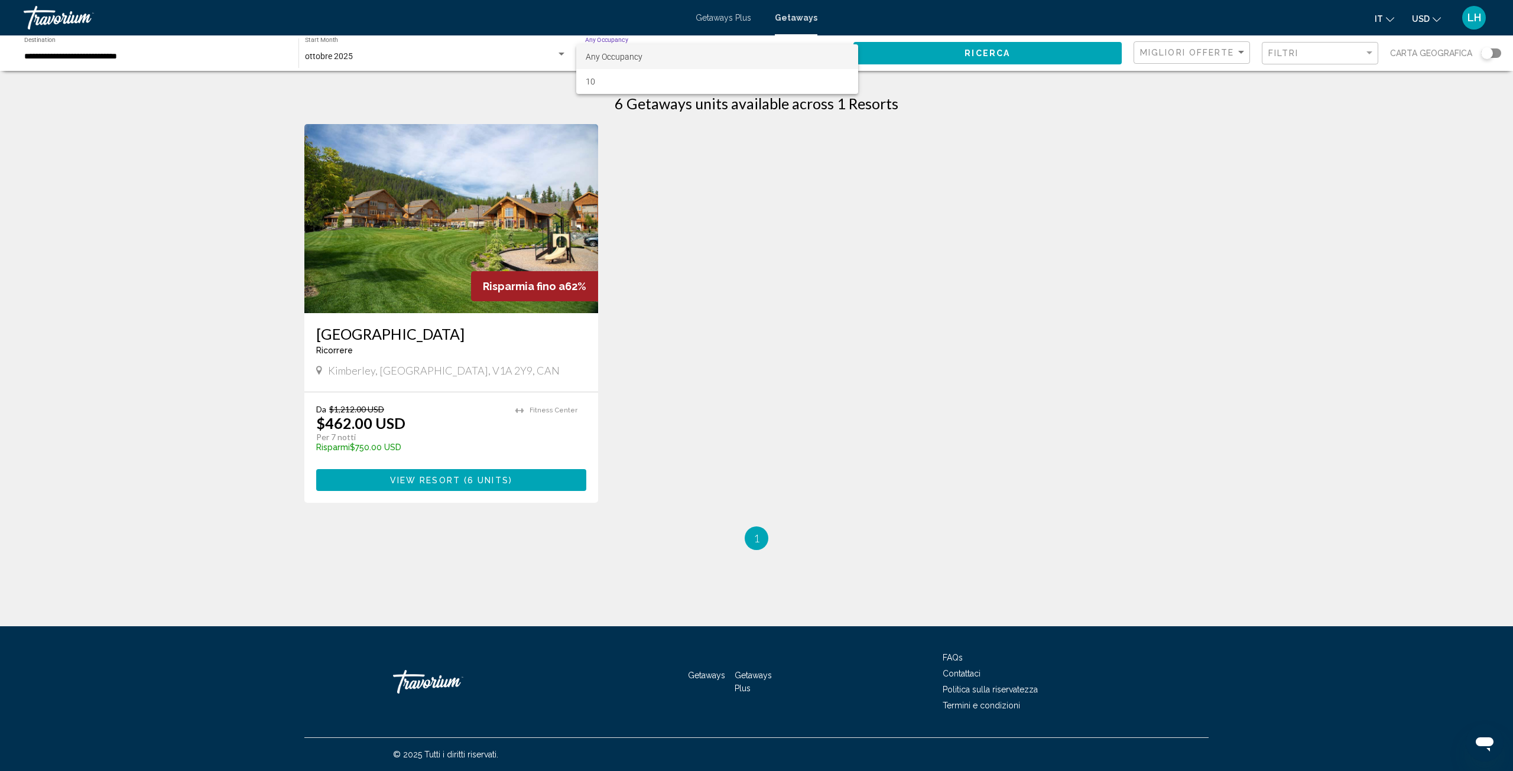
click at [984, 56] on div at bounding box center [756, 385] width 1513 height 771
click at [991, 56] on span "Ricerca" at bounding box center [986, 53] width 45 height 9
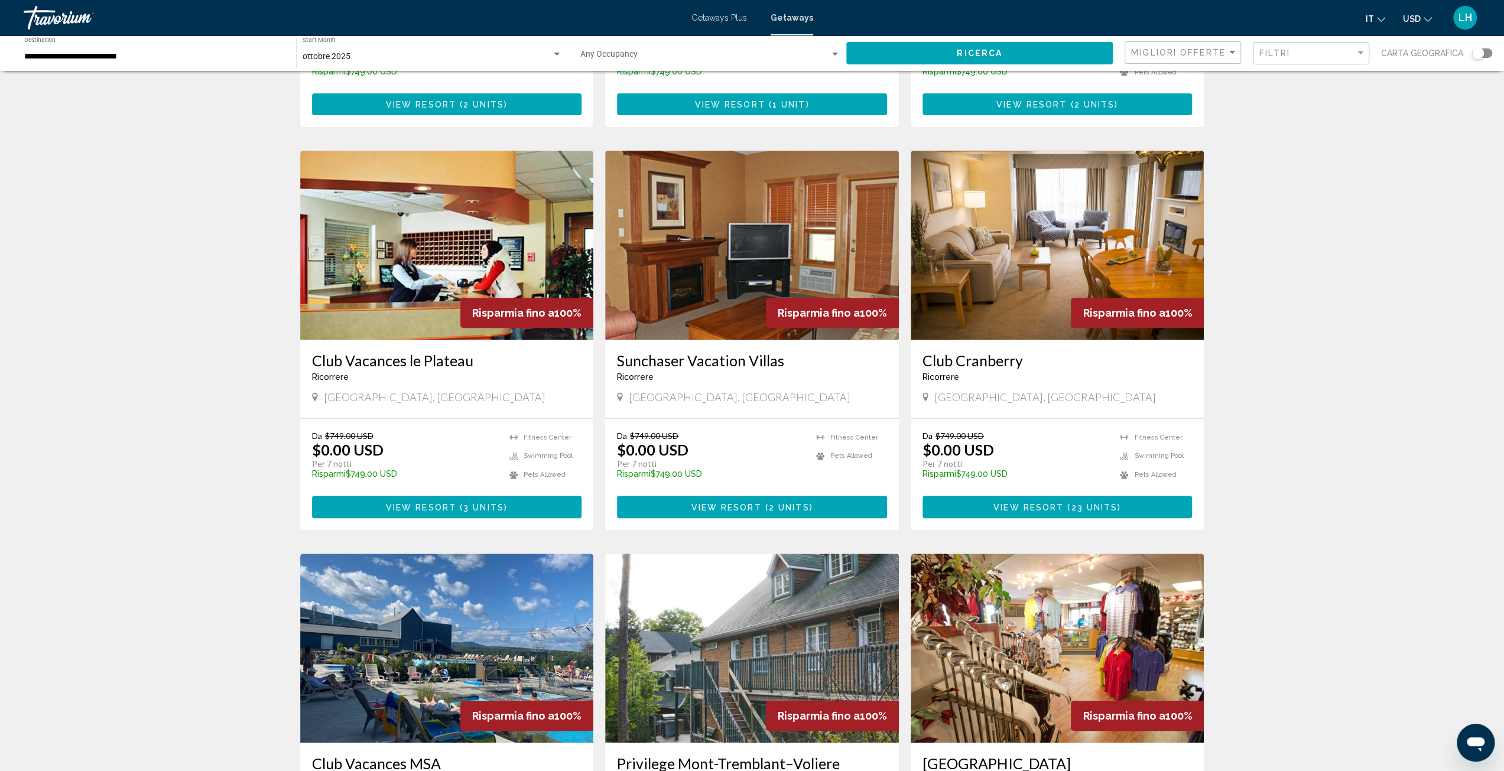
scroll to position [788, 0]
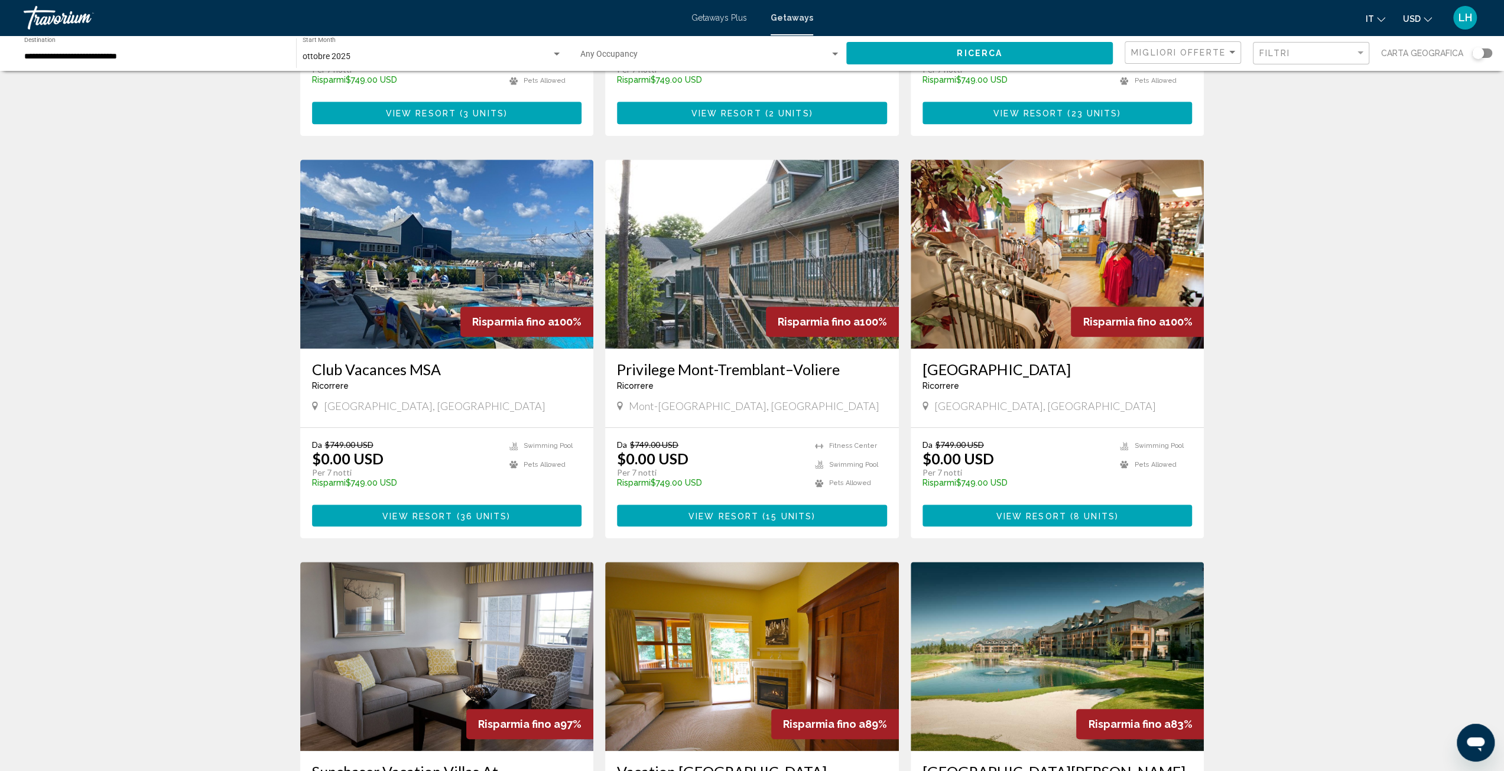
click at [755, 247] on img "Main content" at bounding box center [752, 254] width 294 height 189
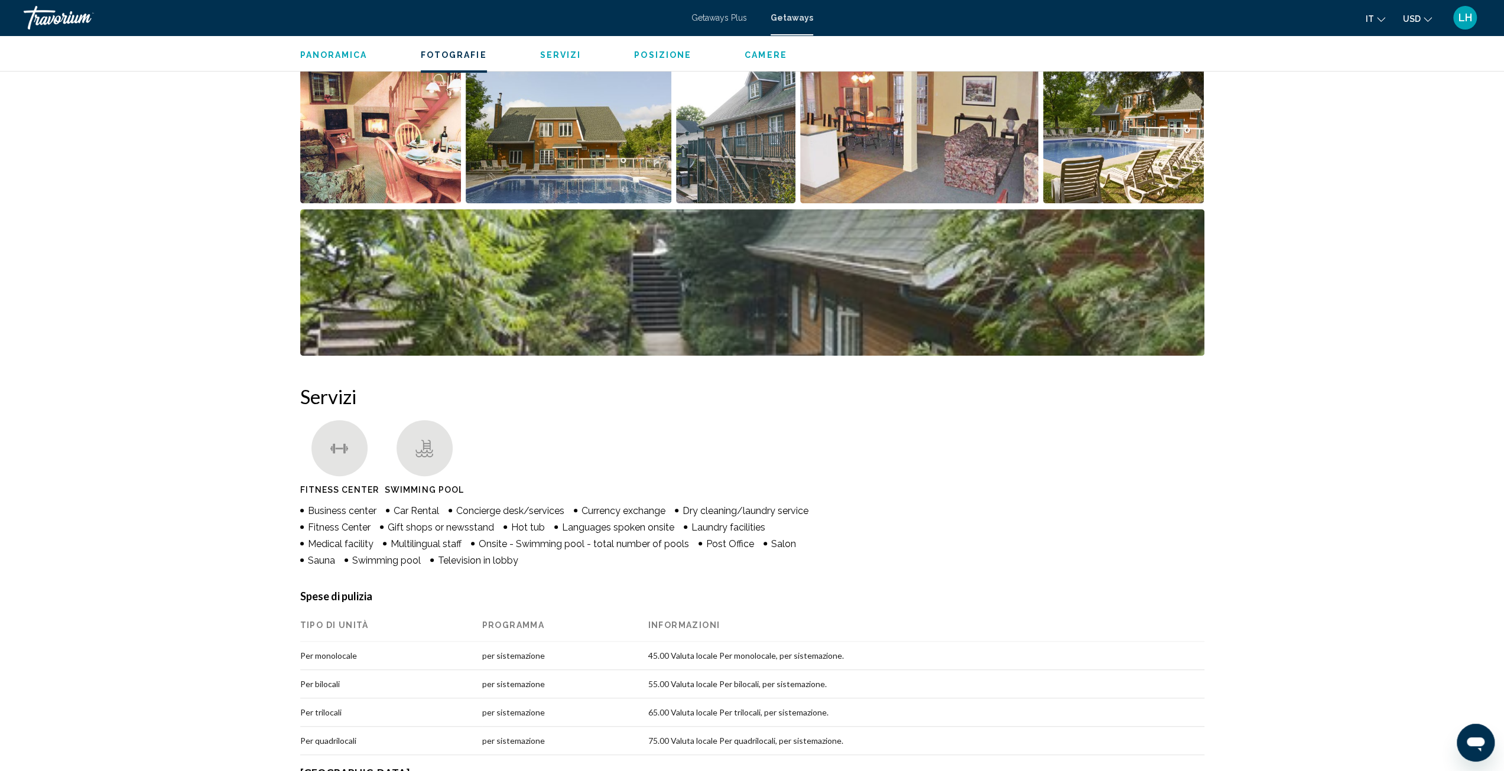
scroll to position [394, 0]
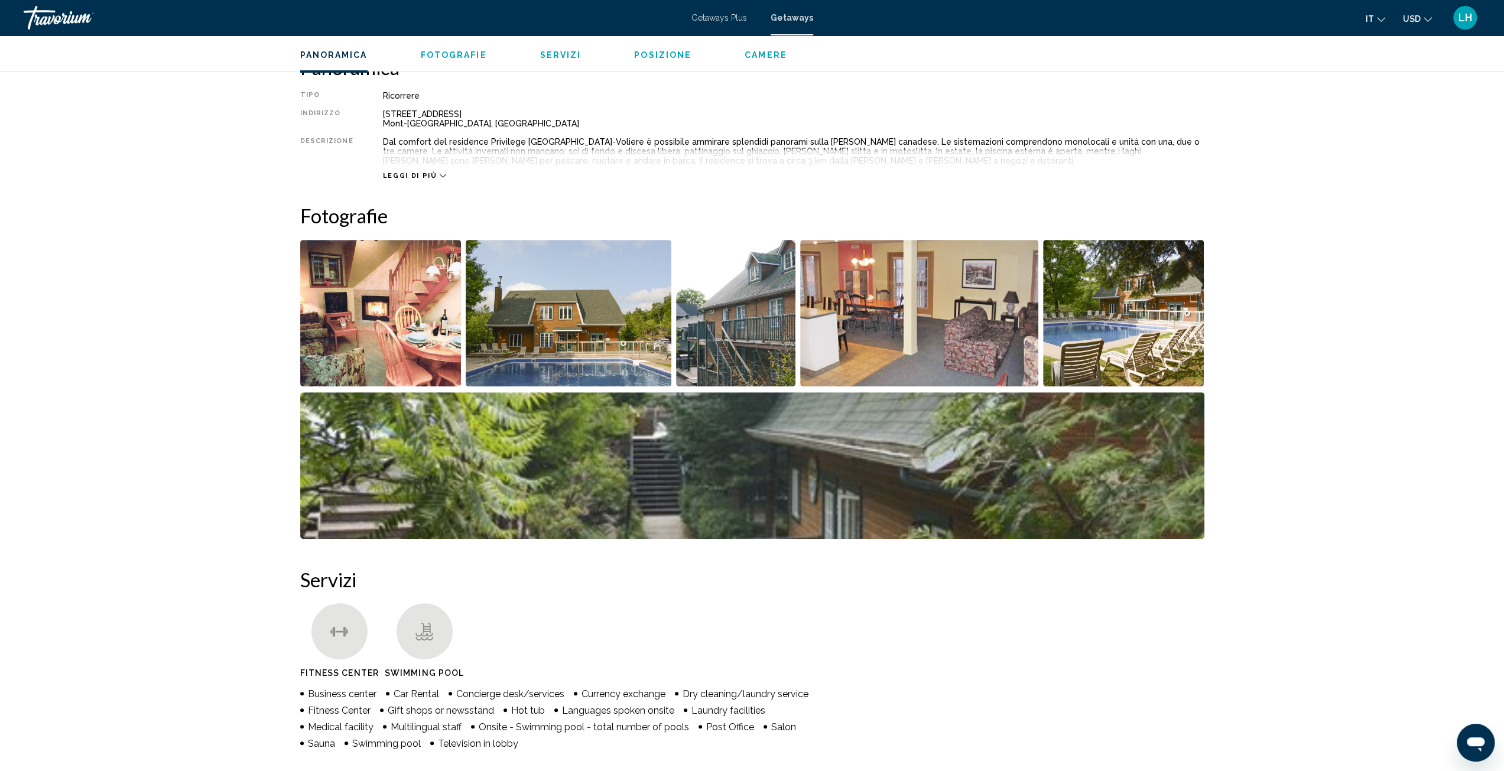
click at [793, 18] on span "Getaways" at bounding box center [791, 17] width 43 height 9
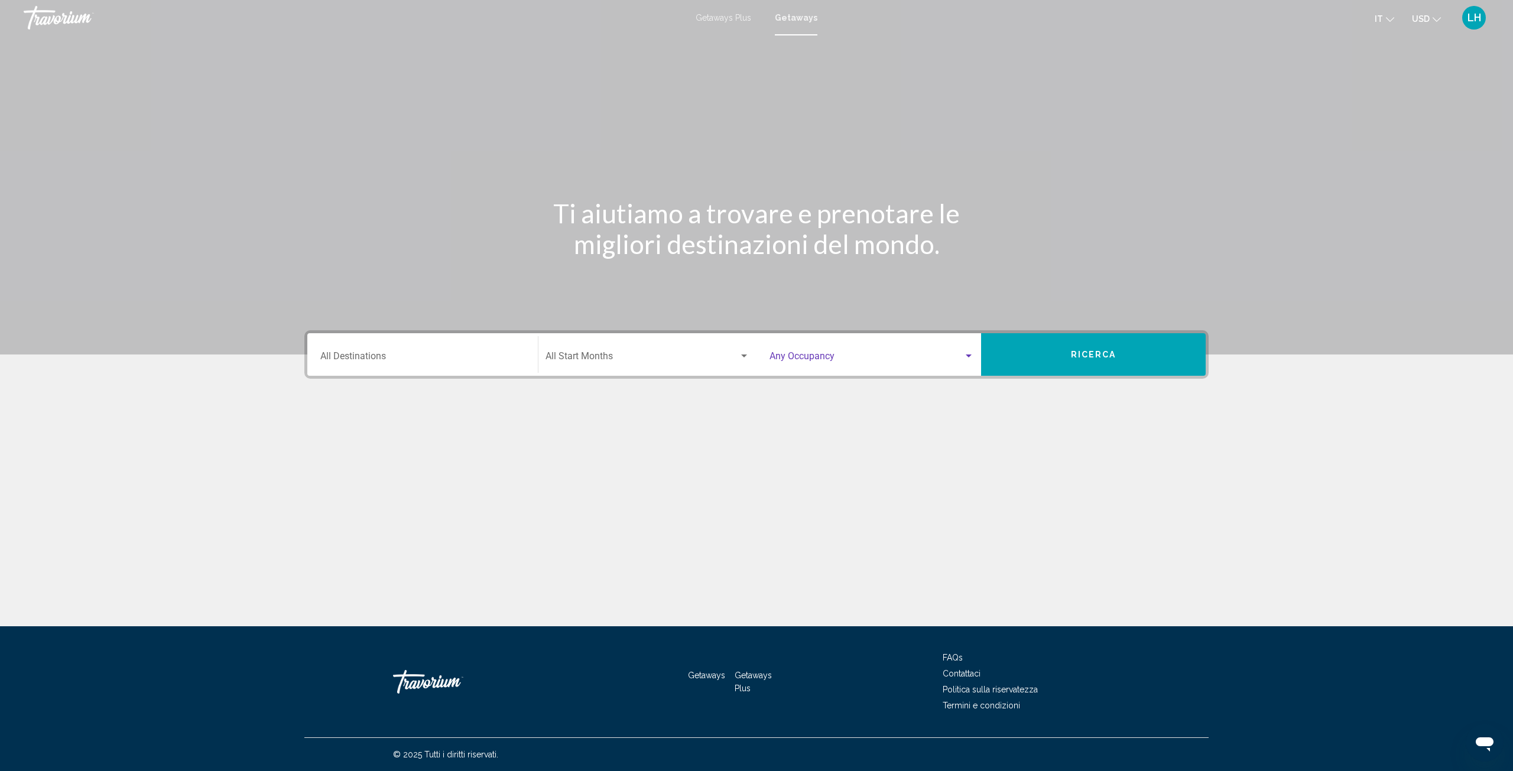
click at [961, 355] on span "Search widget" at bounding box center [866, 358] width 194 height 11
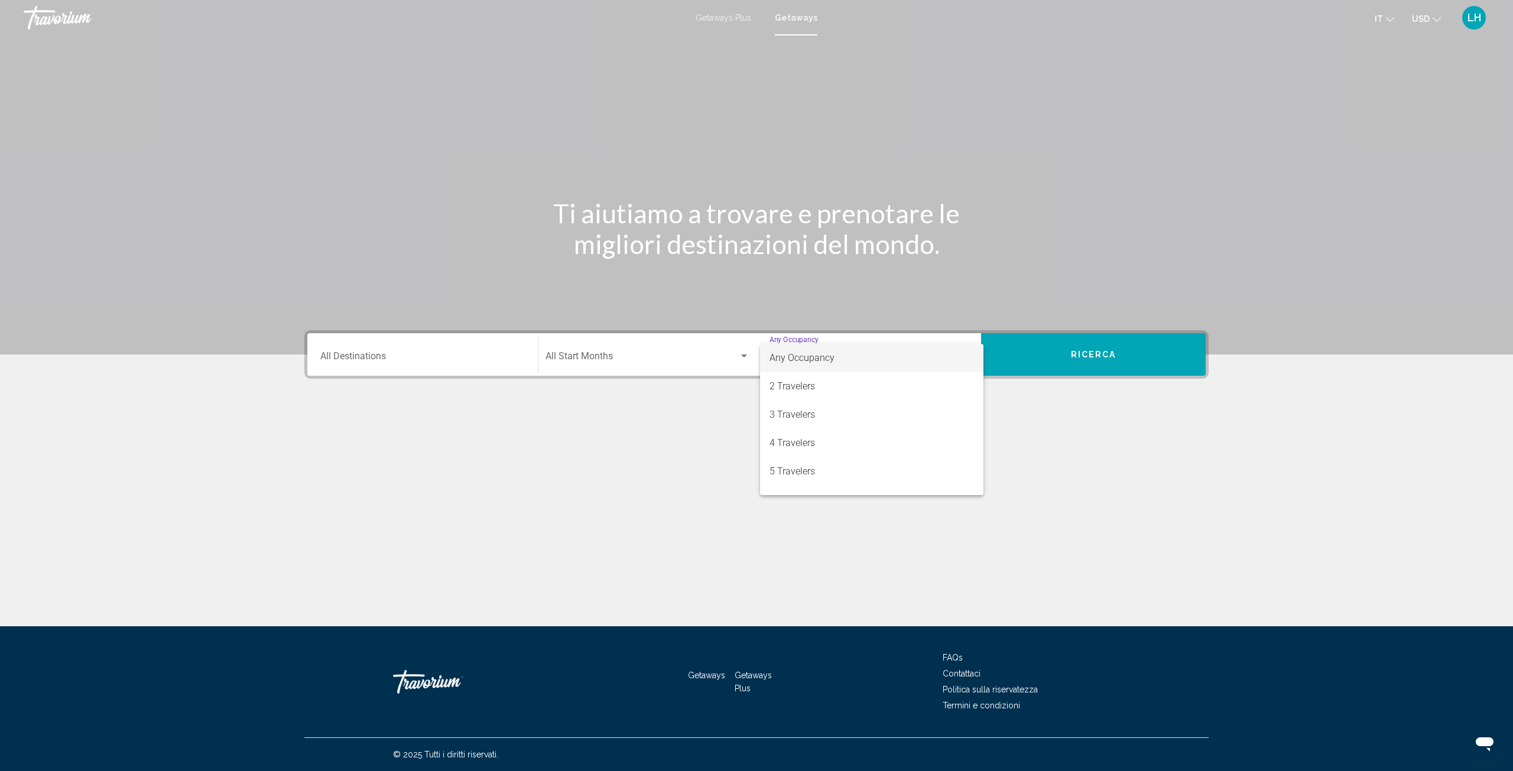
click at [984, 492] on div at bounding box center [756, 385] width 1513 height 771
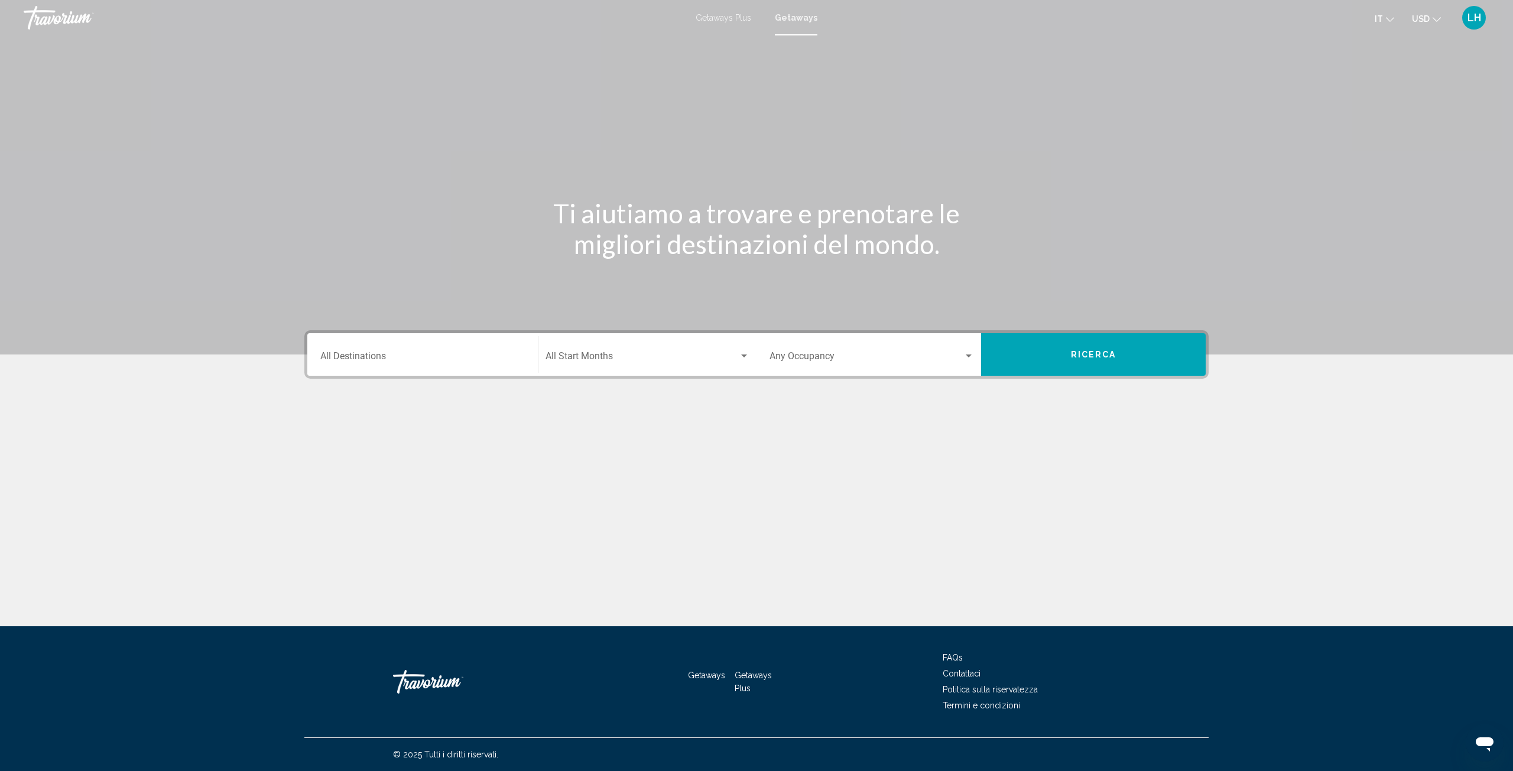
click at [976, 350] on div "Occupancy Any Occupancy" at bounding box center [871, 354] width 219 height 37
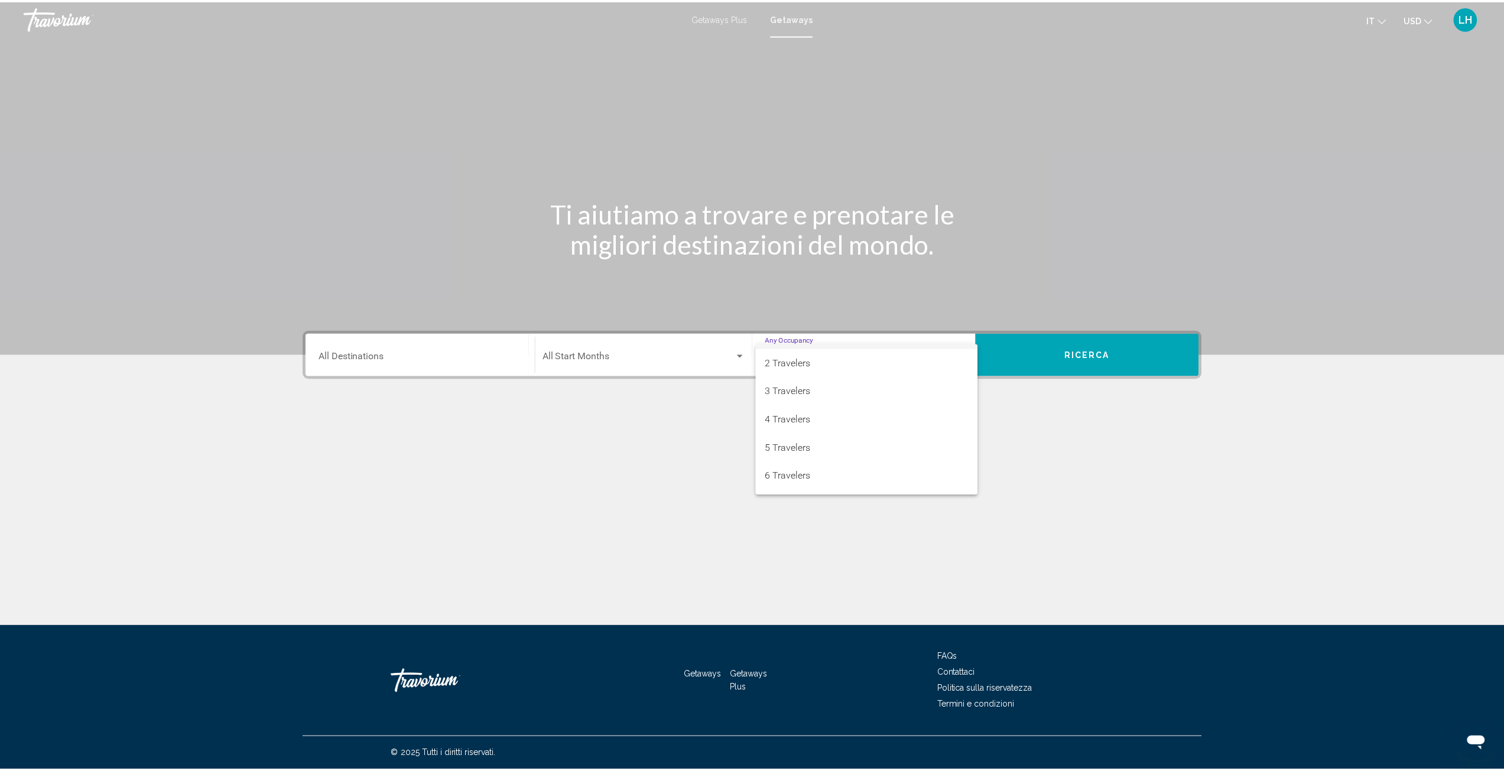
scroll to position [47, 0]
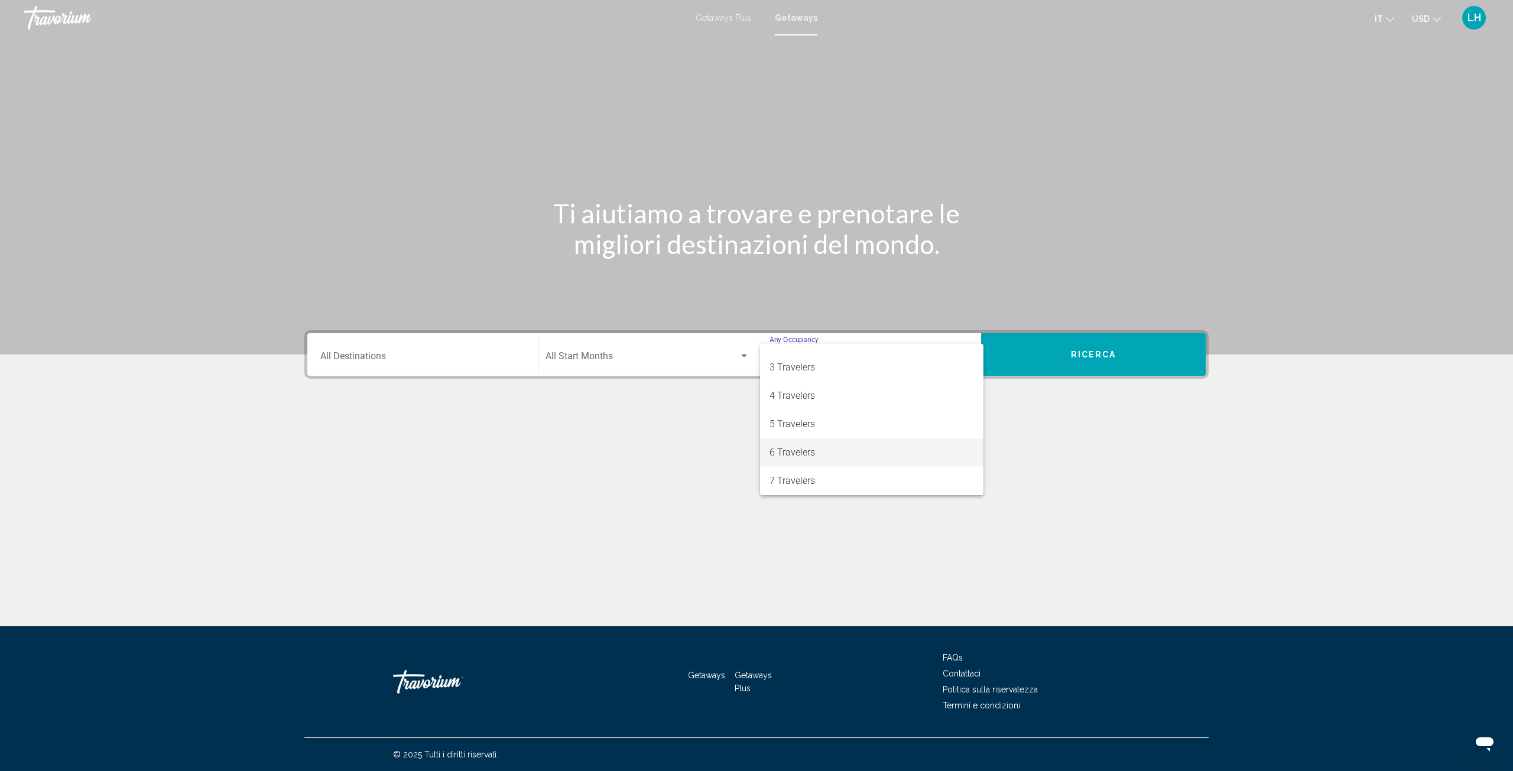
click at [852, 452] on span "6 Travelers" at bounding box center [871, 452] width 204 height 28
click at [609, 359] on span "Search widget" at bounding box center [641, 358] width 193 height 11
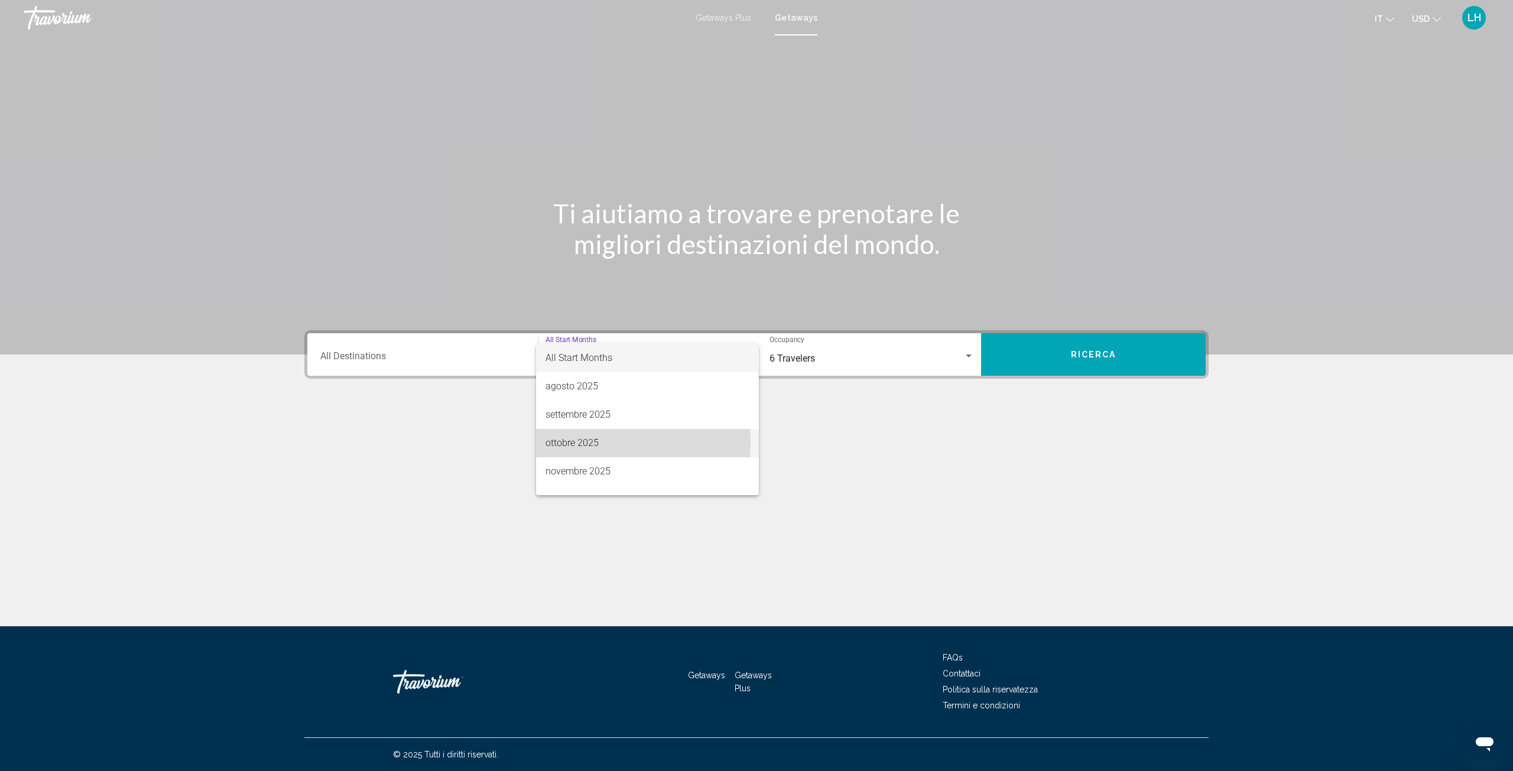
drag, startPoint x: 581, startPoint y: 444, endPoint x: 554, endPoint y: 407, distance: 45.6
click at [582, 444] on span "ottobre 2025" at bounding box center [647, 443] width 204 height 28
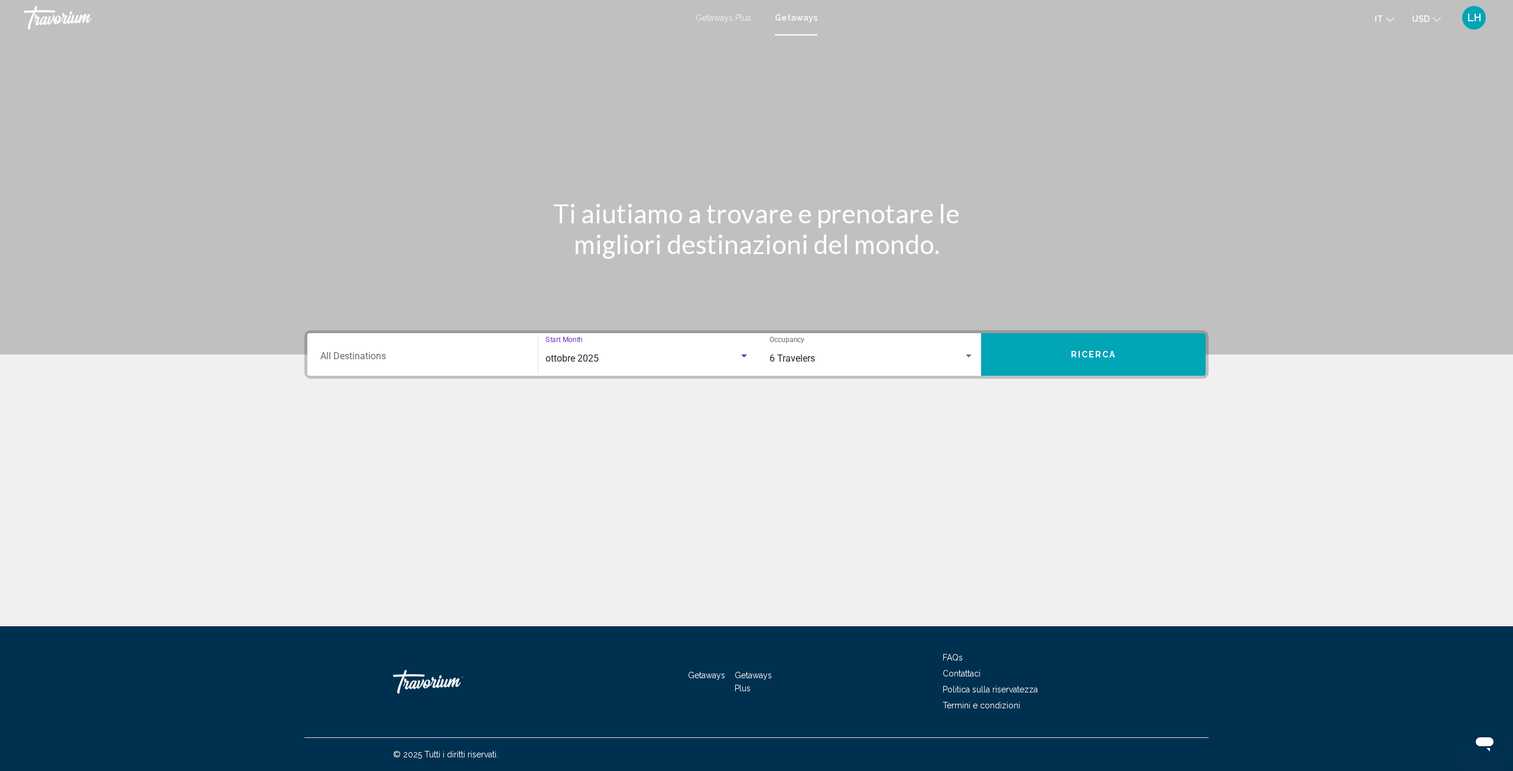
click at [427, 356] on input "Destination All Destinations" at bounding box center [422, 358] width 204 height 11
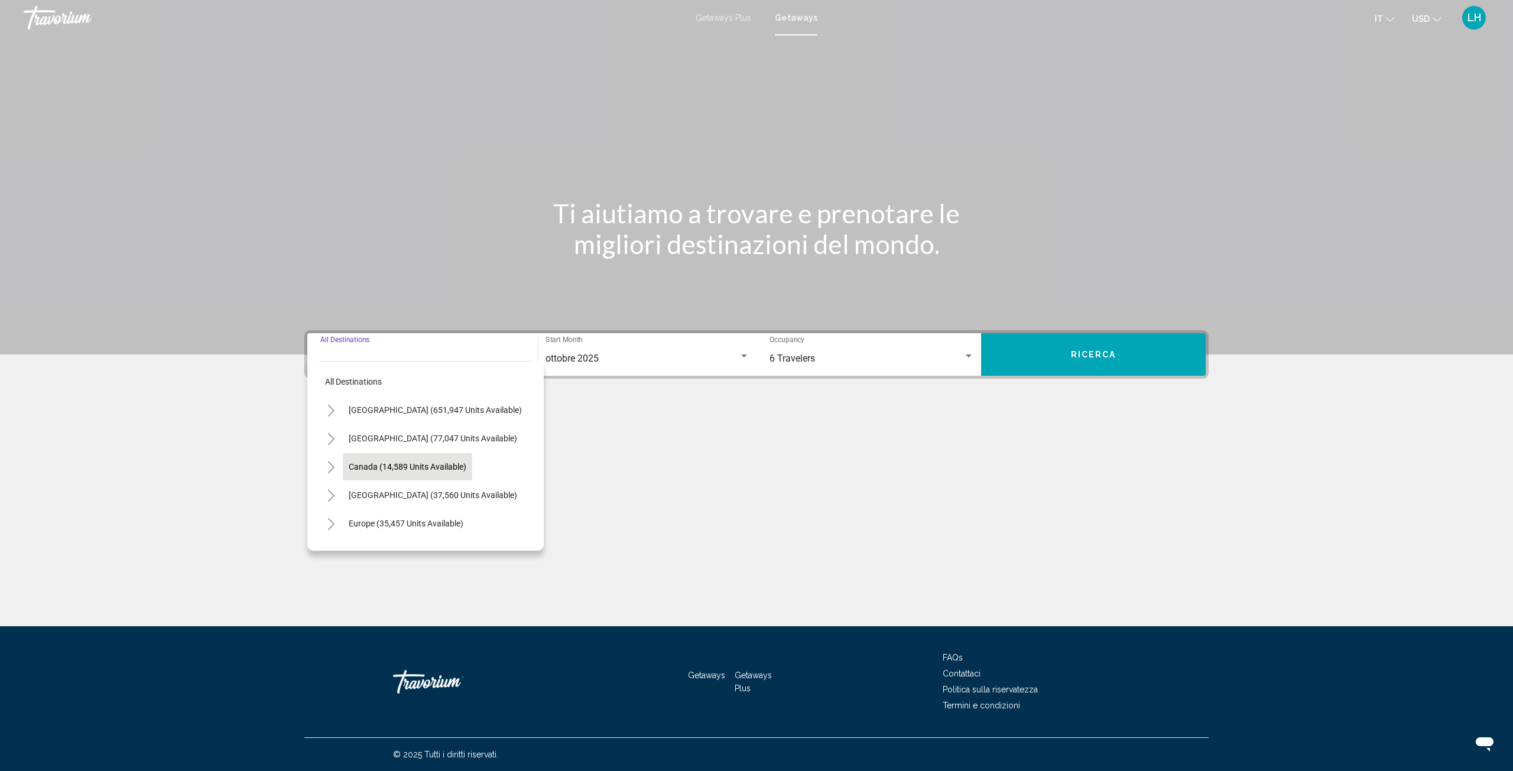
click at [376, 462] on span "Canada (14,589 units available)" at bounding box center [408, 466] width 118 height 9
type input "**********"
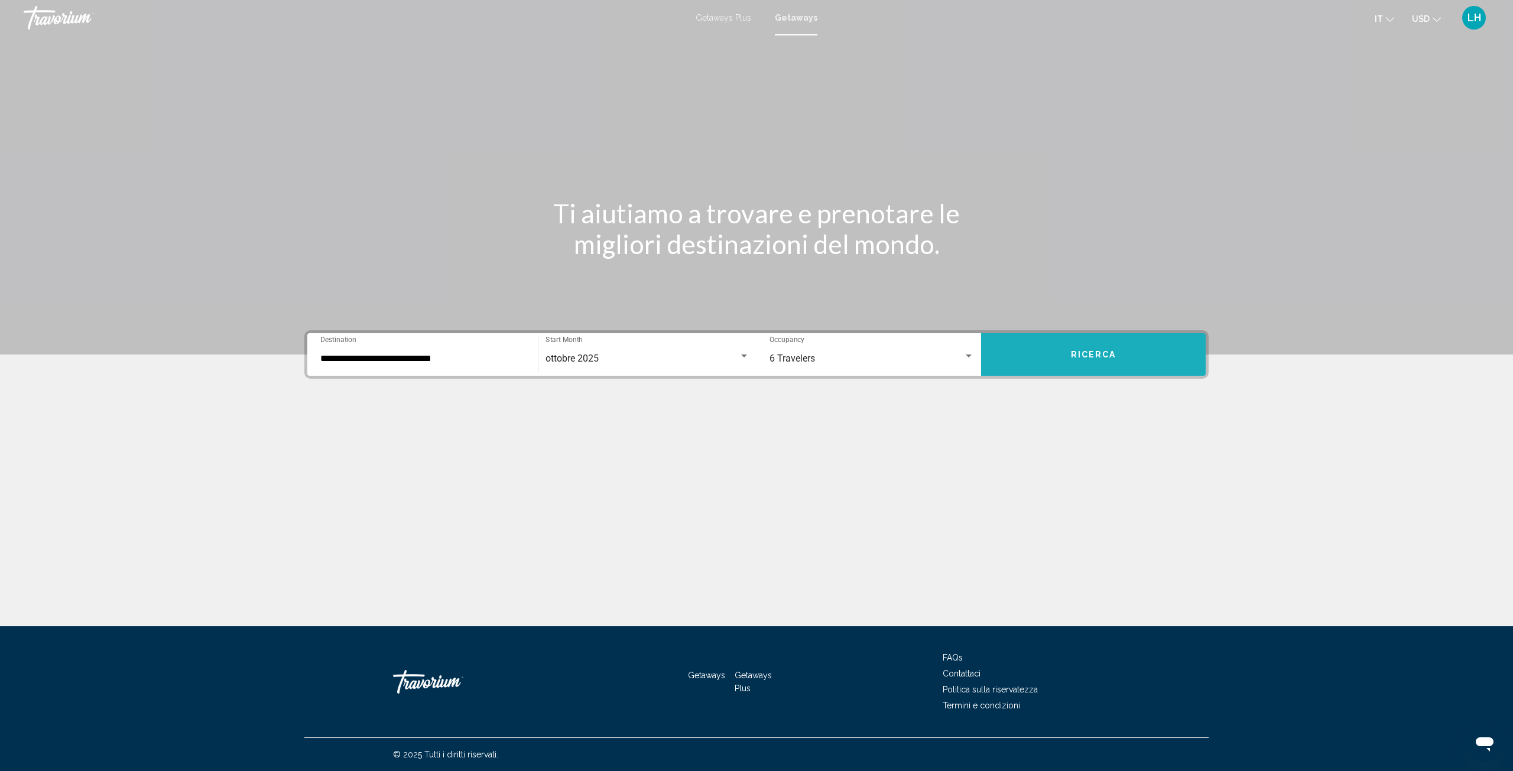
click at [1118, 347] on button "Ricerca" at bounding box center [1093, 354] width 225 height 43
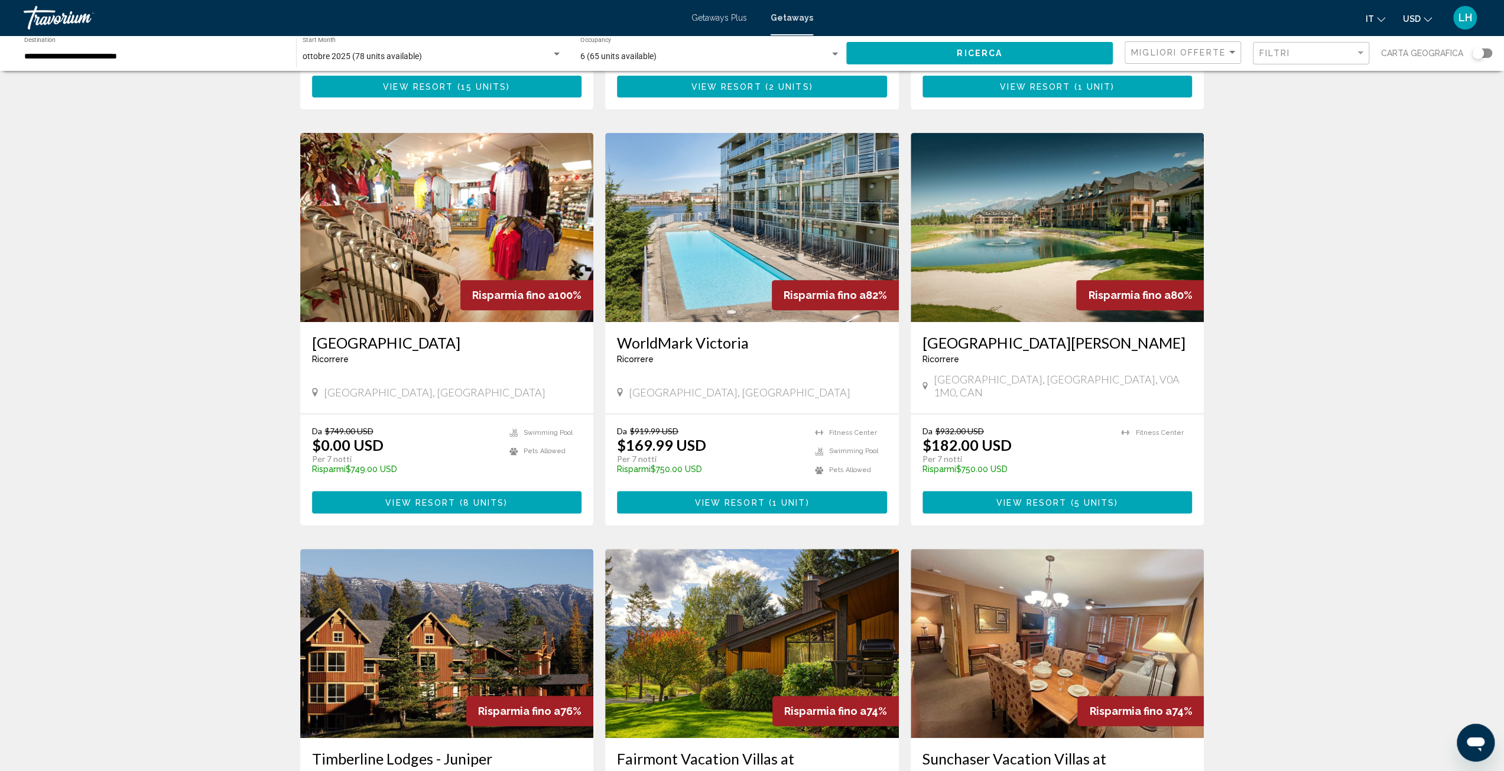
scroll to position [591, 0]
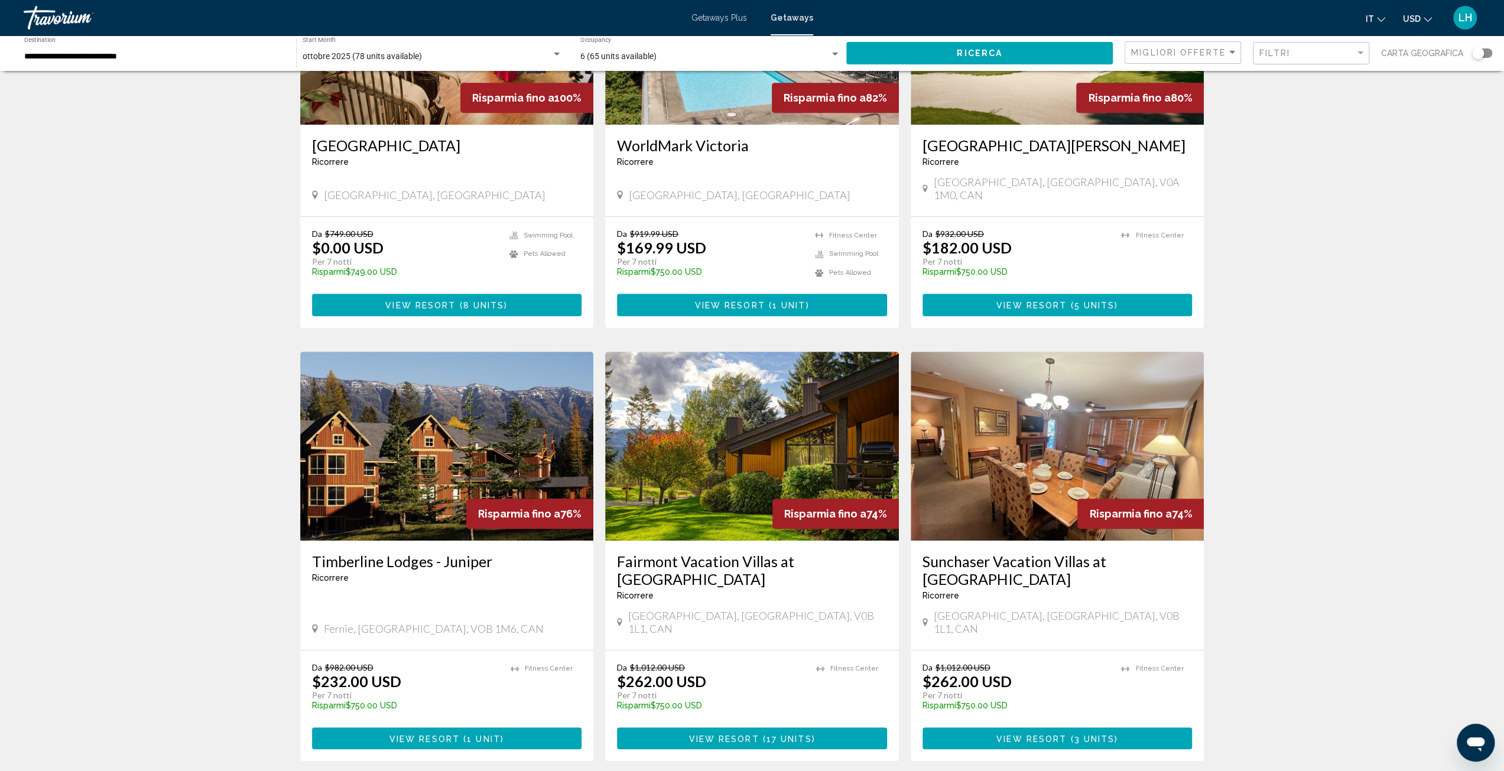
click at [771, 435] on img "Main content" at bounding box center [752, 446] width 294 height 189
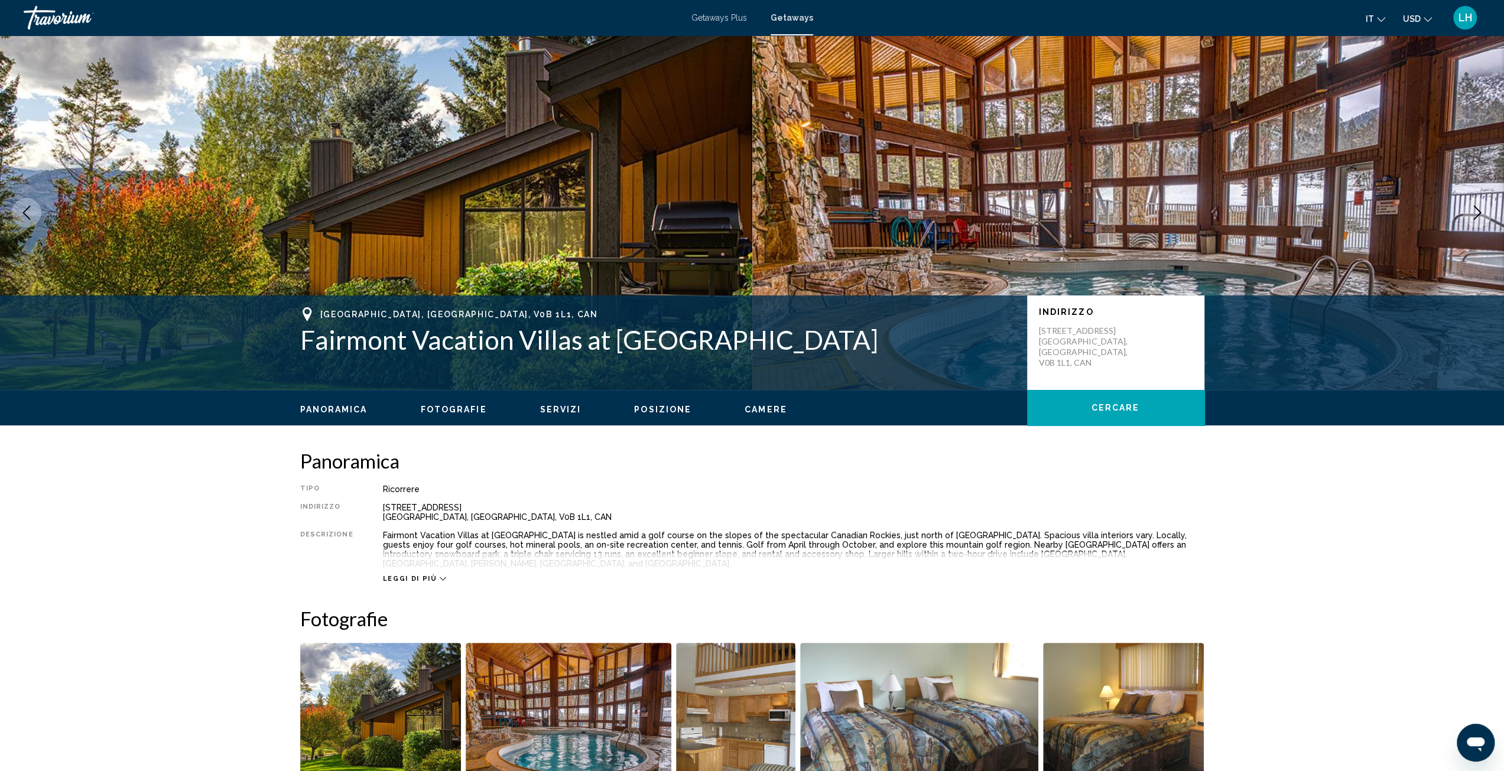
click at [477, 407] on span "Fotografie" at bounding box center [454, 409] width 66 height 9
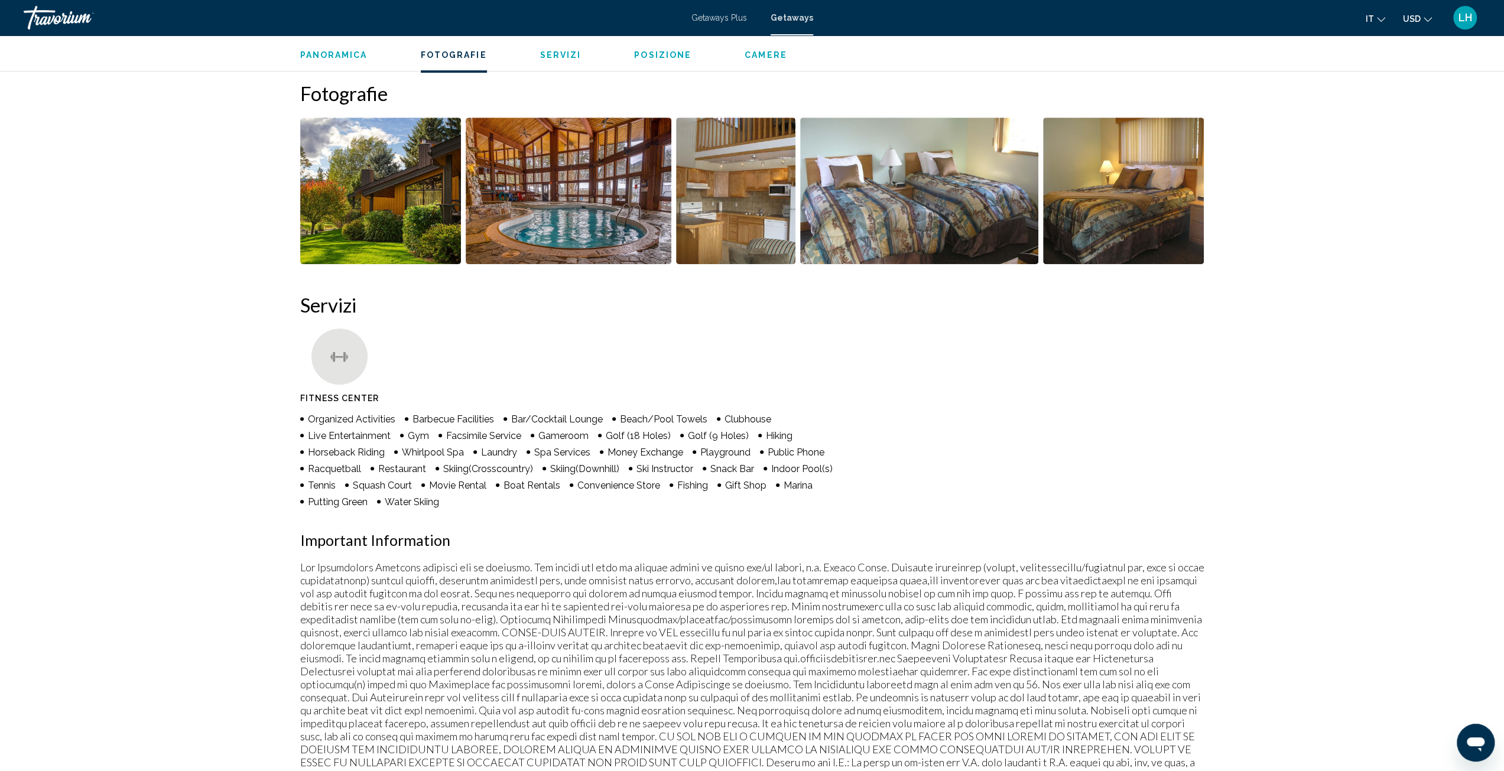
scroll to position [526, 0]
click at [662, 52] on span "Posizione" at bounding box center [662, 54] width 57 height 9
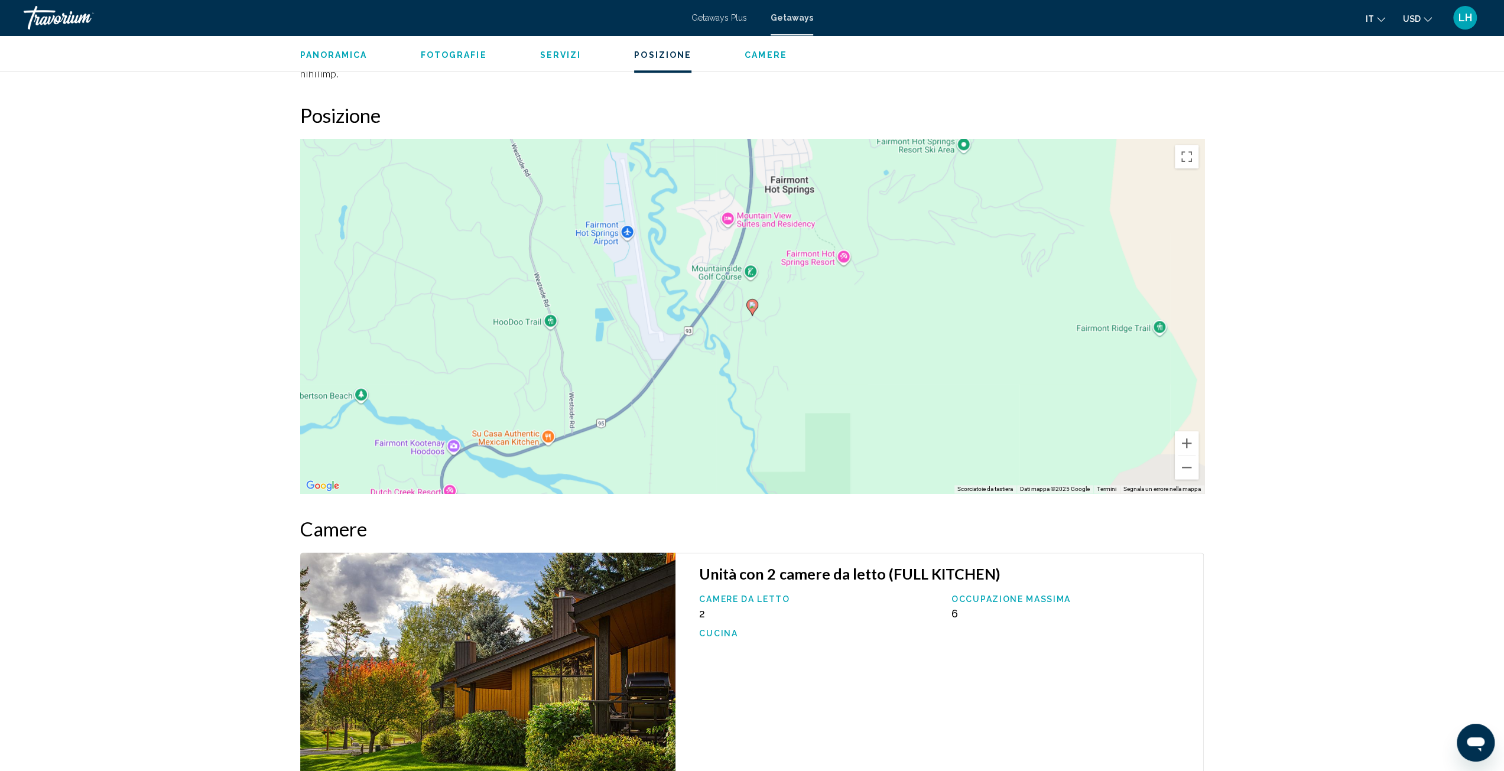
scroll to position [1250, 0]
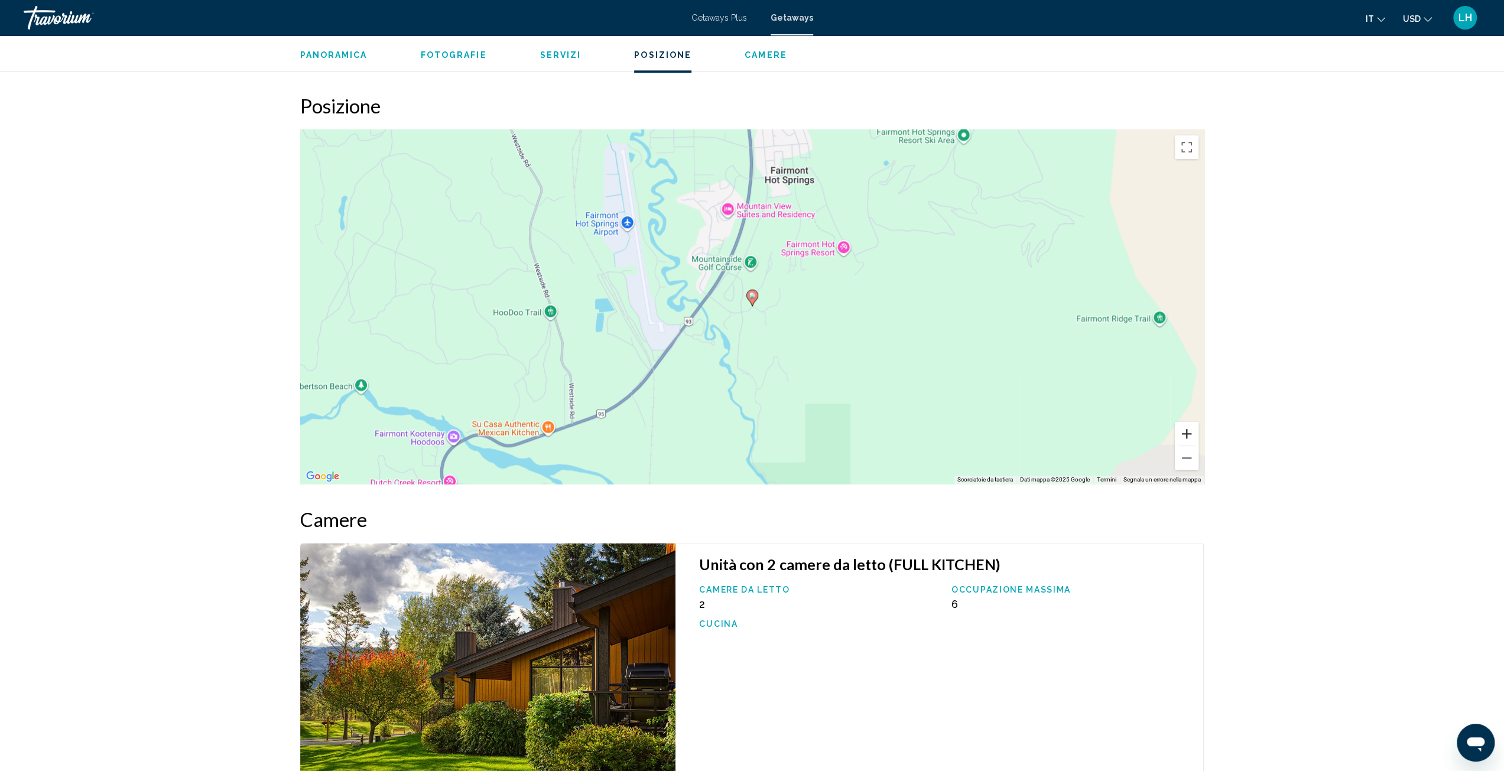
click at [1186, 422] on button "Zoom avanti" at bounding box center [1187, 434] width 24 height 24
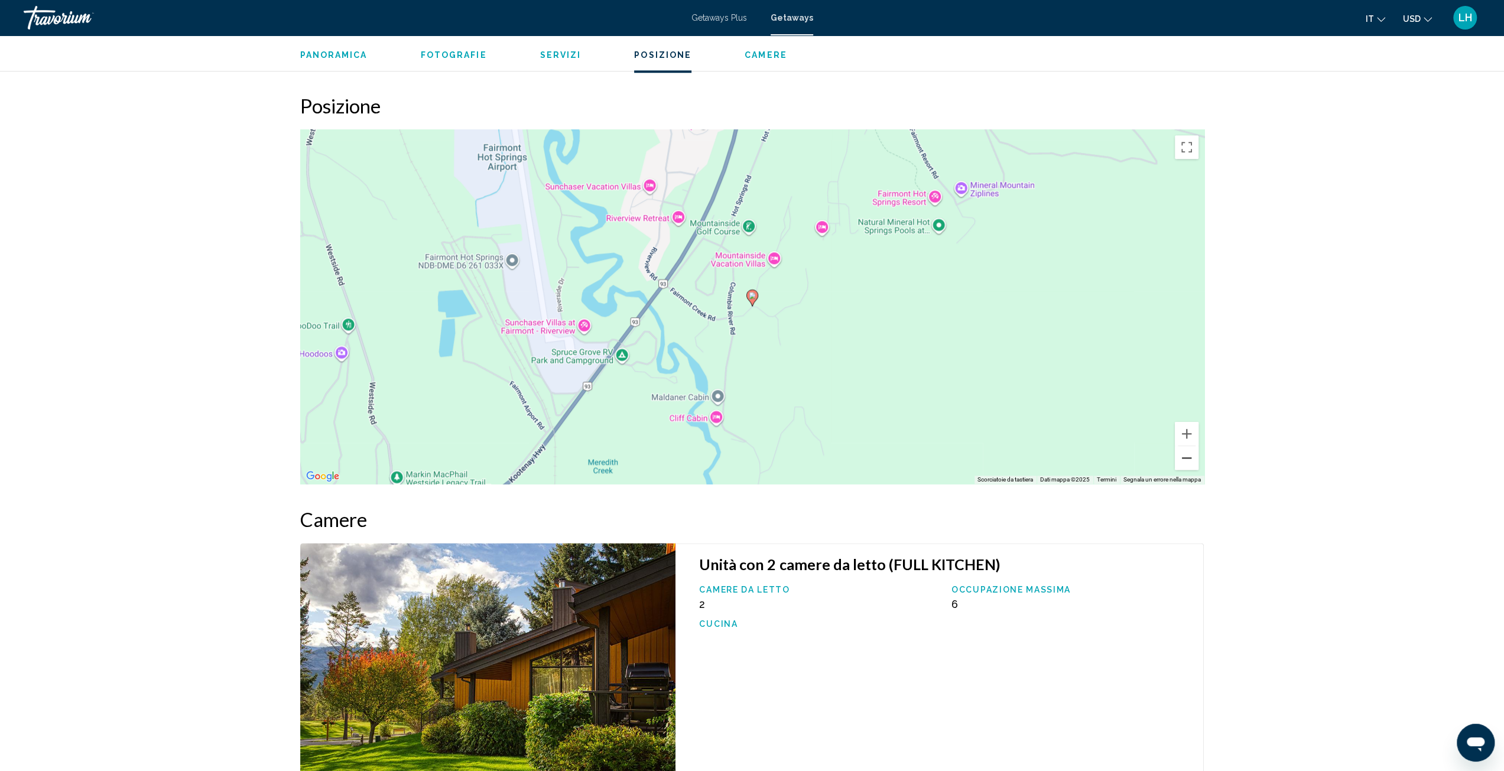
click at [1189, 446] on button "Zoom indietro" at bounding box center [1187, 458] width 24 height 24
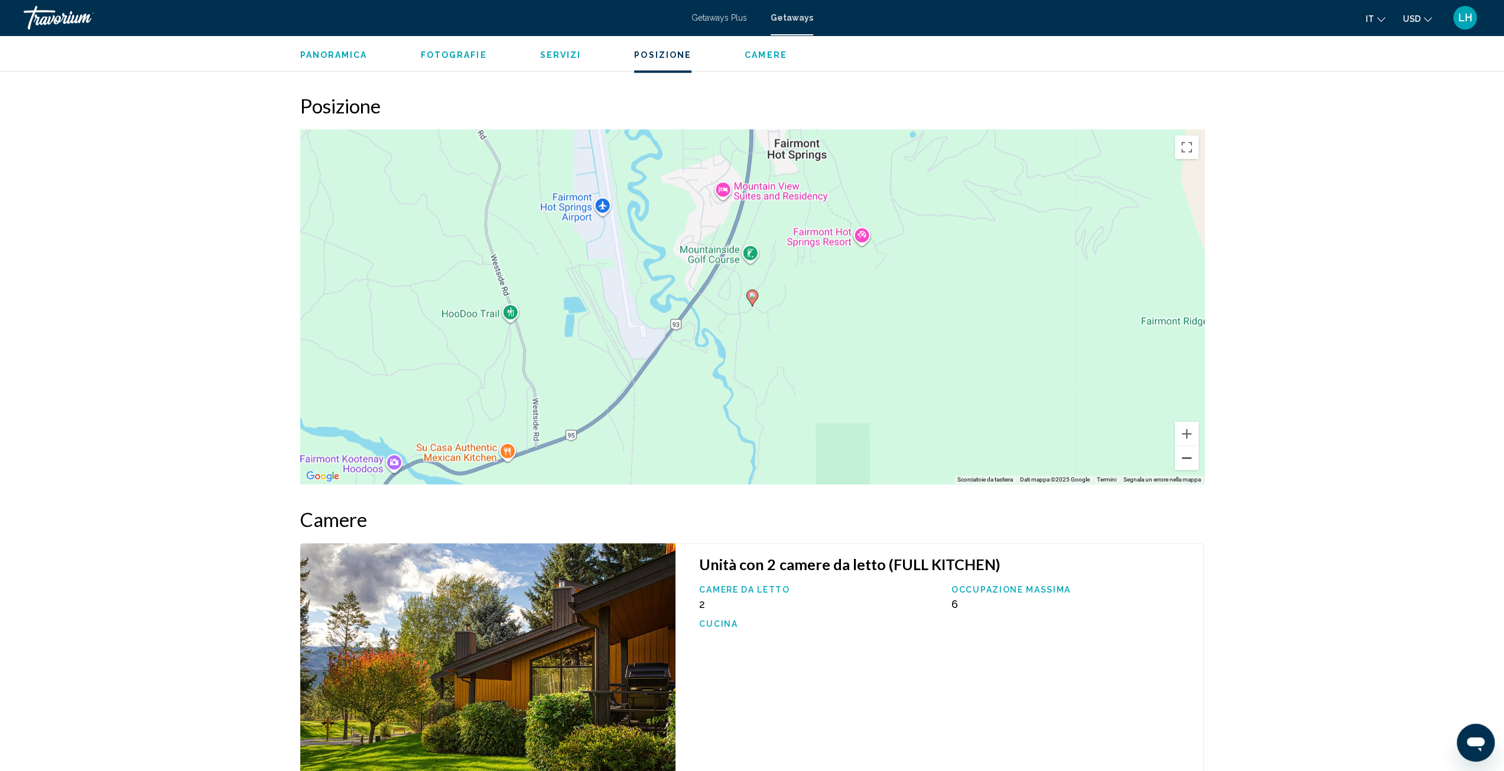
click at [1189, 446] on button "Zoom indietro" at bounding box center [1187, 458] width 24 height 24
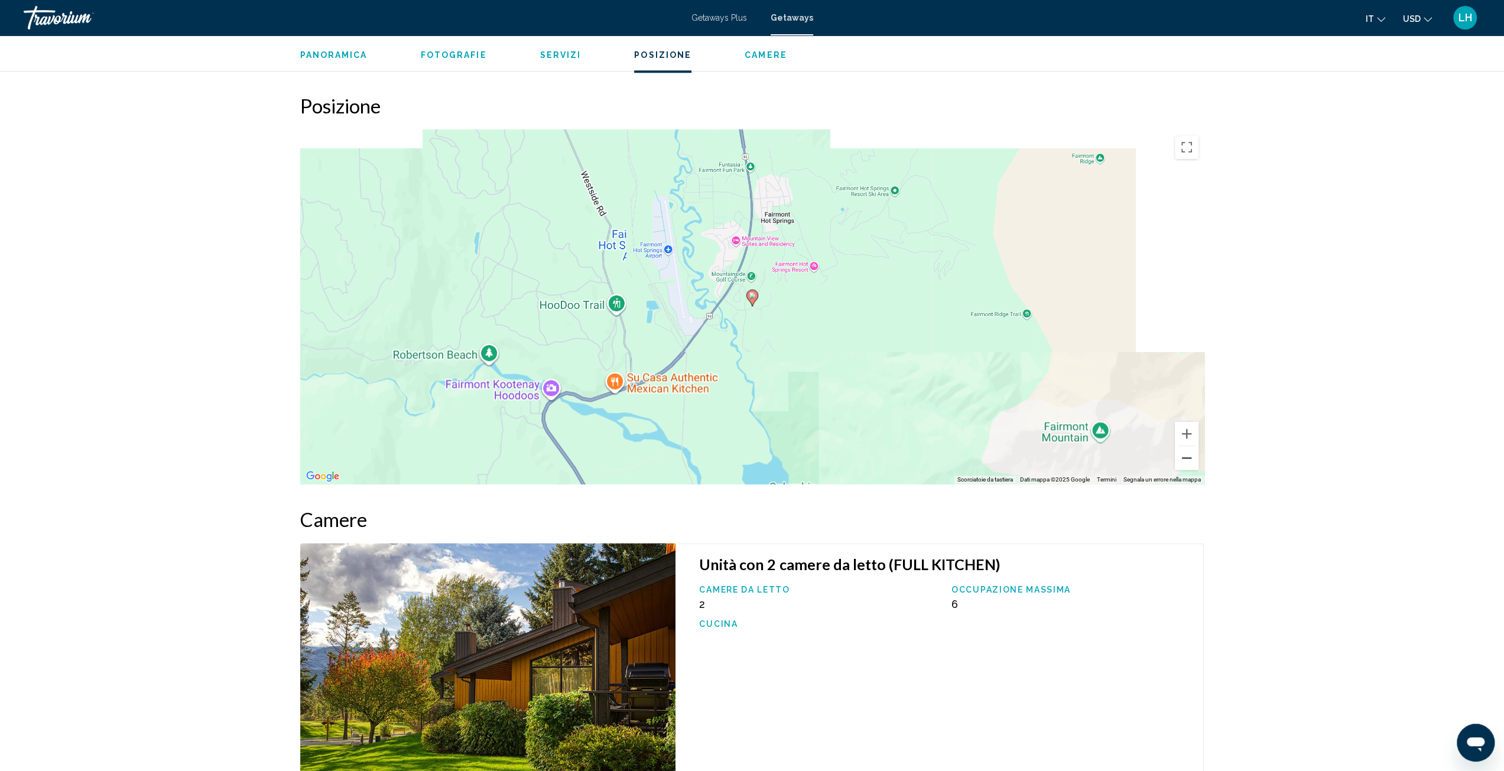
click at [1189, 446] on button "Zoom indietro" at bounding box center [1187, 458] width 24 height 24
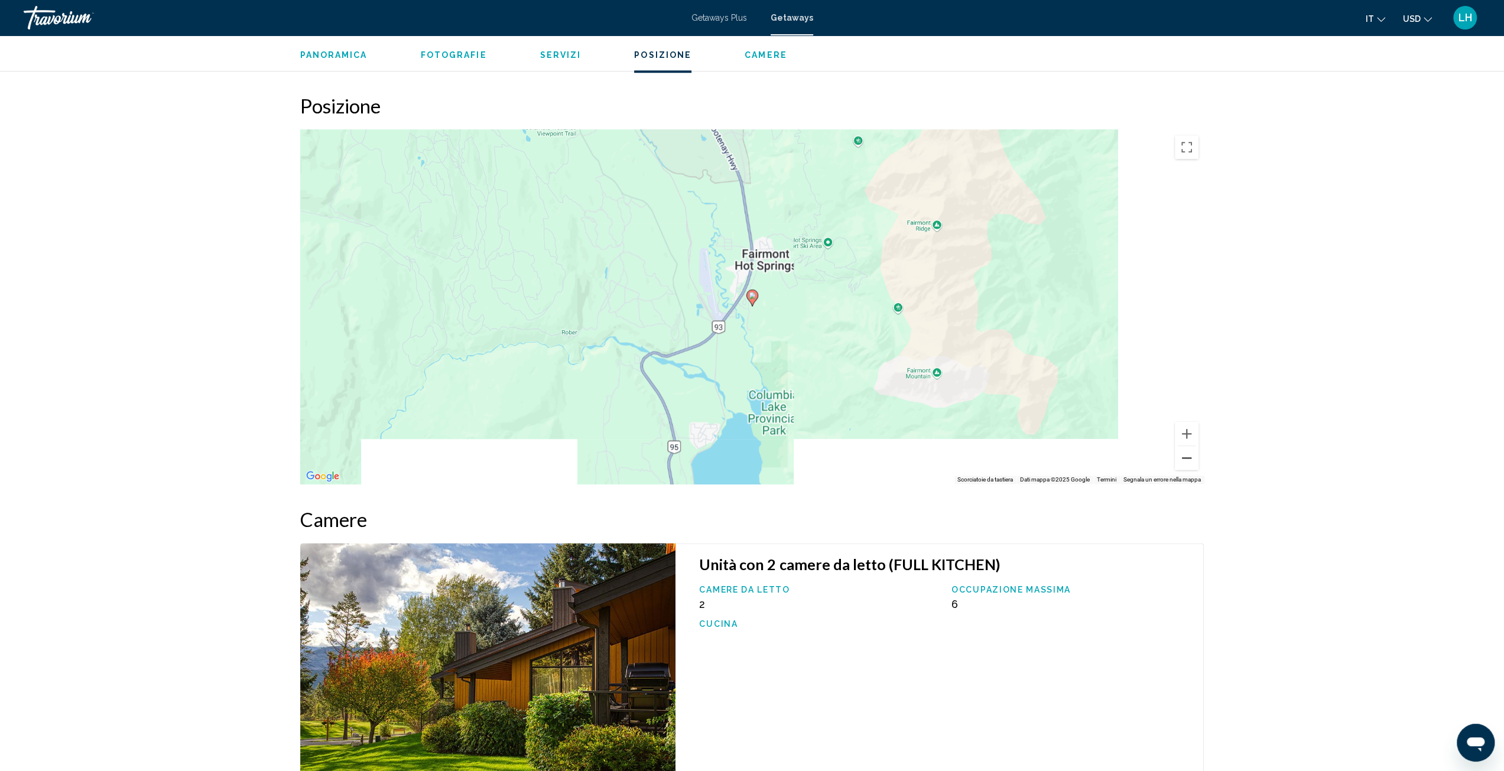
click at [1189, 446] on button "Zoom indietro" at bounding box center [1187, 458] width 24 height 24
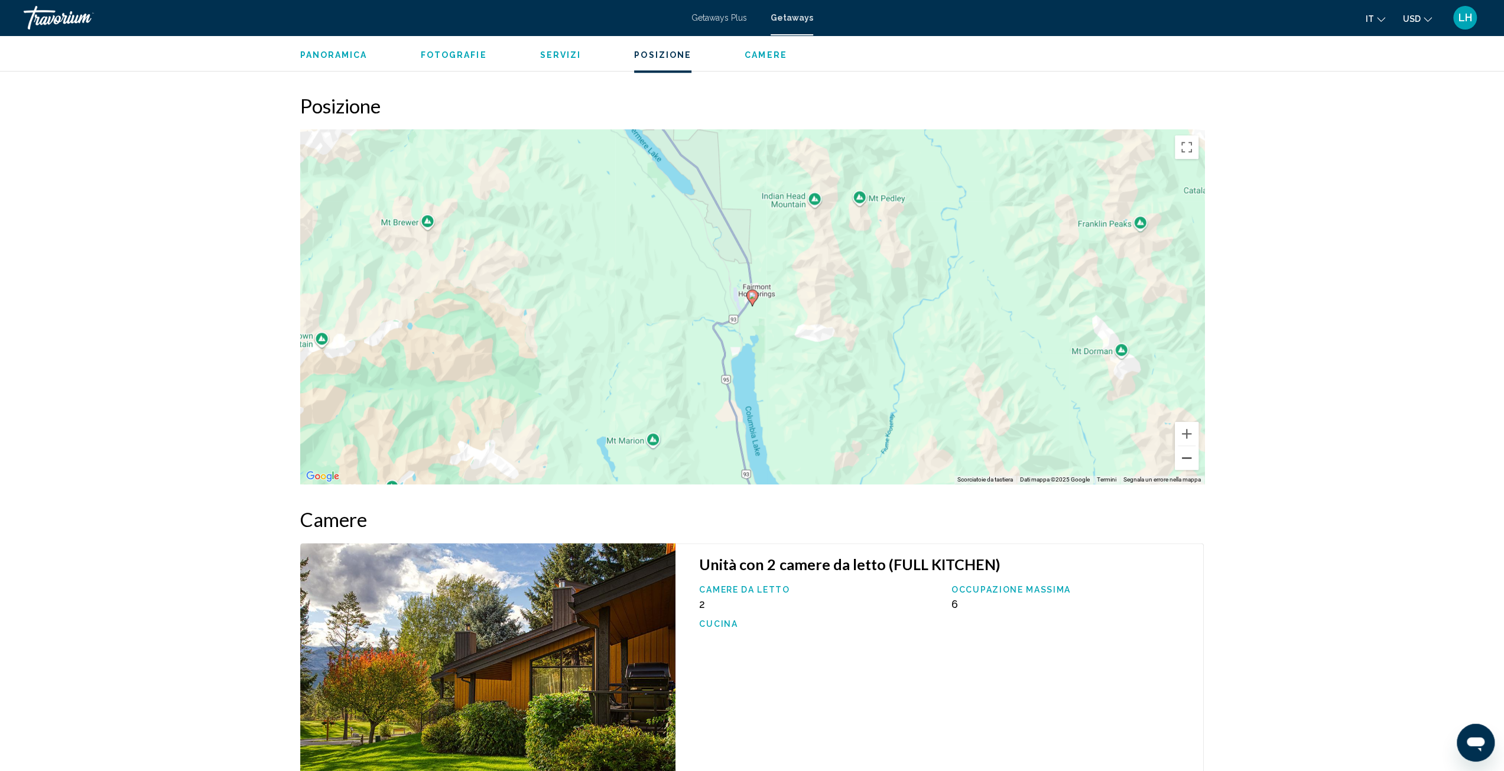
click at [1189, 446] on button "Zoom indietro" at bounding box center [1187, 458] width 24 height 24
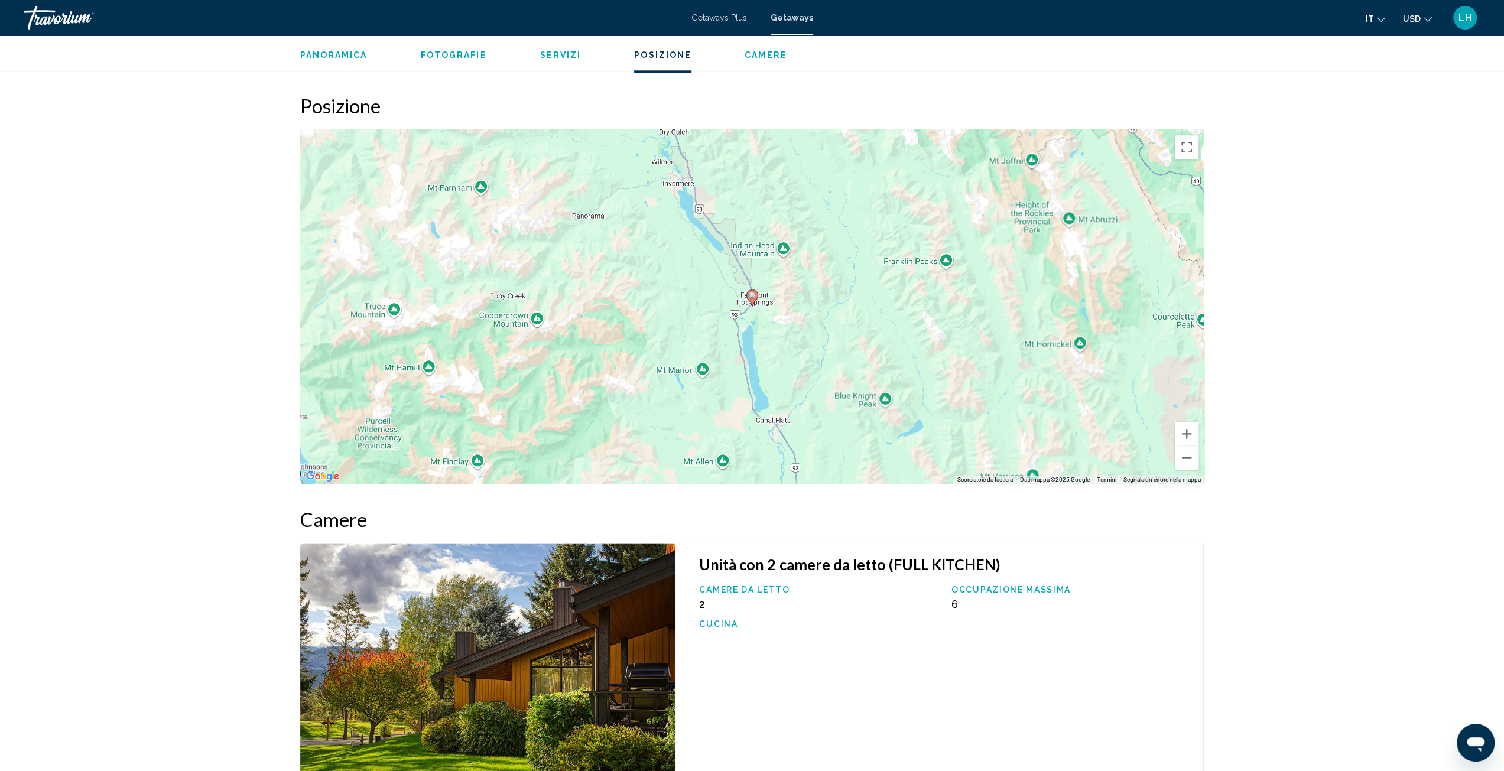
click at [1189, 446] on button "Zoom indietro" at bounding box center [1187, 458] width 24 height 24
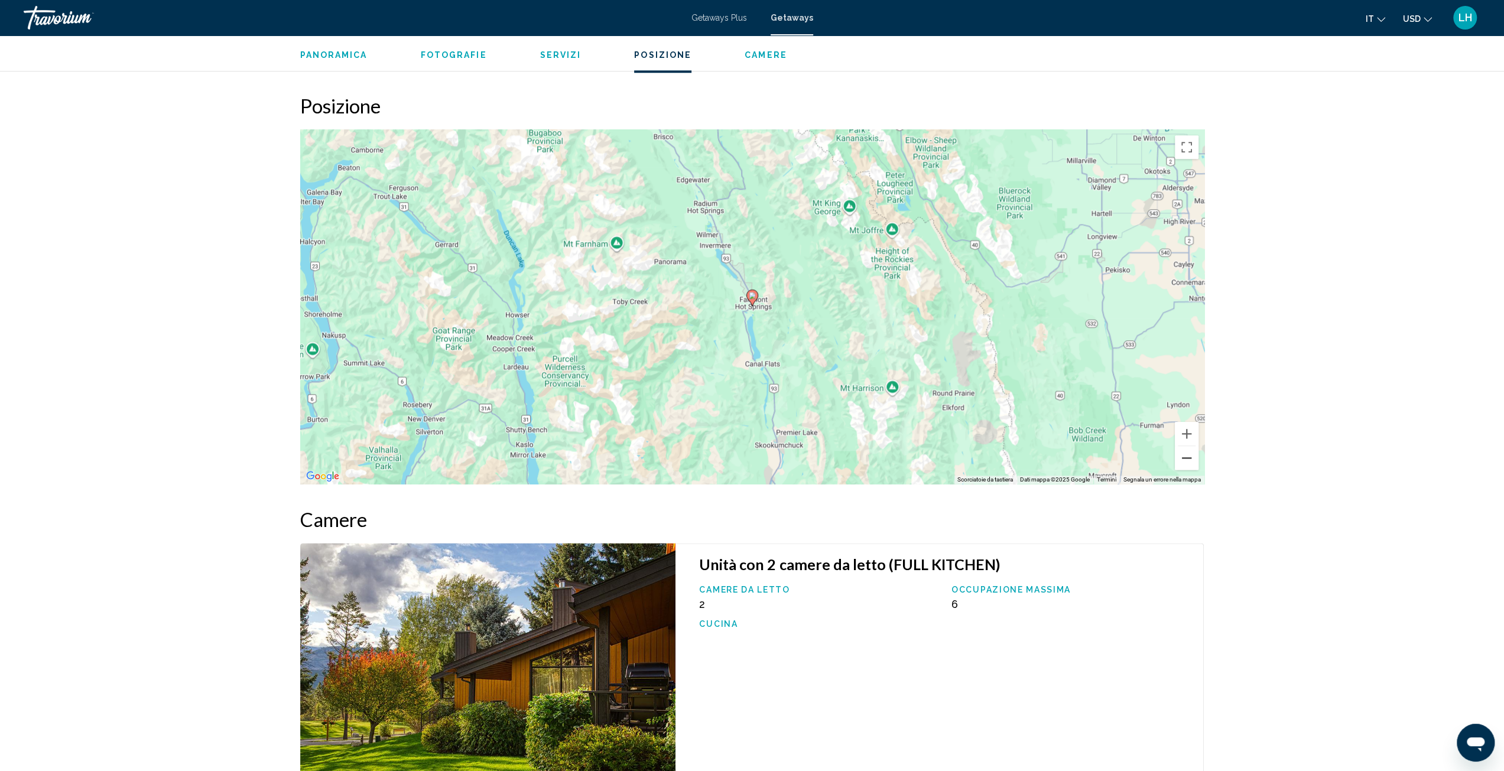
click at [1189, 446] on button "Zoom indietro" at bounding box center [1187, 458] width 24 height 24
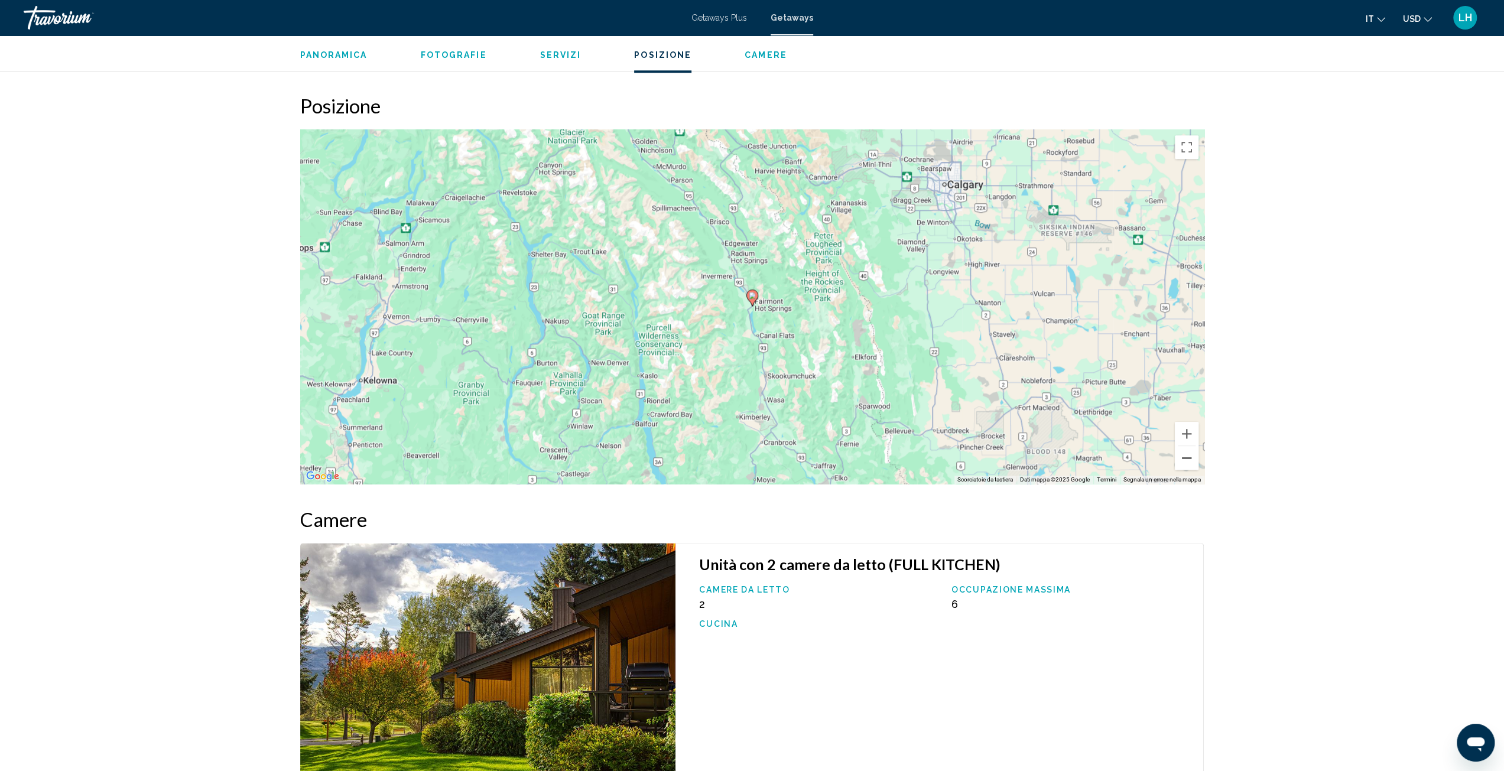
click at [1189, 446] on button "Zoom indietro" at bounding box center [1187, 458] width 24 height 24
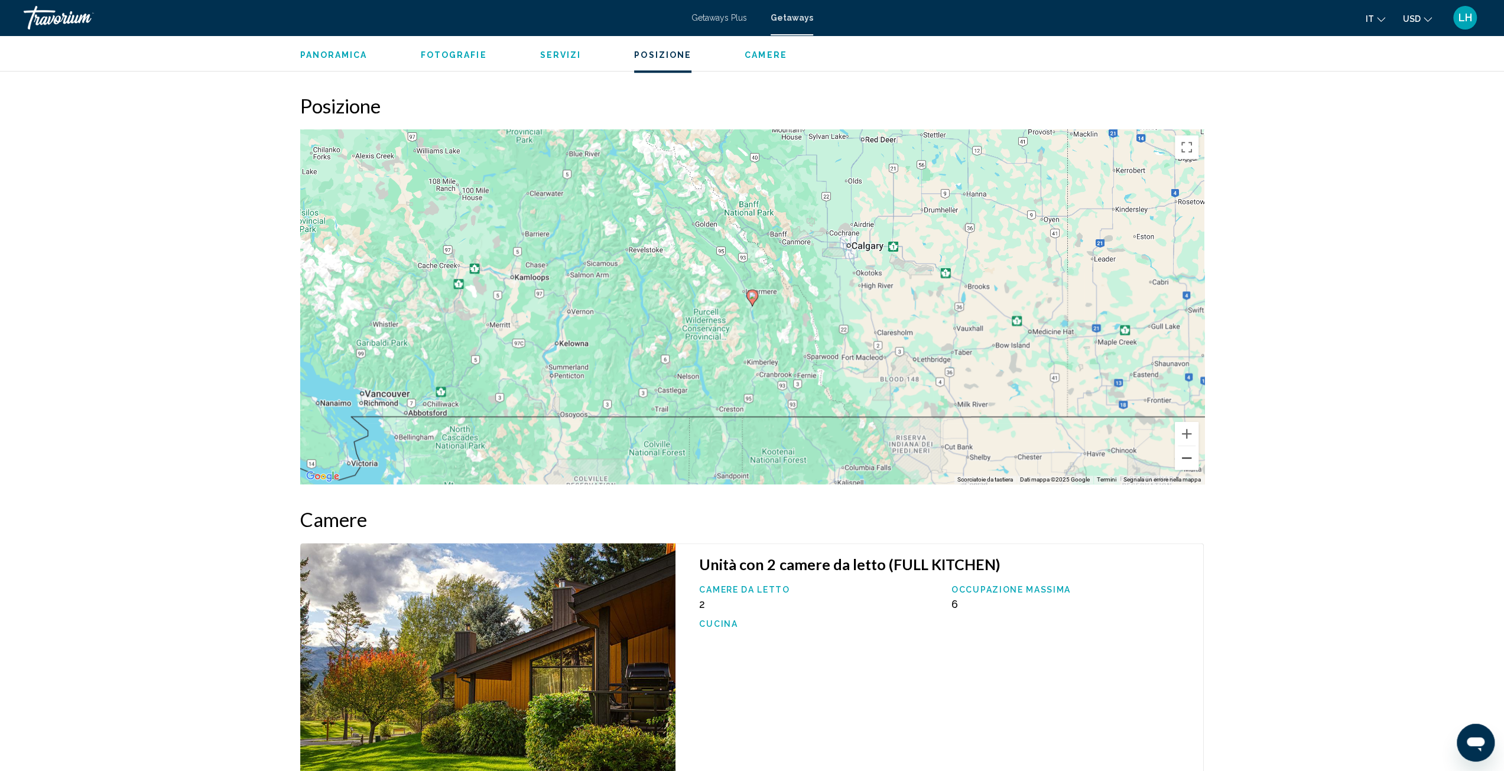
click at [1189, 446] on button "Zoom indietro" at bounding box center [1187, 458] width 24 height 24
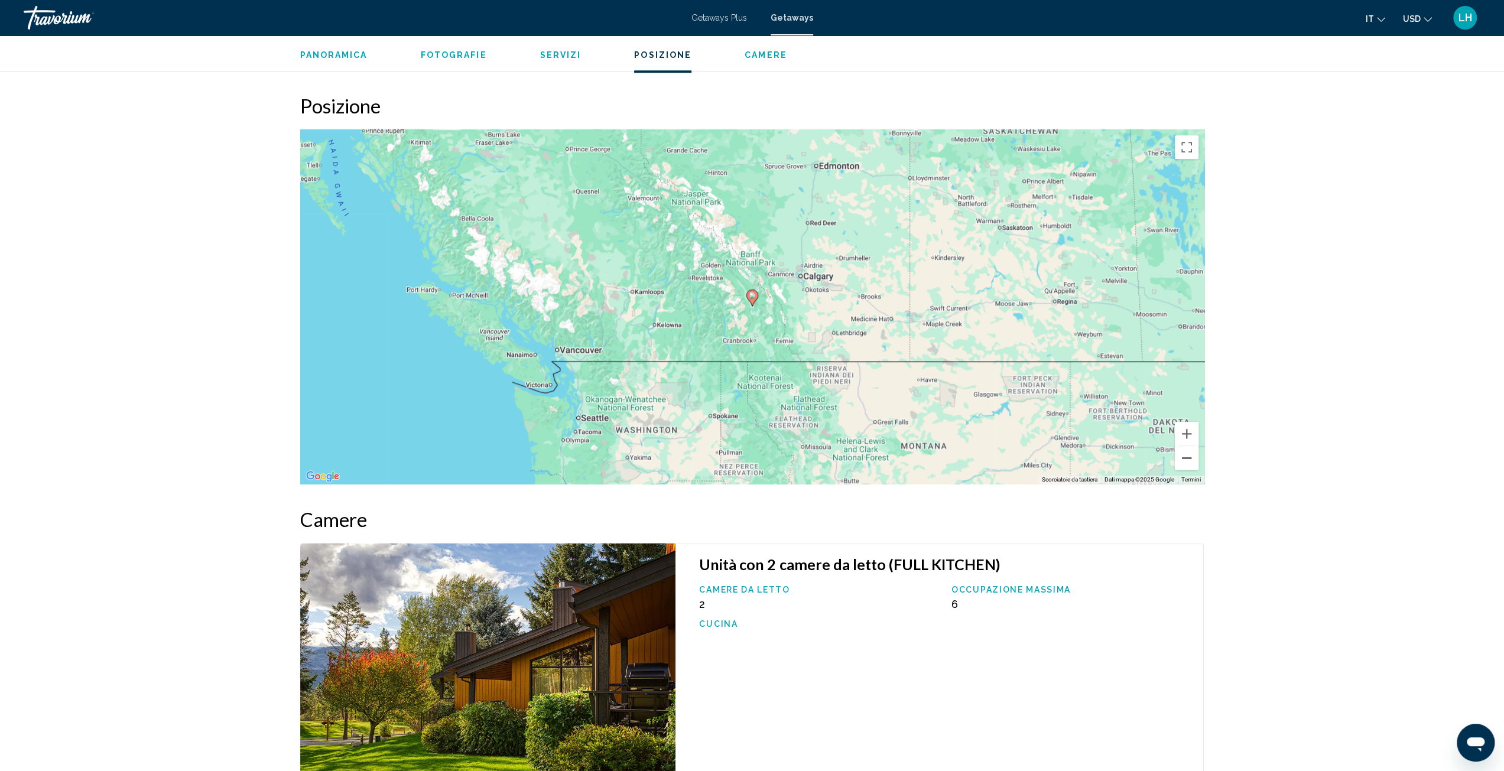
click at [1189, 446] on button "Zoom indietro" at bounding box center [1187, 458] width 24 height 24
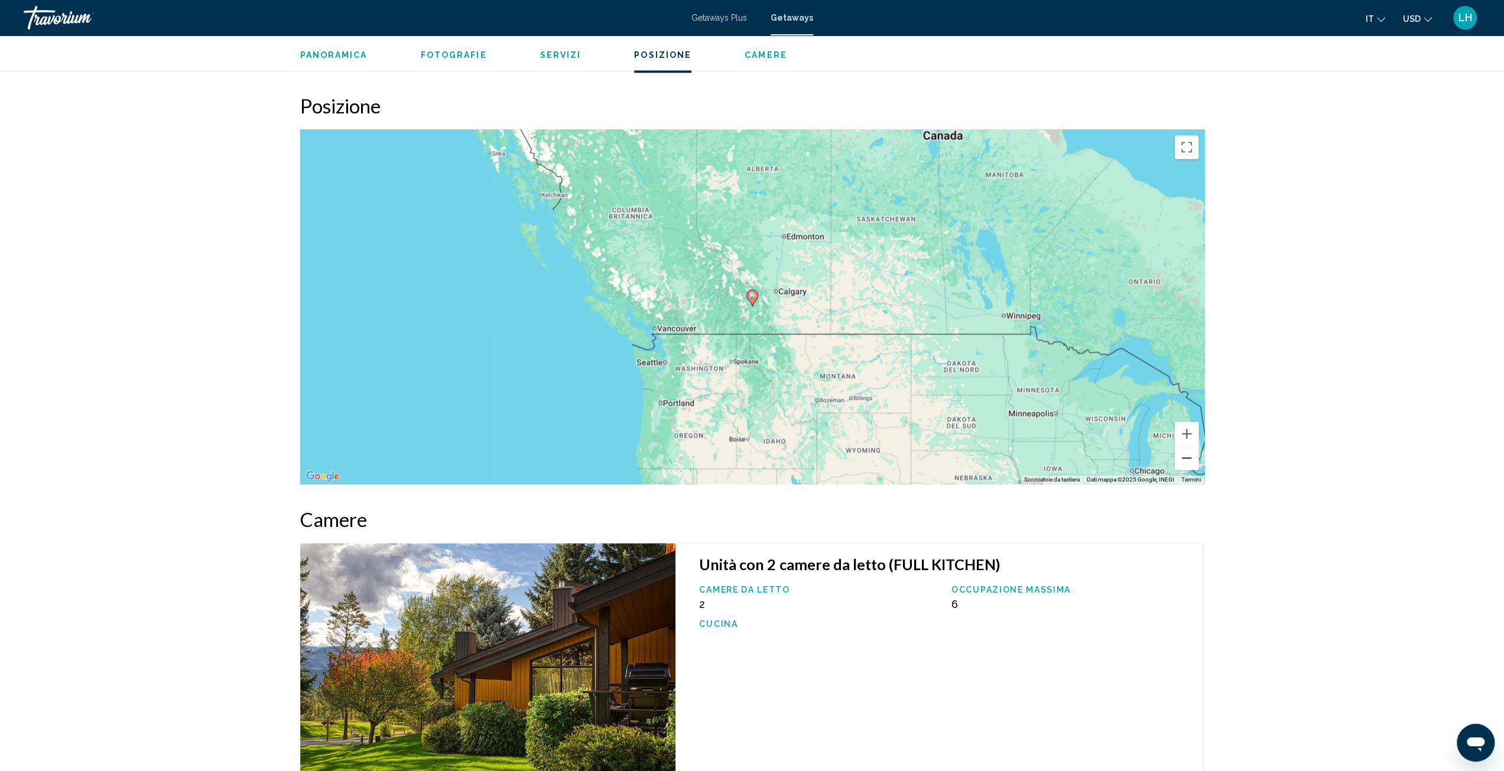
click at [1189, 446] on button "Zoom indietro" at bounding box center [1187, 458] width 24 height 24
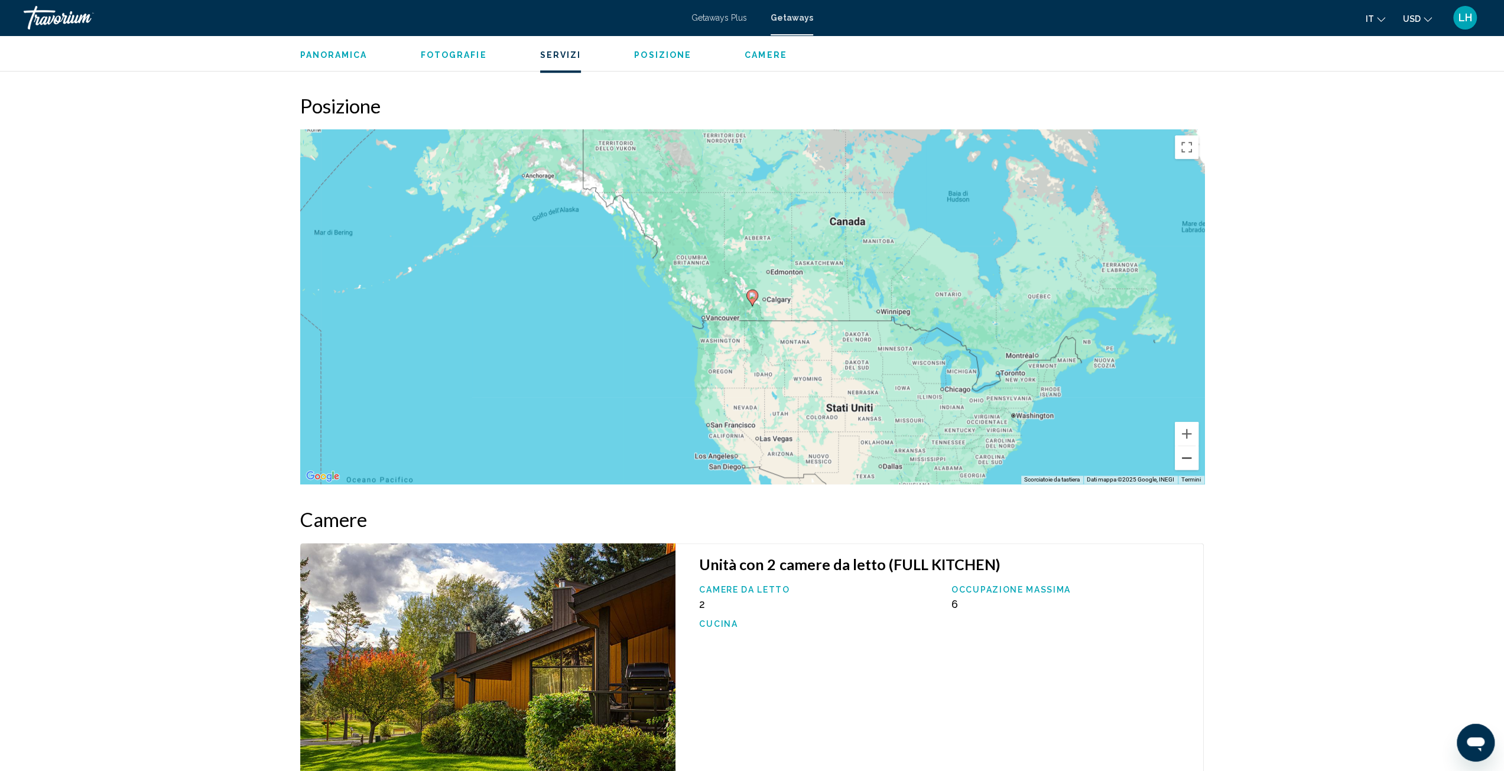
scroll to position [1053, 0]
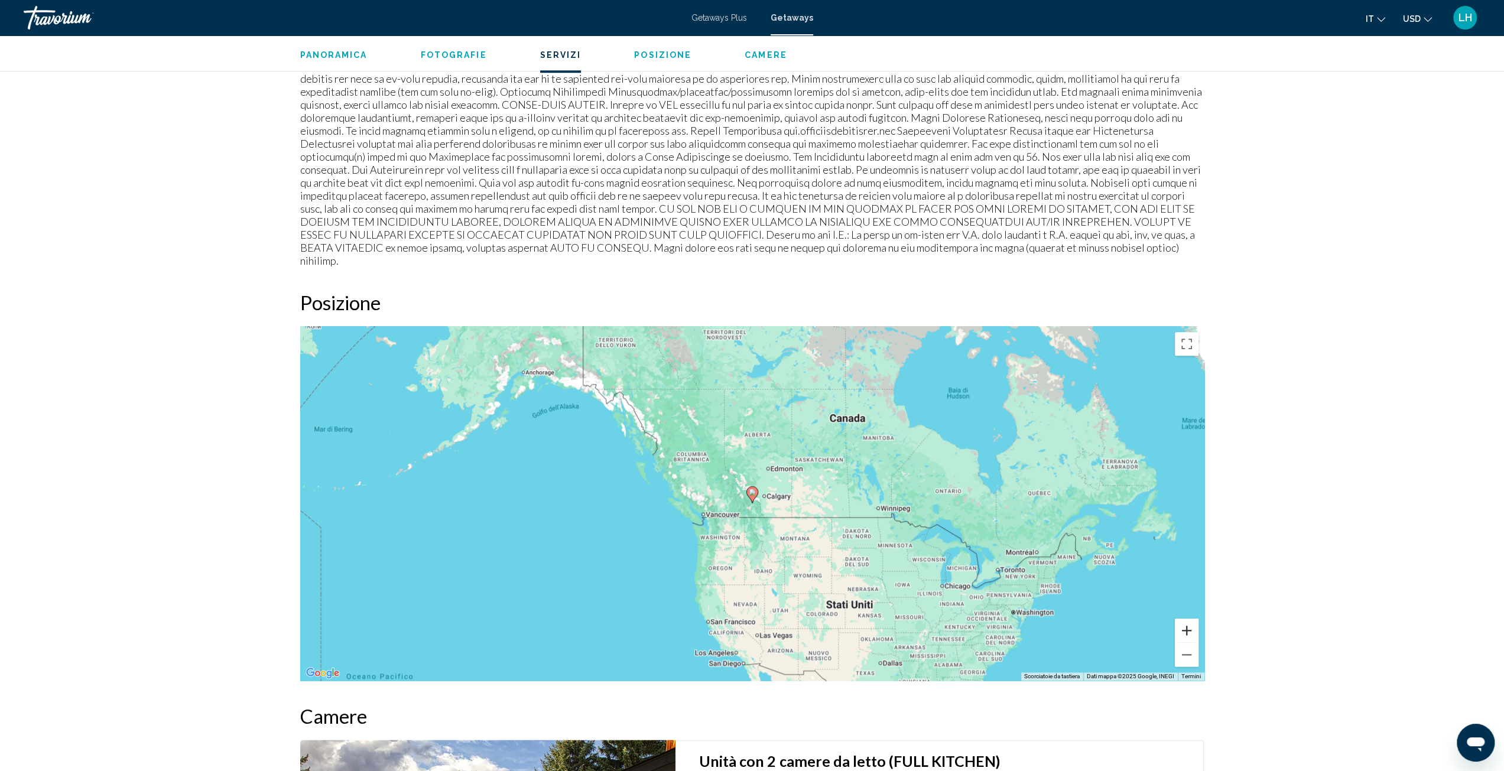
click at [1184, 619] on button "Zoom avanti" at bounding box center [1187, 631] width 24 height 24
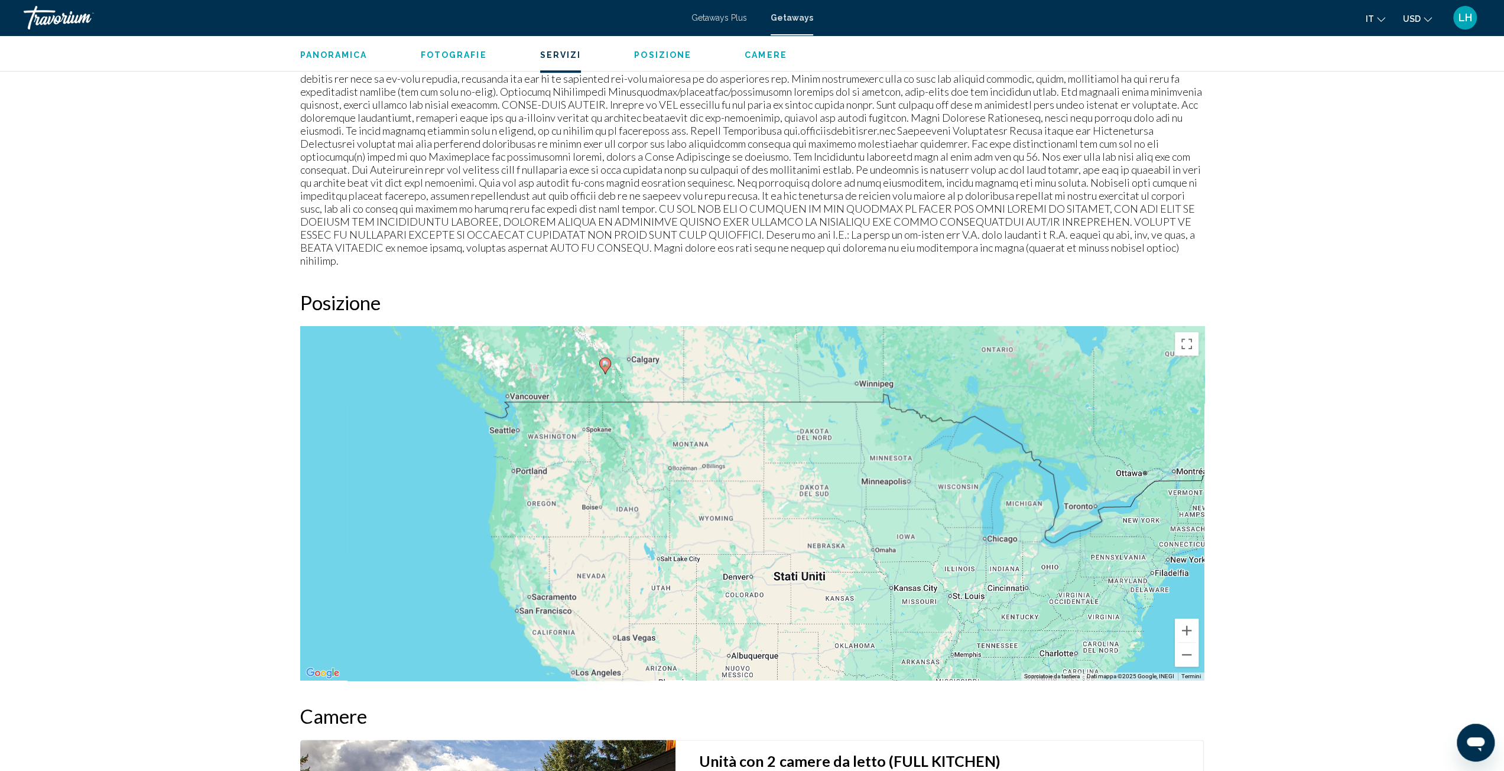
drag, startPoint x: 1071, startPoint y: 564, endPoint x: 916, endPoint y: 415, distance: 215.2
click at [918, 414] on div "Per attivare il trascinamento con la tastiera, premi Alt + Invio. Nello stato d…" at bounding box center [752, 503] width 904 height 354
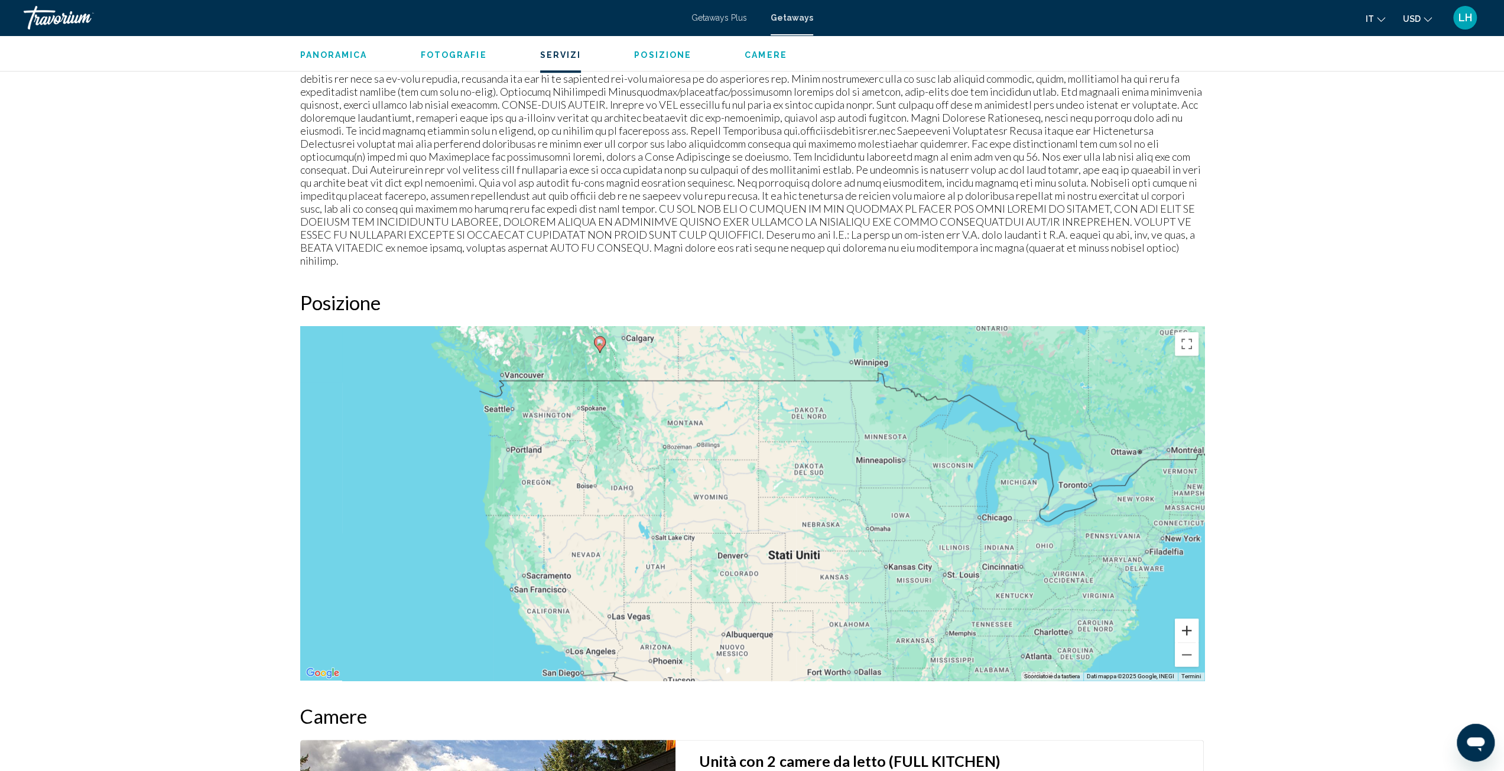
click at [1186, 619] on button "Zoom avanti" at bounding box center [1187, 631] width 24 height 24
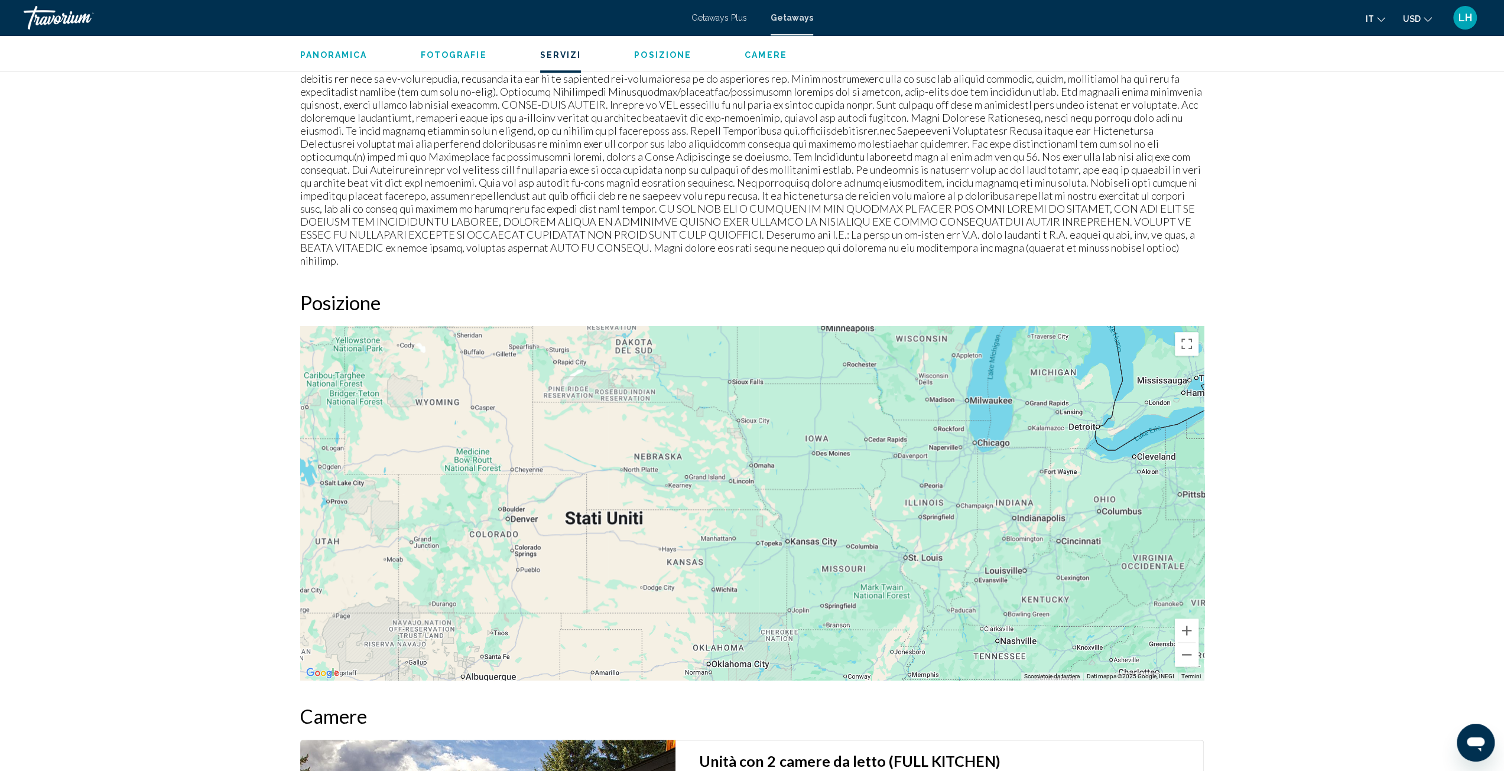
drag, startPoint x: 1128, startPoint y: 554, endPoint x: 814, endPoint y: 465, distance: 326.2
click at [812, 457] on div "Main content" at bounding box center [752, 503] width 904 height 354
